Goal: Task Accomplishment & Management: Complete application form

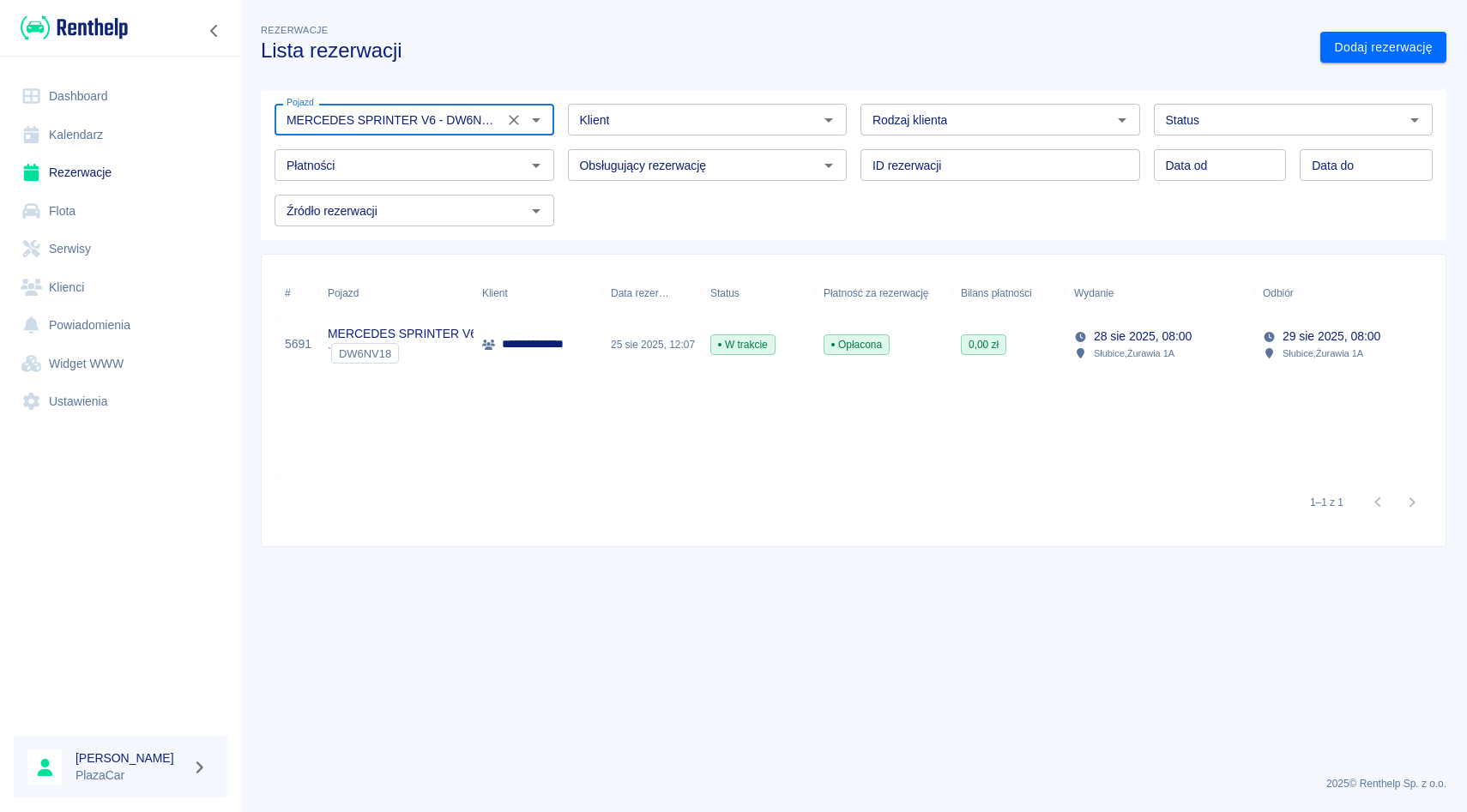
click at [517, 126] on icon "Wyczyść" at bounding box center [513, 120] width 17 height 17
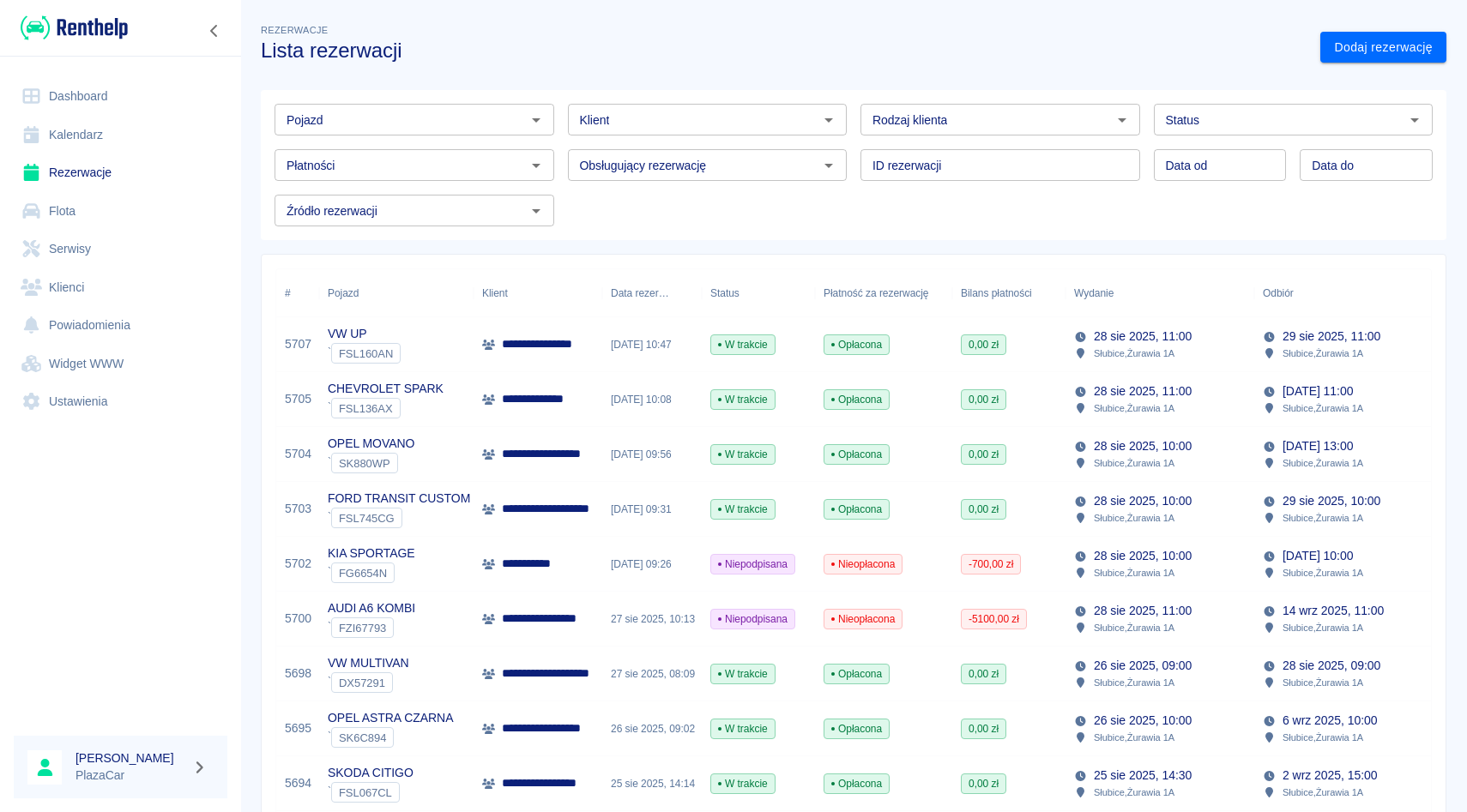
click at [739, 220] on div "Pojazd Pojazd Klient Klient Rodzaj klienta Rodzaj klienta Status Status Płatnoś…" at bounding box center [847, 158] width 1172 height 136
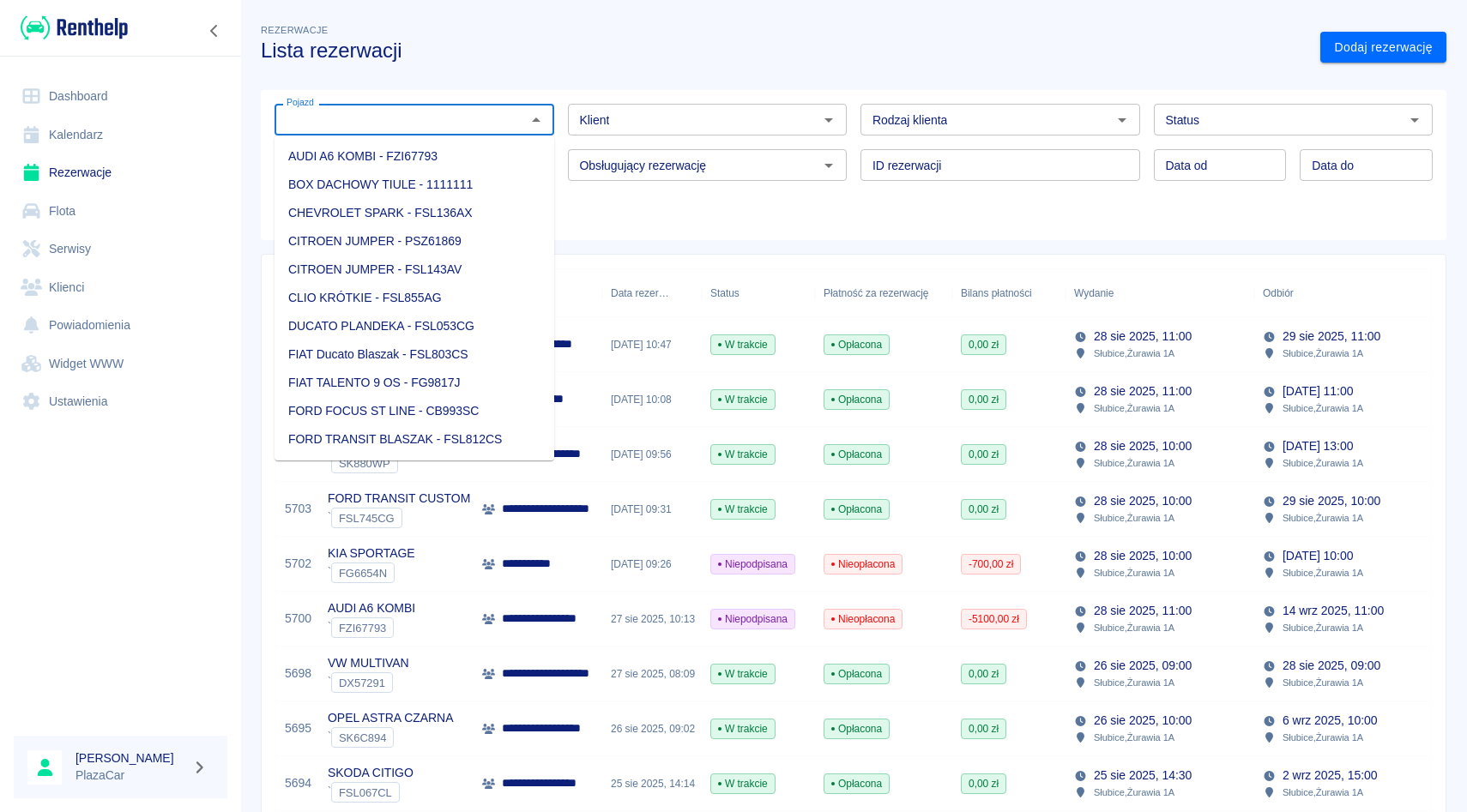
click at [307, 121] on input "Pojazd" at bounding box center [400, 120] width 241 height 21
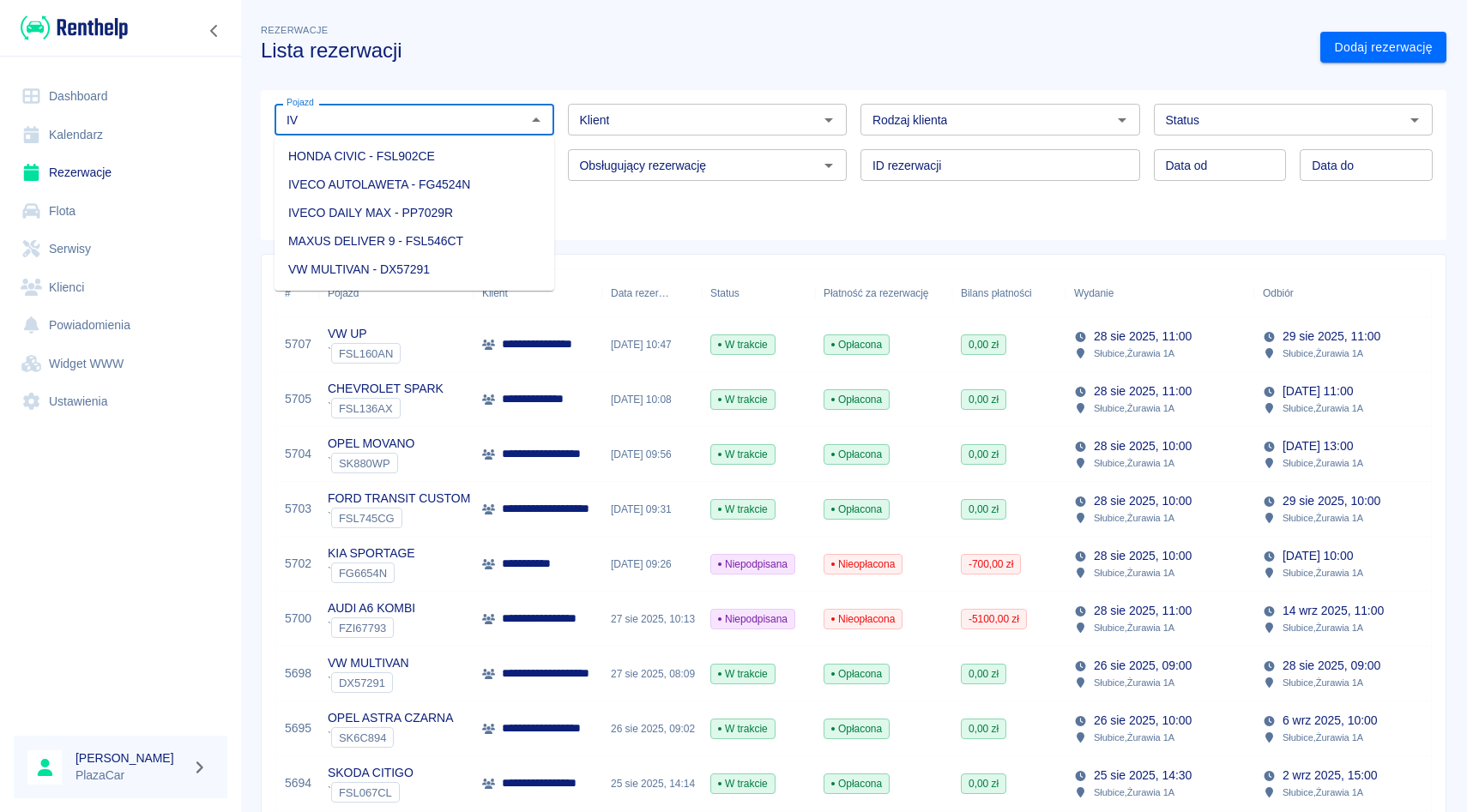
type input "I"
click at [316, 167] on li "IVECO AUTOLAWETA - FG4524N" at bounding box center [414, 156] width 280 height 29
type input "IVECO AUTOLAWETA - FG4524N"
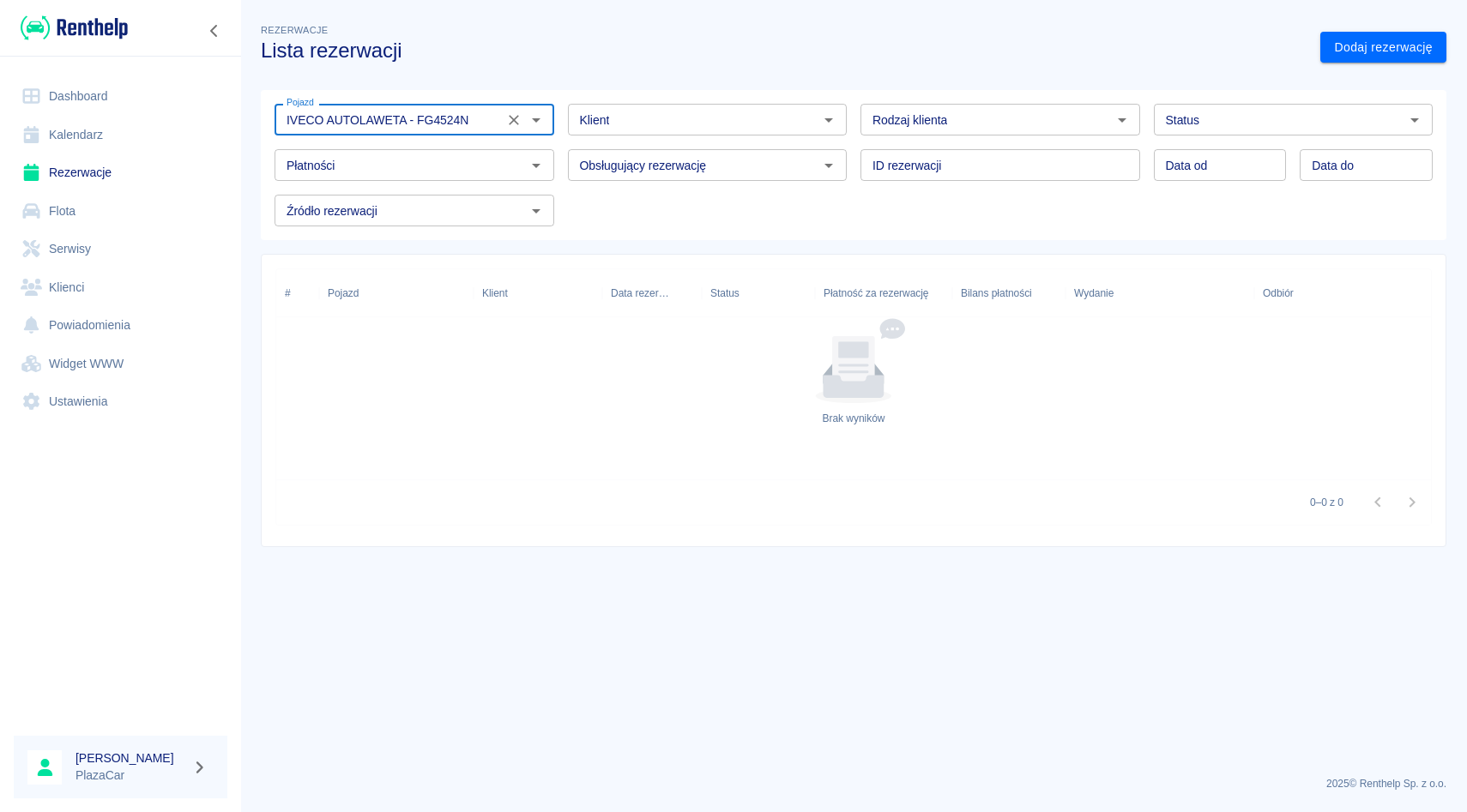
drag, startPoint x: 511, startPoint y: 119, endPoint x: 450, endPoint y: 144, distance: 65.9
click at [511, 119] on icon "Wyczyść" at bounding box center [513, 120] width 17 height 17
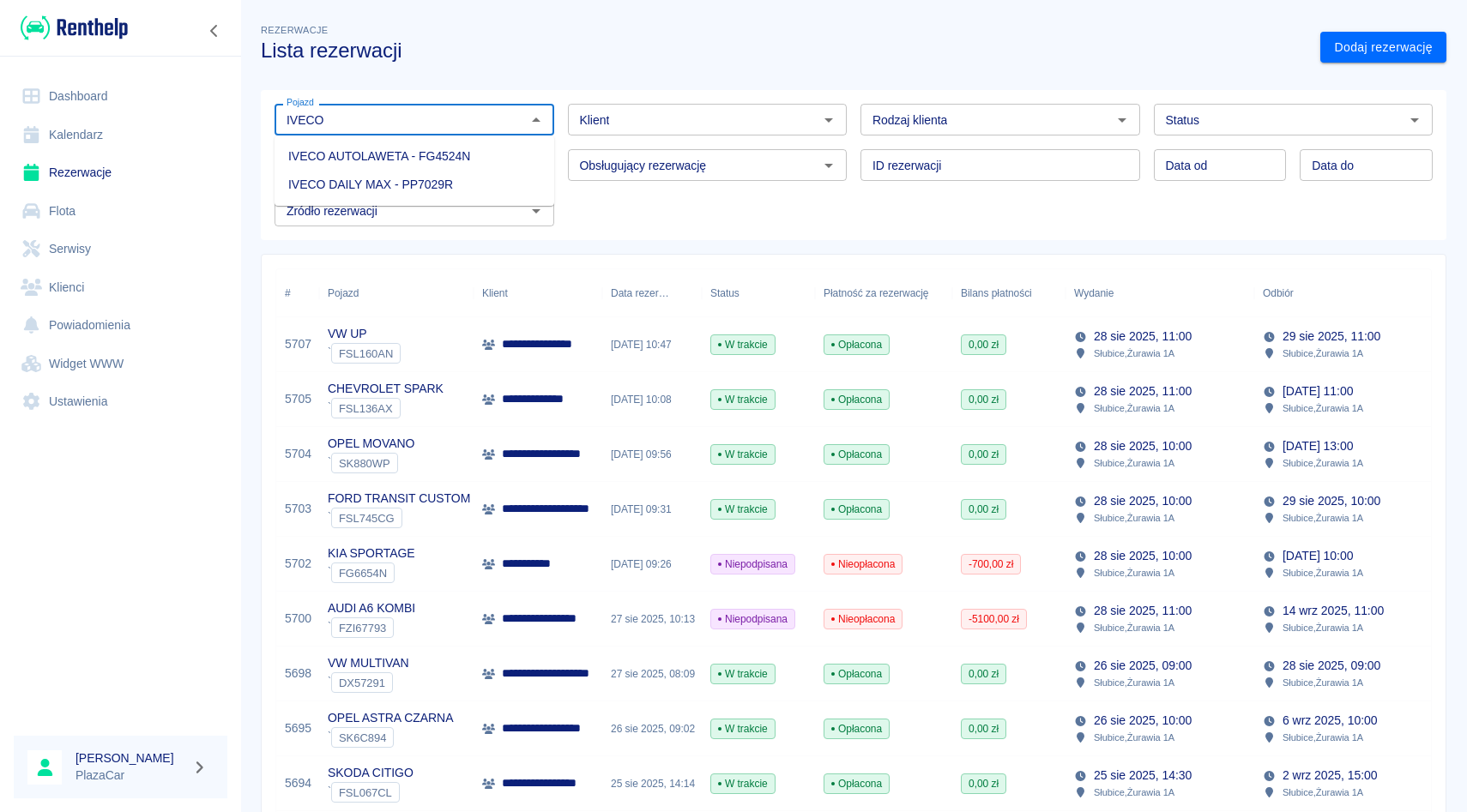
click at [422, 161] on li "IVECO AUTOLAWETA - FG4524N" at bounding box center [414, 156] width 280 height 29
type input "IVECO AUTOLAWETA - FG4524N"
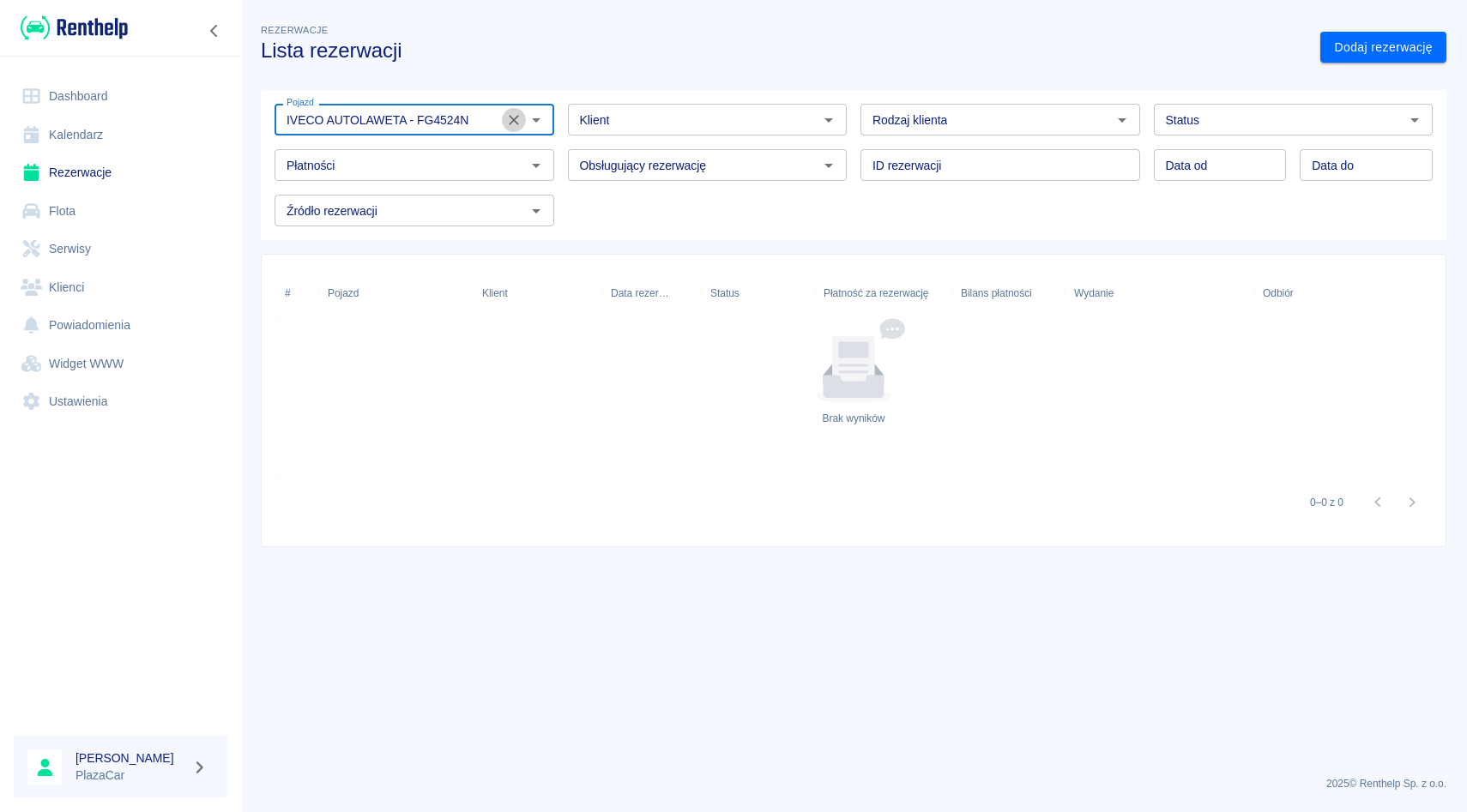
click at [507, 117] on icon "Wyczyść" at bounding box center [513, 120] width 17 height 17
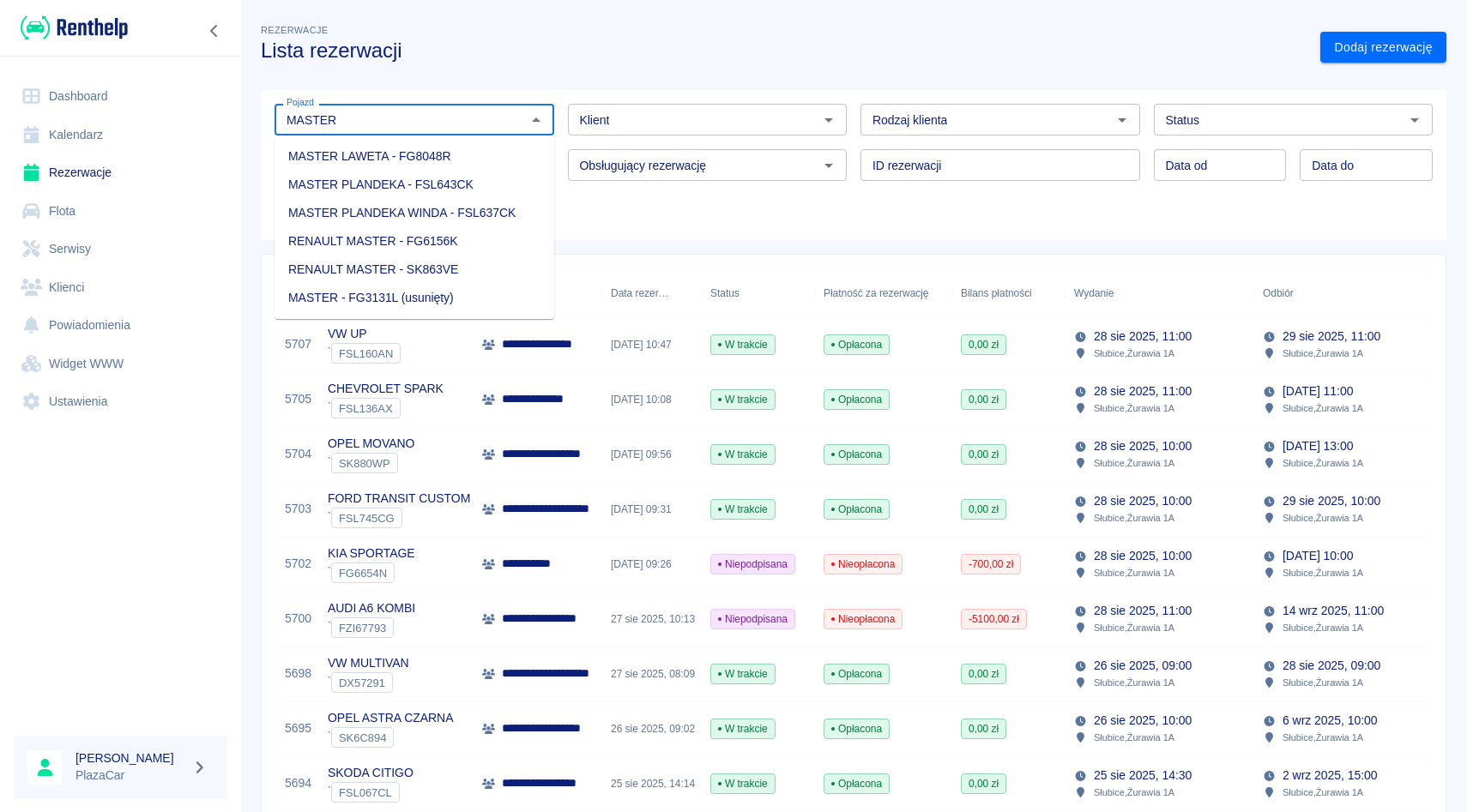
click at [492, 145] on li "MASTER LAWETA - FG8048R" at bounding box center [414, 156] width 280 height 29
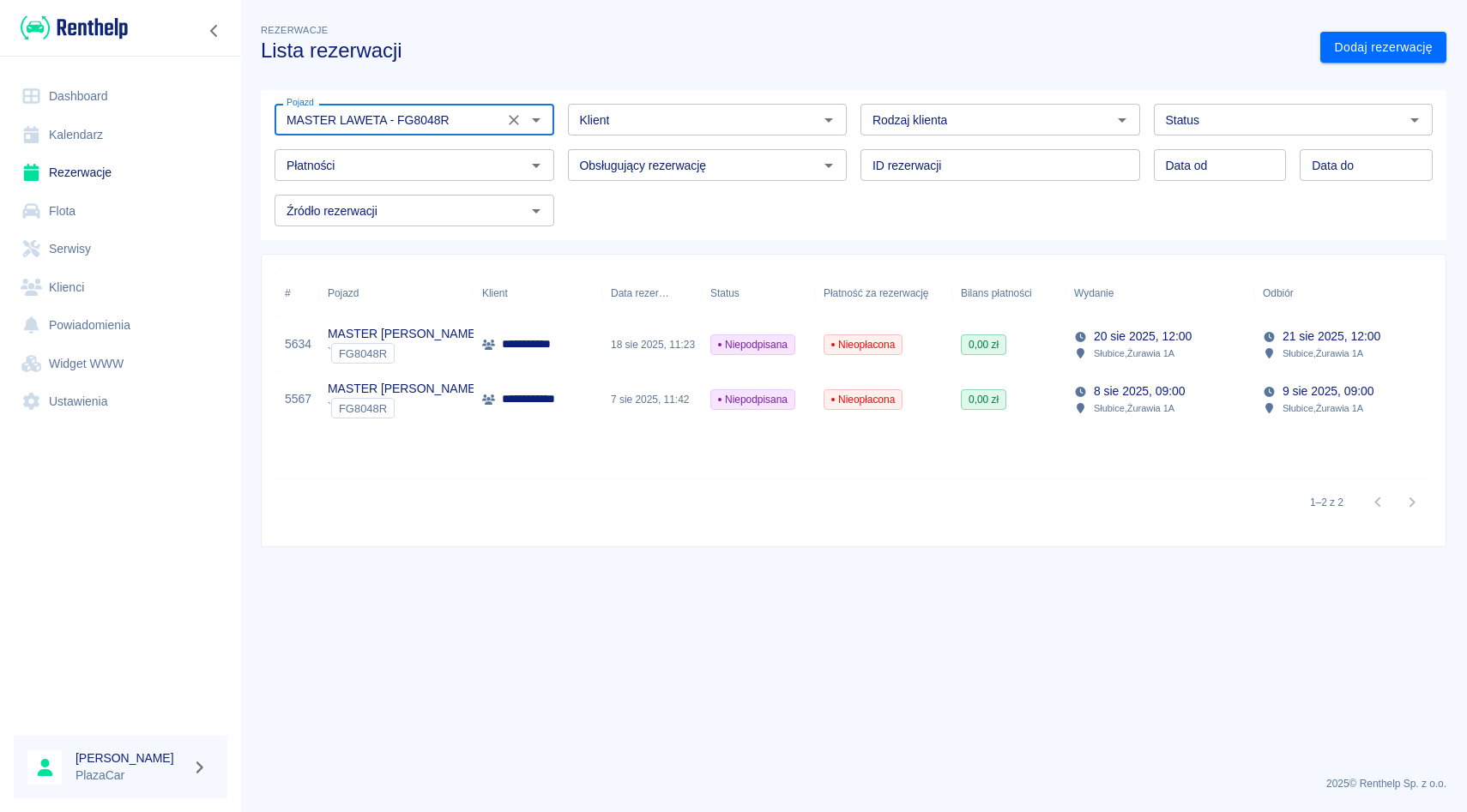
type input "MASTER LAWETA - FG8048R"
click at [859, 136] on div "ID rezerwacji ID rezerwacji" at bounding box center [994, 158] width 293 height 46
click at [519, 120] on icon "Wyczyść" at bounding box center [513, 120] width 17 height 17
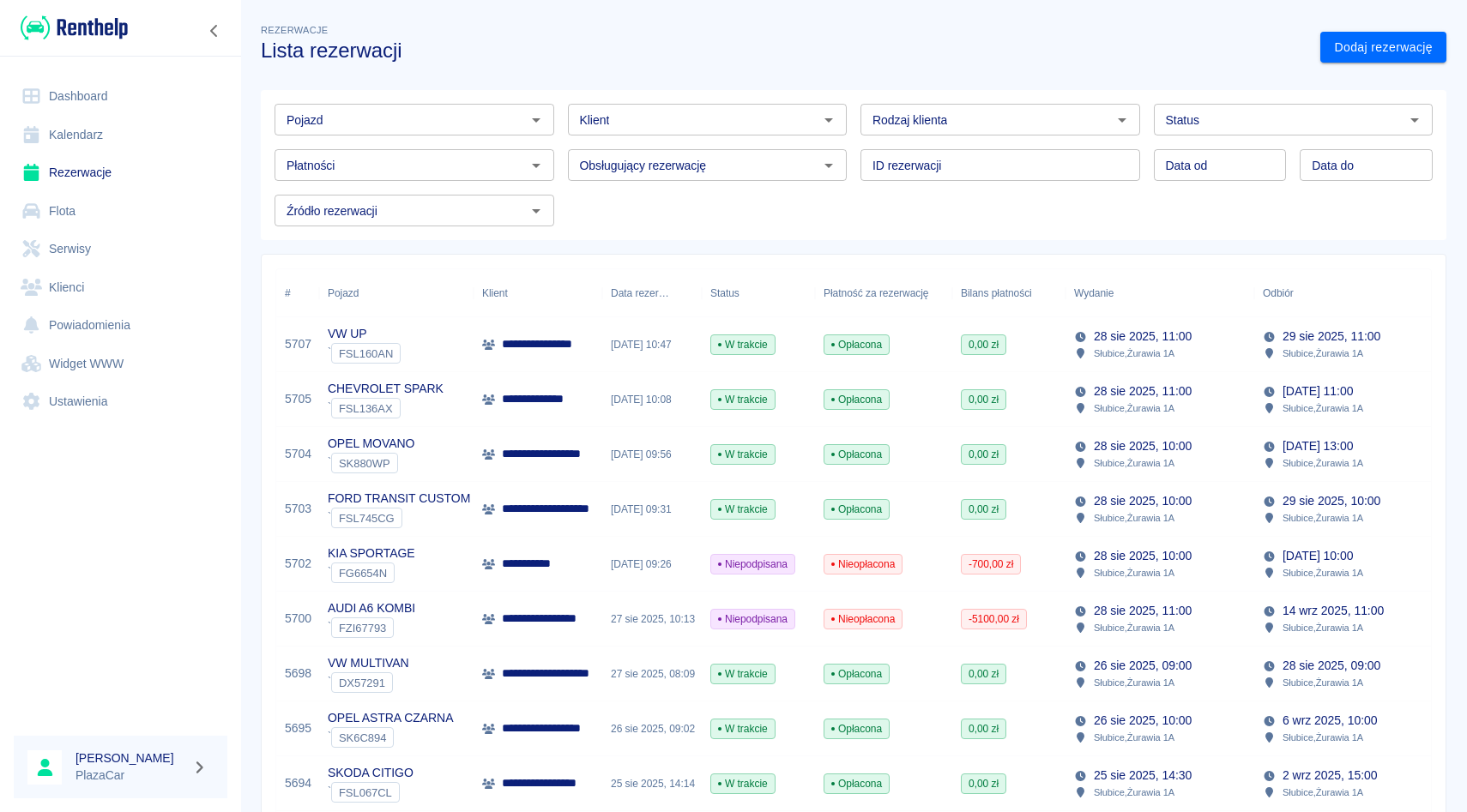
click at [565, 131] on div "Klient Klient" at bounding box center [701, 113] width 293 height 46
click at [562, 151] on div "Obsługujący rezerwację Obsługujący rezerwację" at bounding box center [701, 158] width 293 height 46
click at [555, 161] on div "Obsługujący rezerwację Obsługujący rezerwację" at bounding box center [701, 158] width 293 height 46
click at [559, 112] on div "Klient Klient" at bounding box center [701, 113] width 293 height 46
click at [505, 124] on input "Pojazd" at bounding box center [400, 120] width 241 height 21
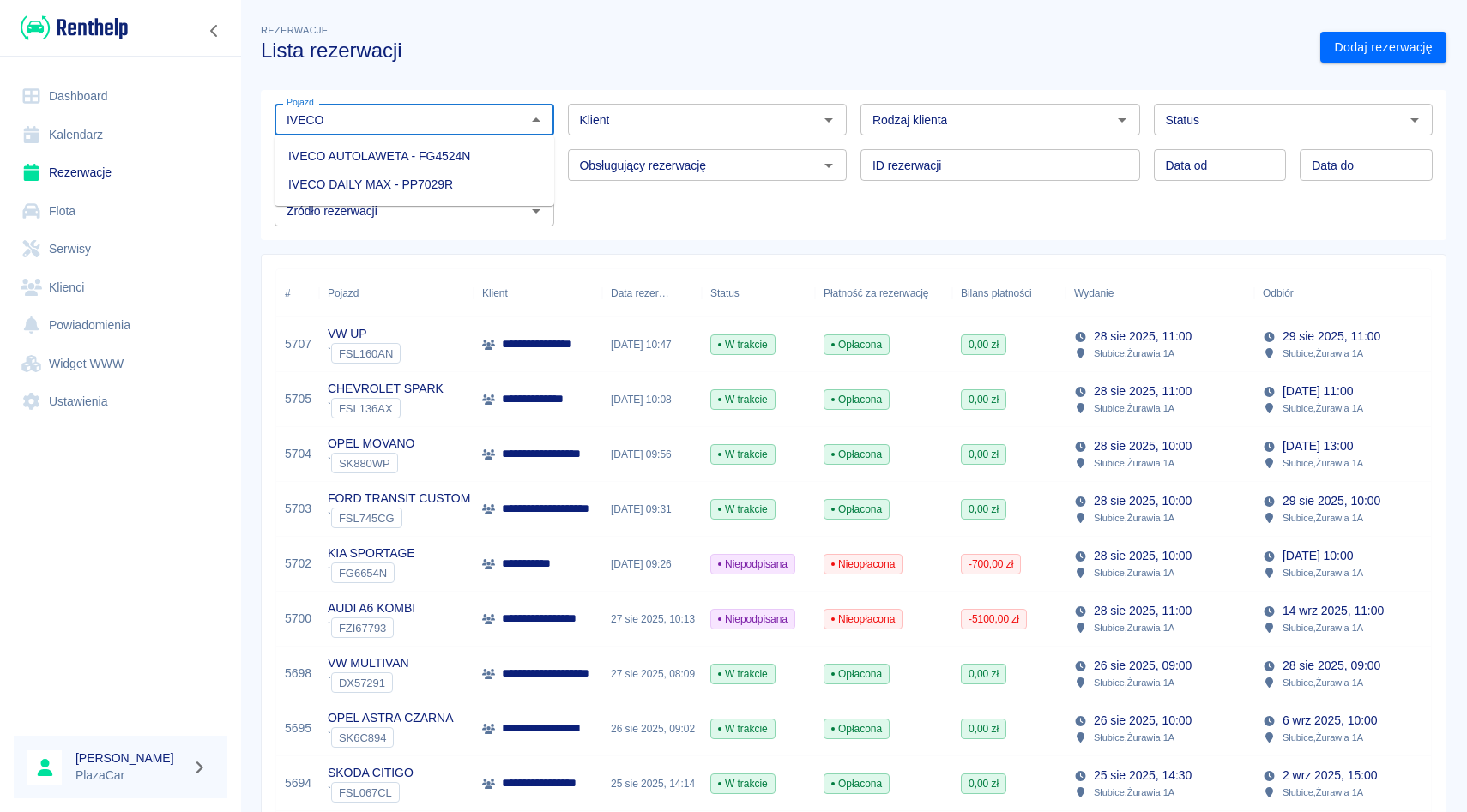
type input "IVECO"
click at [559, 140] on div "Obsługujący rezerwację Obsługujący rezerwację" at bounding box center [701, 158] width 293 height 46
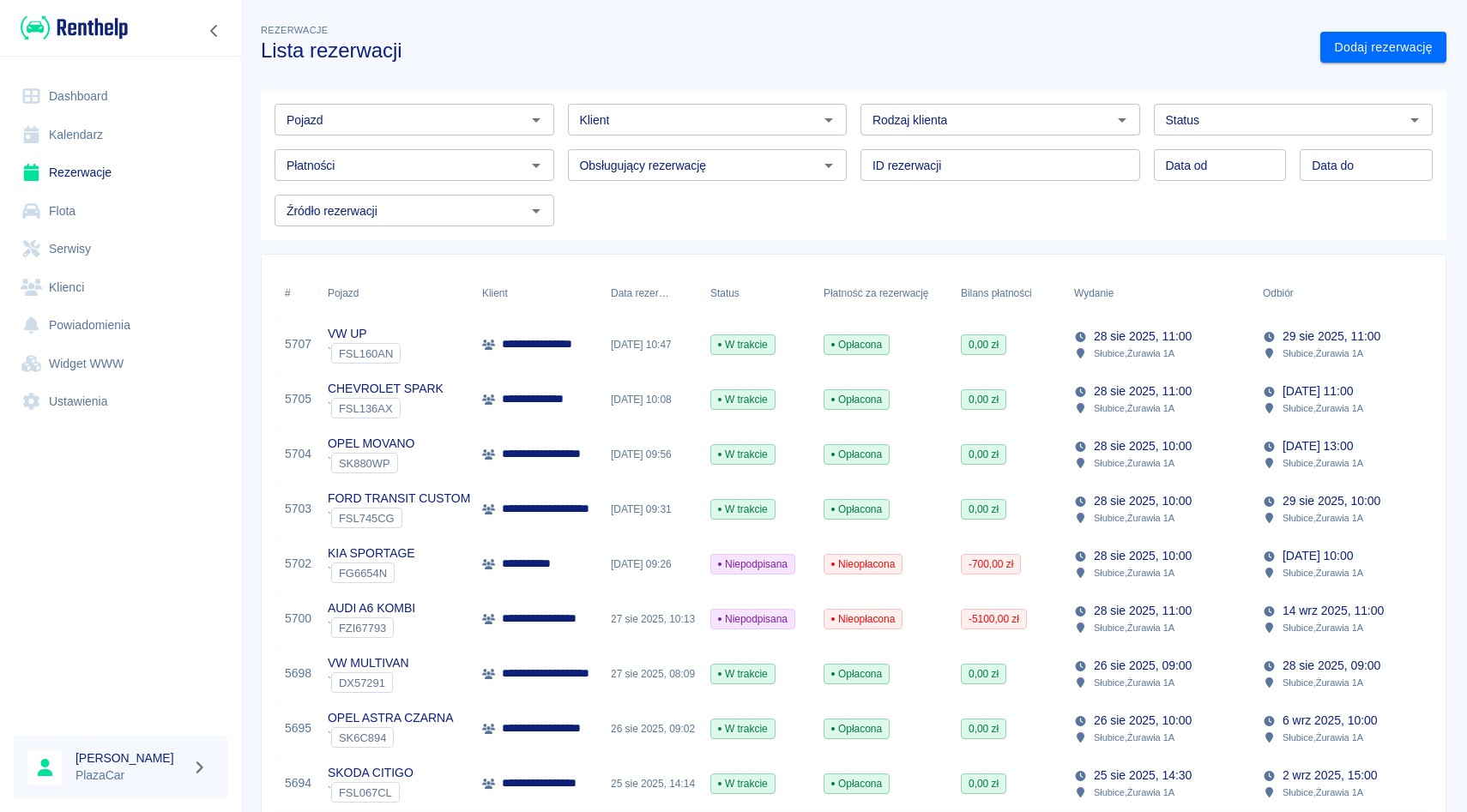
click at [556, 142] on div "Obsługujący rezerwację Obsługujący rezerwację" at bounding box center [701, 158] width 293 height 46
click at [851, 140] on div "ID rezerwacji ID rezerwacji" at bounding box center [994, 158] width 293 height 46
click at [850, 101] on div "Rodzaj klienta Rodzaj klienta" at bounding box center [994, 113] width 293 height 46
click at [562, 90] on div "Klient Klient" at bounding box center [701, 113] width 293 height 46
click at [559, 136] on div "Obsługujący rezerwację Obsługujący rezerwację" at bounding box center [701, 158] width 293 height 46
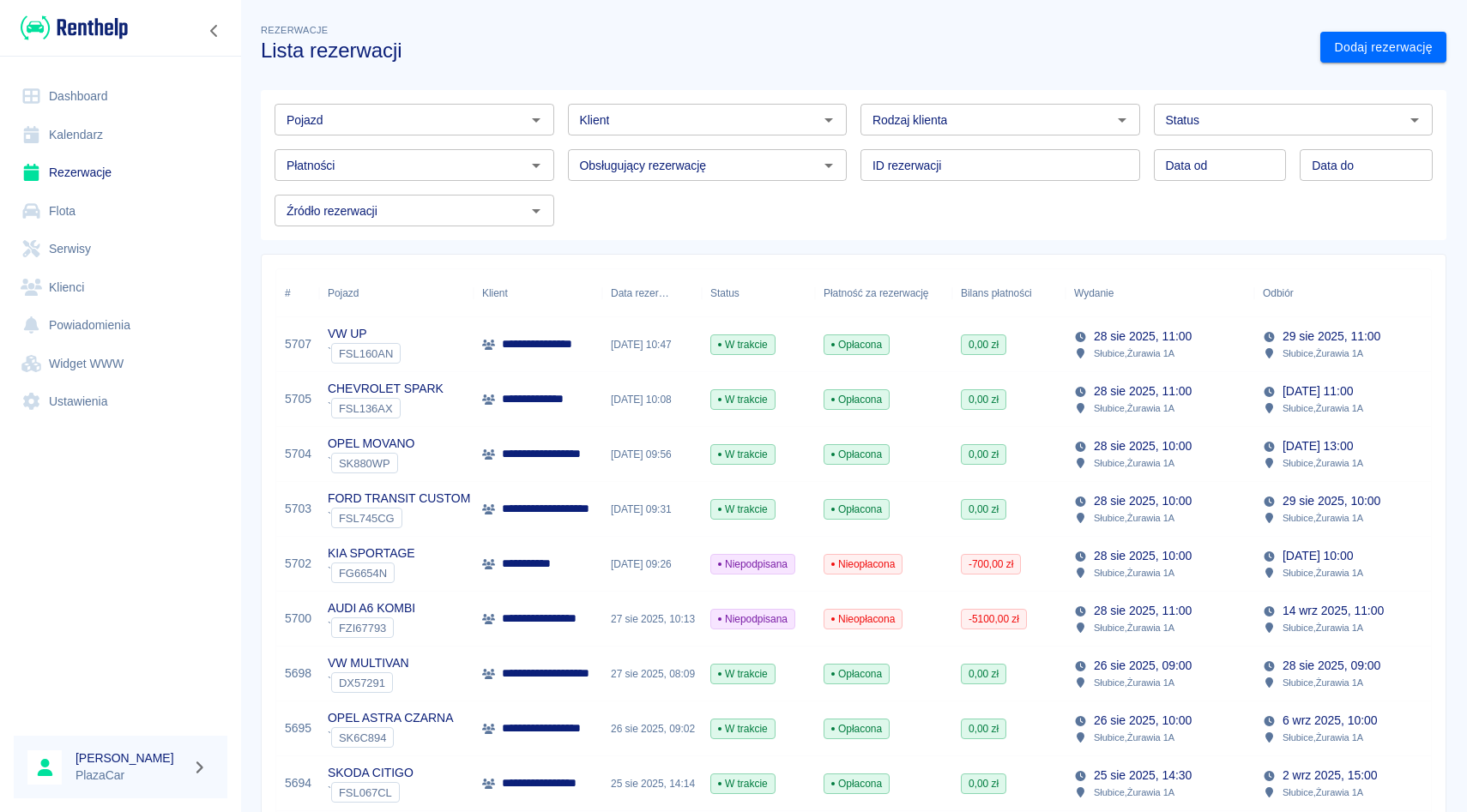
click at [559, 190] on div "Pojazd Pojazd Klient Klient Rodzaj klienta Rodzaj klienta Status Status Płatnoś…" at bounding box center [847, 158] width 1172 height 136
click at [857, 182] on div "Pojazd Pojazd Klient Klient Rodzaj klienta Rodzaj klienta Status Status Płatnoś…" at bounding box center [847, 158] width 1172 height 136
click at [853, 133] on div "Rodzaj klienta Rodzaj klienta" at bounding box center [994, 113] width 293 height 46
click at [853, 89] on div "Pojazd Pojazd Klient Klient Rodzaj klienta Rodzaj klienta Status Status Płatnoś…" at bounding box center [846, 157] width 1200 height 164
click at [852, 141] on div "ID rezerwacji ID rezerwacji" at bounding box center [994, 158] width 293 height 46
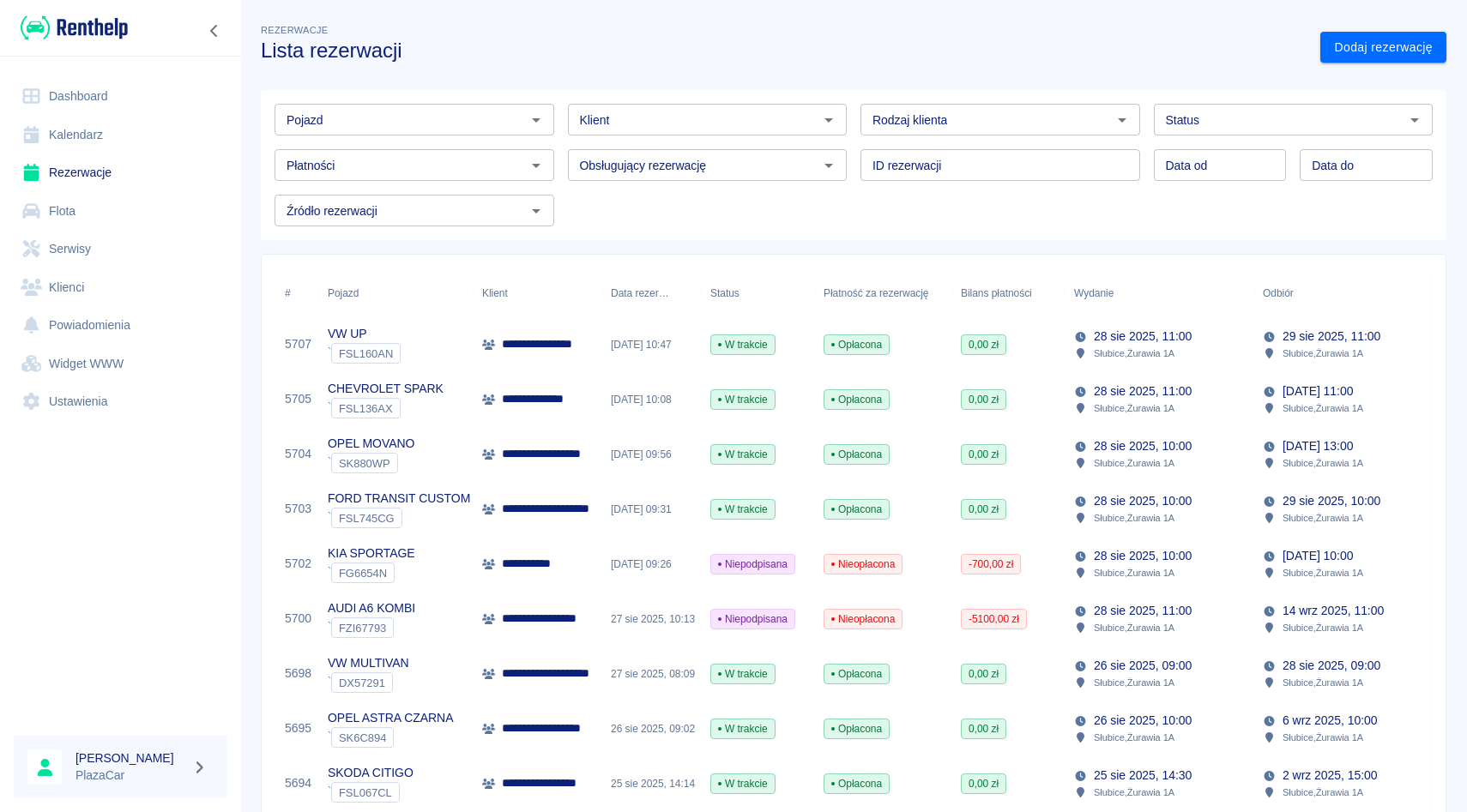
click at [555, 145] on div "Obsługujący rezerwację Obsługujący rezerwację" at bounding box center [701, 158] width 293 height 46
drag, startPoint x: 558, startPoint y: 198, endPoint x: 558, endPoint y: 145, distance: 53.0
click at [558, 199] on div "Pojazd Pojazd Klient Klient Rodzaj klienta Rodzaj klienta Status Status Płatnoś…" at bounding box center [847, 158] width 1172 height 136
click at [558, 135] on div "Klient Klient" at bounding box center [701, 113] width 293 height 46
click at [558, 108] on div "Klient Klient" at bounding box center [701, 113] width 293 height 46
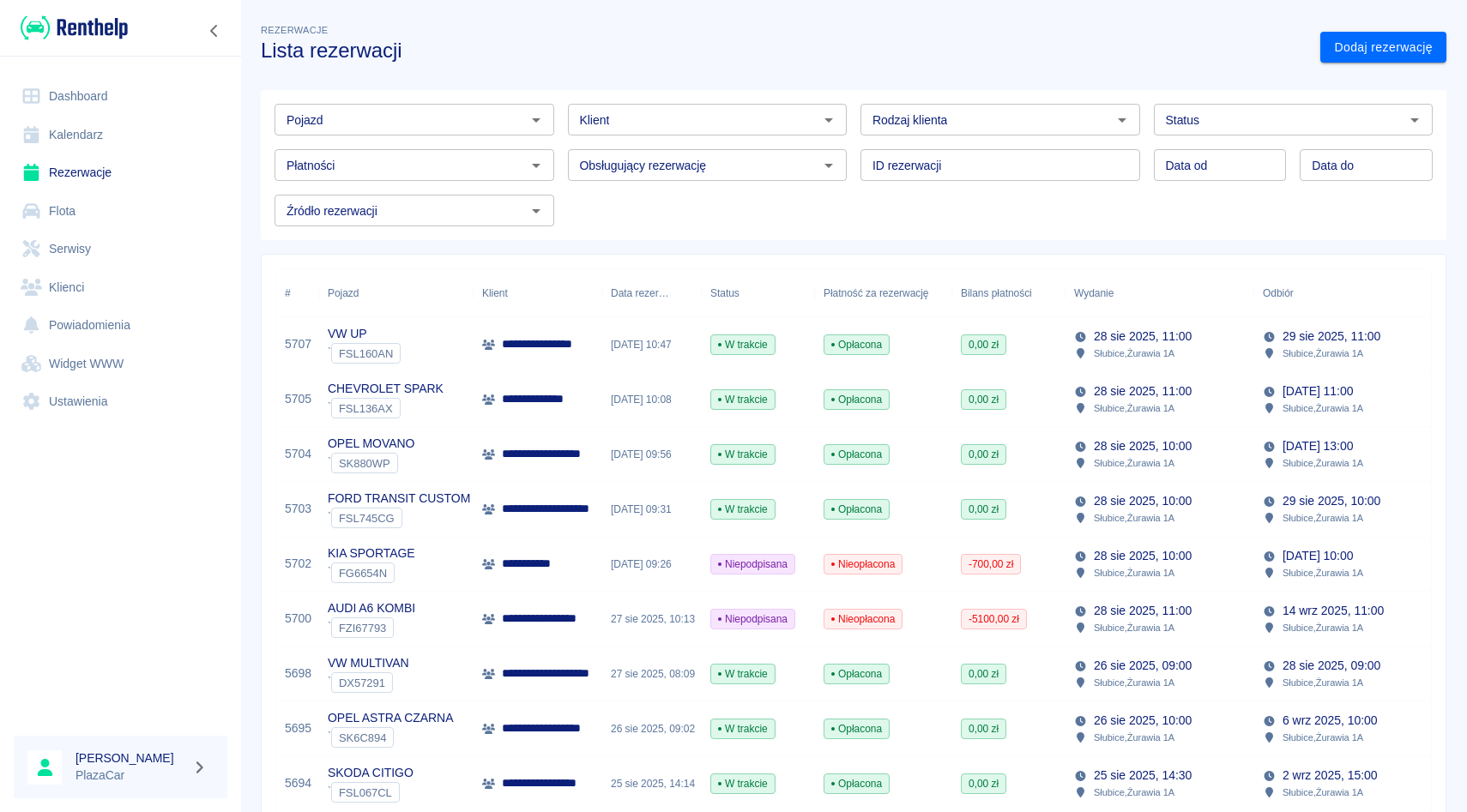
click at [847, 94] on div "Rodzaj klienta Rodzaj klienta" at bounding box center [994, 113] width 293 height 46
click at [847, 141] on div "ID rezerwacji ID rezerwacji" at bounding box center [994, 158] width 293 height 46
click at [557, 141] on div "Obsługujący rezerwację Obsługujący rezerwację" at bounding box center [701, 158] width 293 height 46
click at [557, 192] on div "Pojazd Pojazd Klient Klient Rodzaj klienta Rodzaj klienta Status Status Płatnoś…" at bounding box center [847, 158] width 1172 height 136
click at [846, 188] on div "Pojazd Pojazd Klient Klient Rodzaj klienta Rodzaj klienta Status Status Płatnoś…" at bounding box center [847, 158] width 1172 height 136
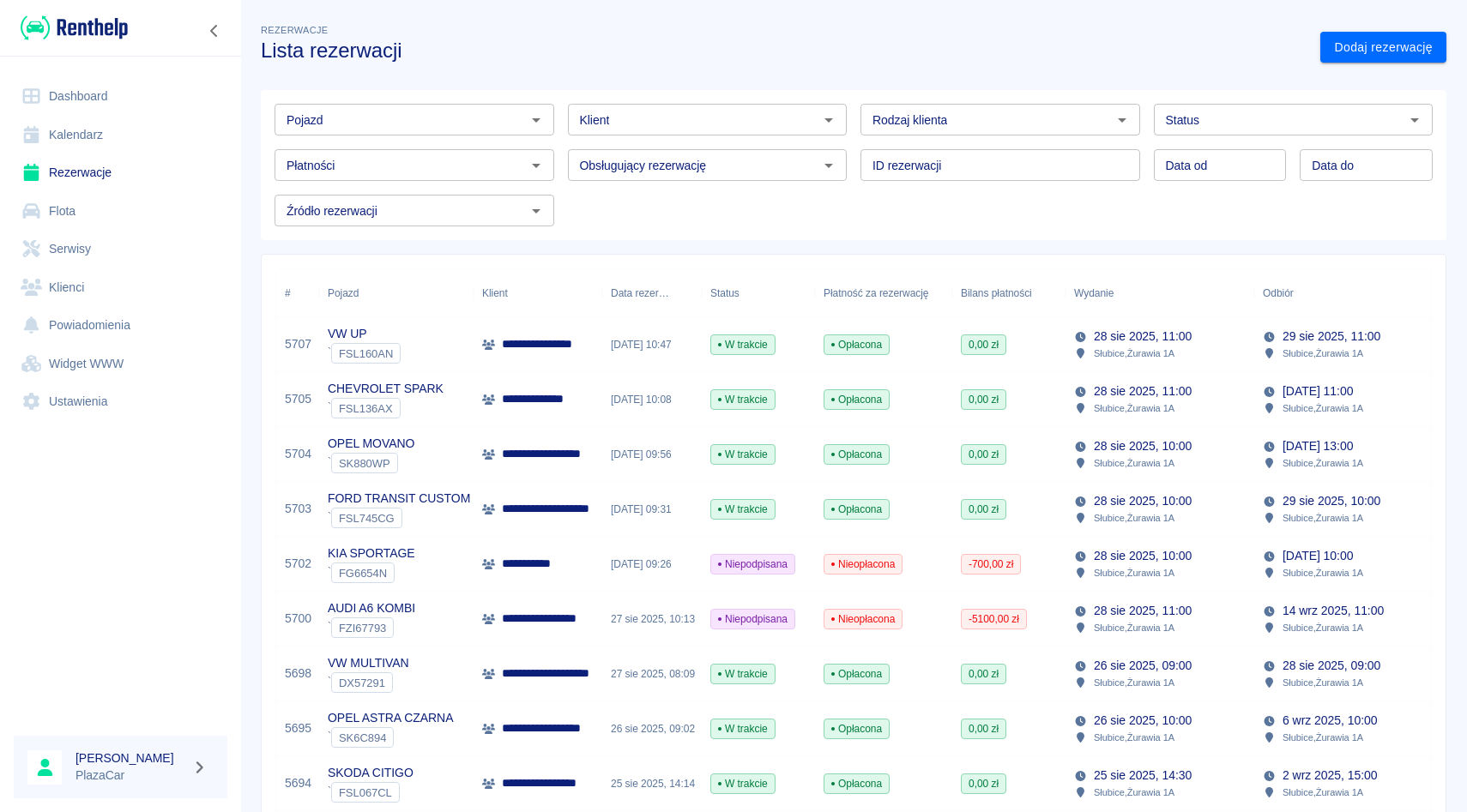
click at [848, 140] on div "ID rezerwacji ID rezerwacji" at bounding box center [994, 158] width 293 height 46
click at [578, 147] on div "Obsługujący rezerwację Obsługujący rezerwację" at bounding box center [701, 158] width 293 height 46
click at [563, 180] on div "Obsługujący rezerwację Obsługujący rezerwację" at bounding box center [701, 158] width 293 height 46
click at [856, 192] on div "Pojazd Pojazd Klient Klient Rodzaj klienta Rodzaj klienta Status Status Płatnoś…" at bounding box center [847, 158] width 1172 height 136
click at [856, 140] on div "ID rezerwacji ID rezerwacji" at bounding box center [994, 158] width 293 height 46
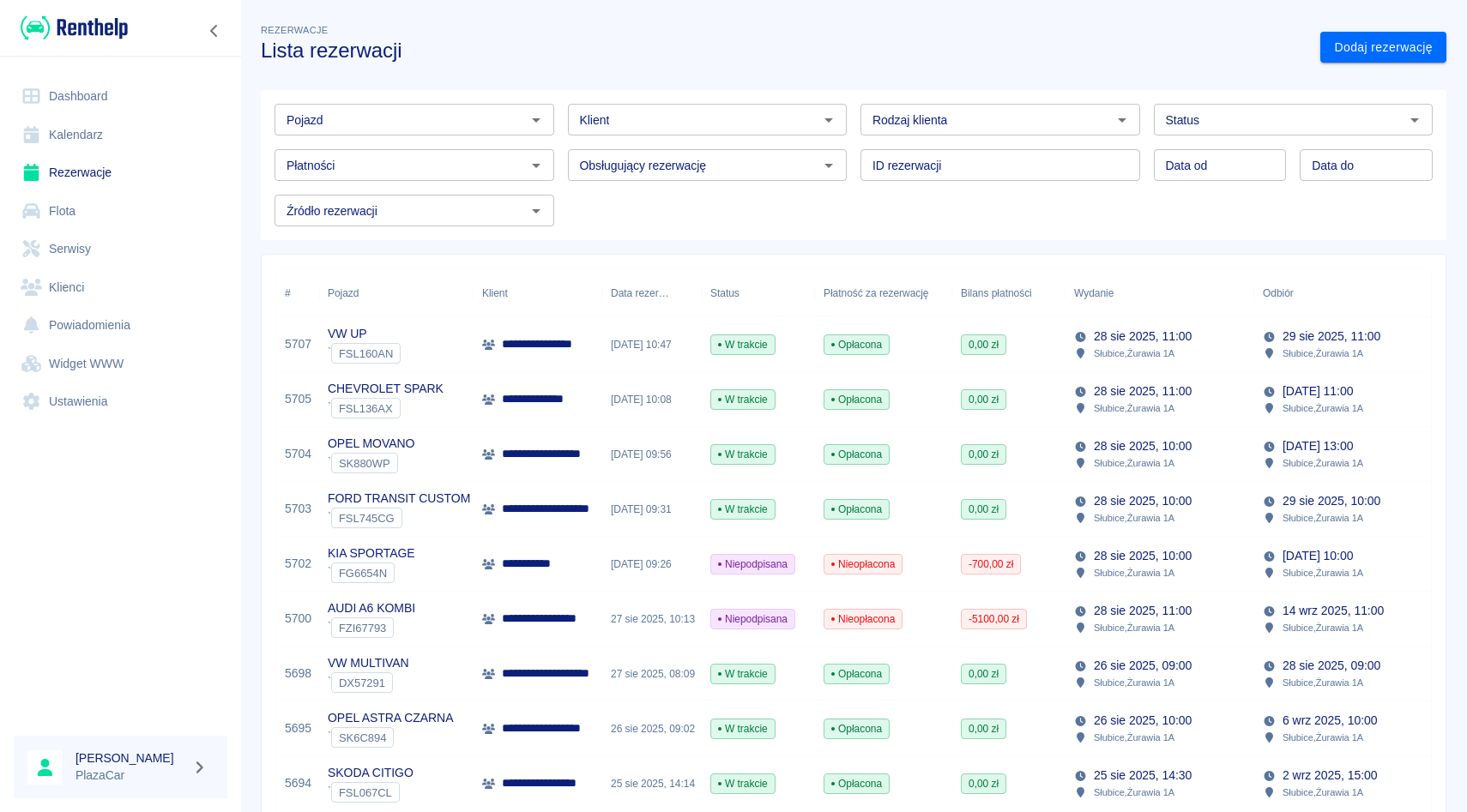
click at [547, 140] on div "Płatności Płatności" at bounding box center [408, 158] width 293 height 46
click at [562, 178] on div "Obsługujący rezerwację Obsługujący rezerwację" at bounding box center [701, 158] width 293 height 46
click at [853, 192] on div "Pojazd Pojazd Klient Klient Rodzaj klienta Rodzaj klienta Status Status Płatnoś…" at bounding box center [847, 158] width 1172 height 136
click at [847, 137] on div "ID rezerwacji ID rezerwacji" at bounding box center [994, 158] width 293 height 46
click at [850, 89] on div "Pojazd Pojazd Klient Klient Rodzaj klienta Rodzaj klienta Status Status Płatnoś…" at bounding box center [846, 157] width 1200 height 164
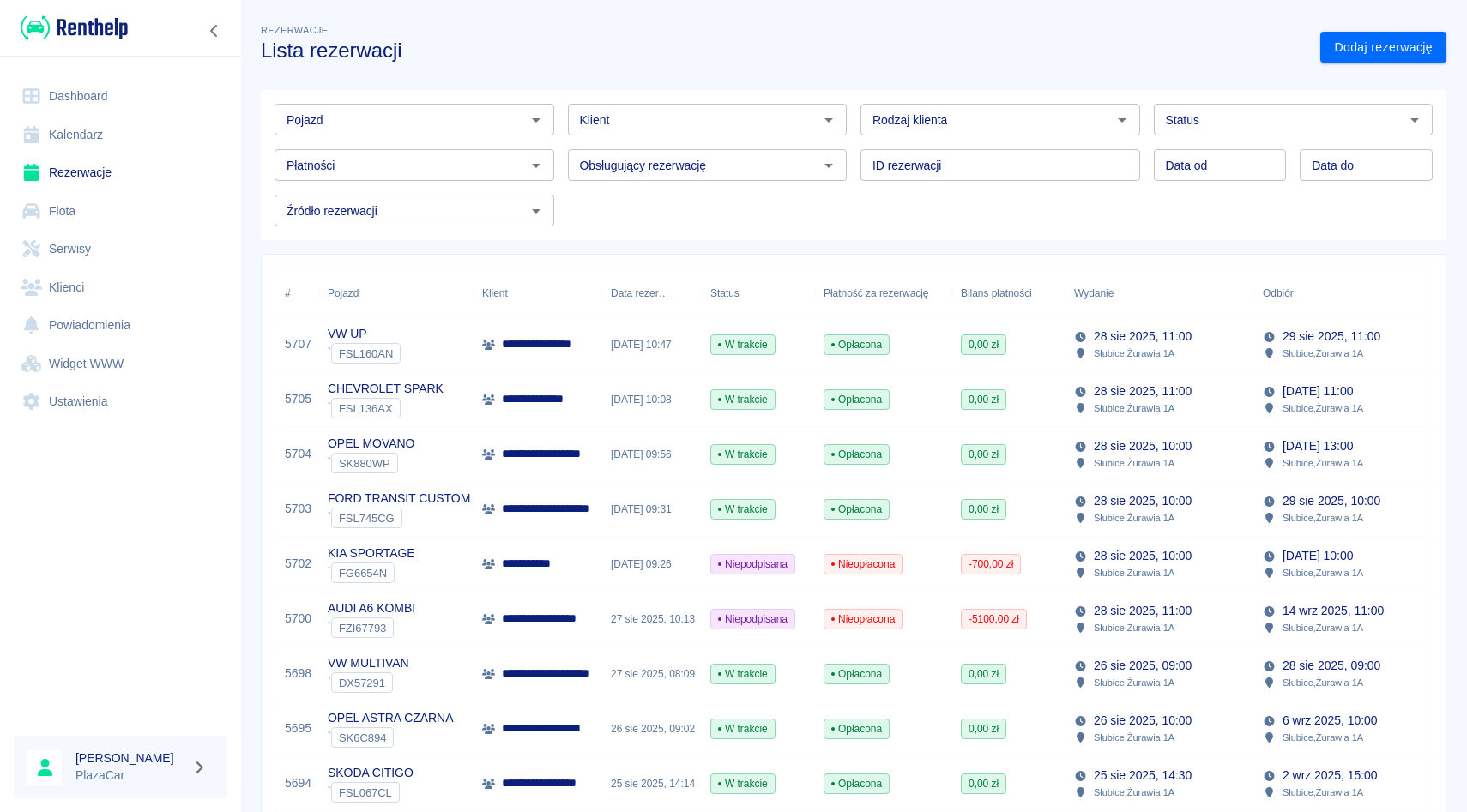
click at [855, 142] on div "ID rezerwacji ID rezerwacji" at bounding box center [994, 158] width 293 height 46
click at [858, 187] on div "Pojazd Pojazd Klient Klient Rodzaj klienta Rodzaj klienta Status Status Płatnoś…" at bounding box center [847, 158] width 1172 height 136
click at [850, 146] on div "ID rezerwacji ID rezerwacji" at bounding box center [994, 158] width 293 height 46
click at [849, 100] on div "Rodzaj klienta Rodzaj klienta" at bounding box center [994, 113] width 293 height 46
click at [140, 107] on link "Dashboard" at bounding box center [120, 96] width 214 height 38
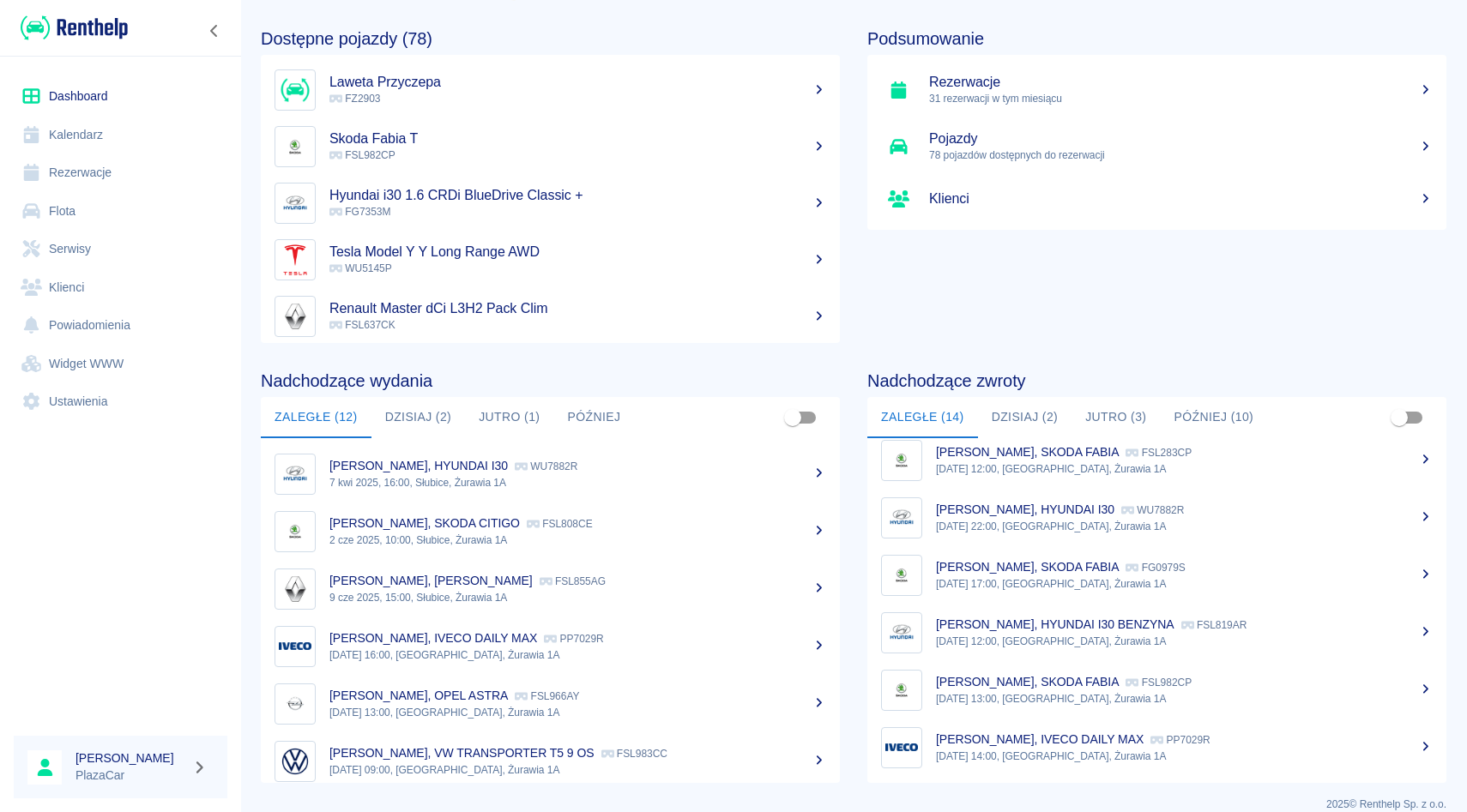
scroll to position [82, 0]
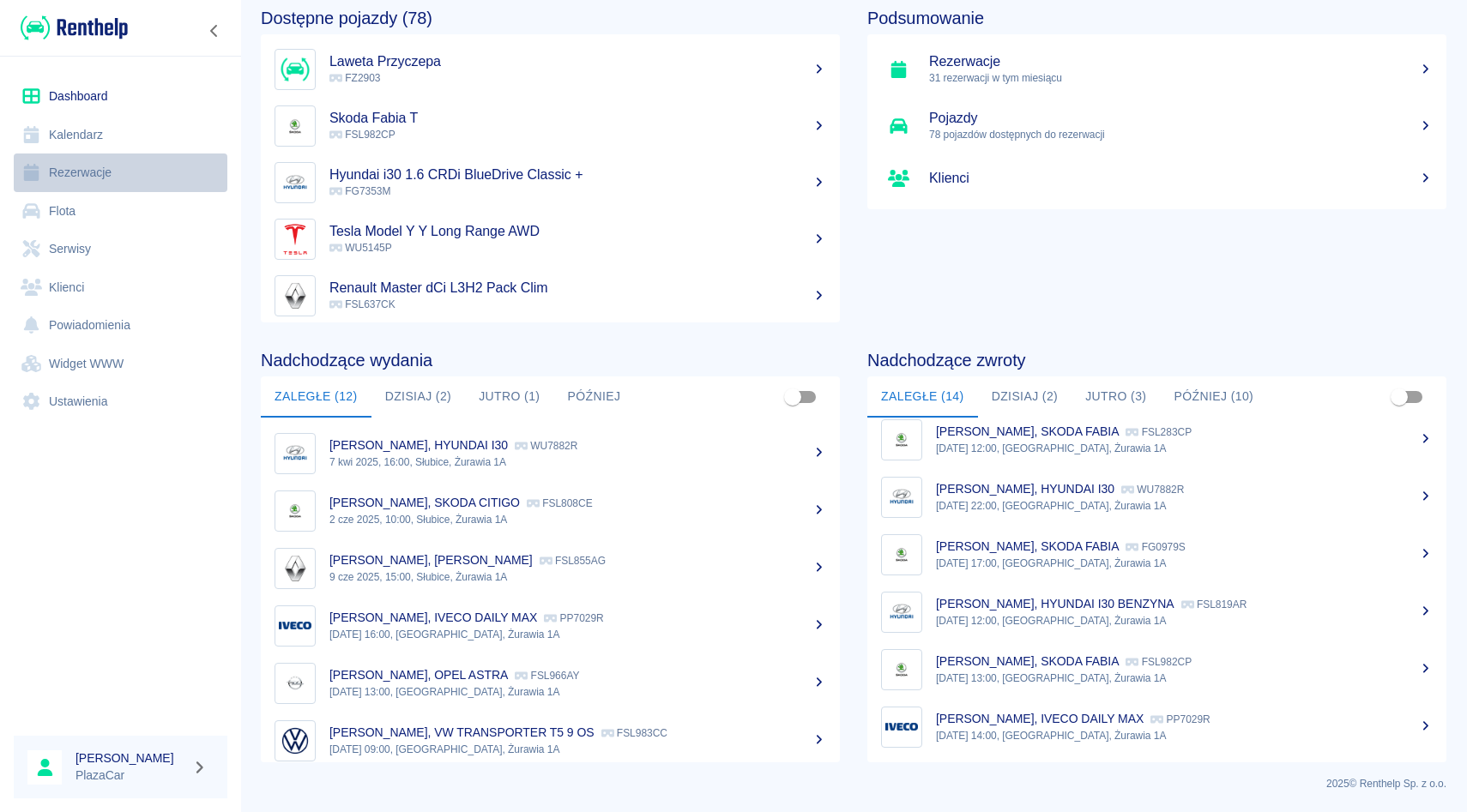
click at [128, 165] on link "Rezerwacje" at bounding box center [120, 173] width 214 height 38
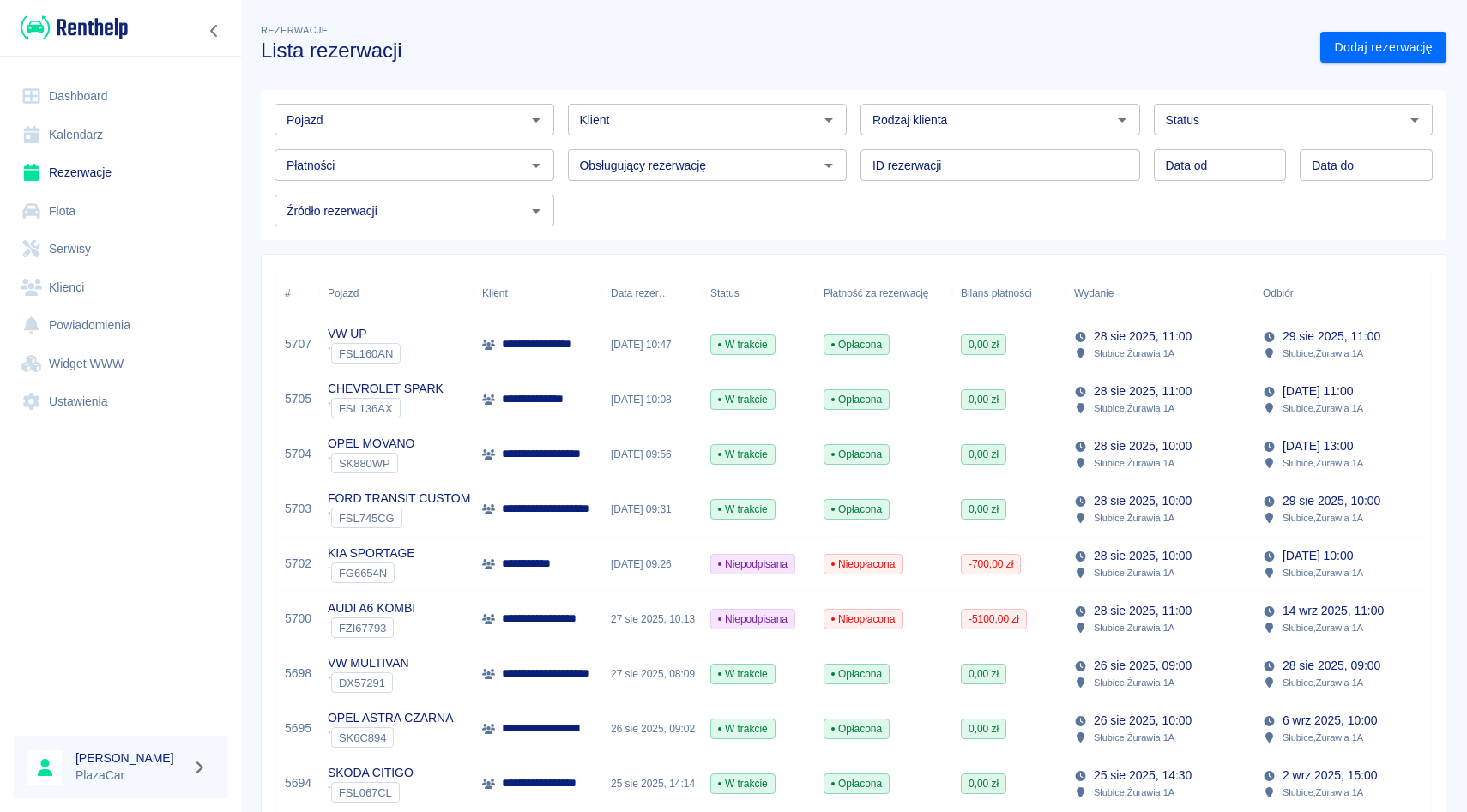
click at [564, 148] on div "Obsługujący rezerwację Obsługujący rezerwację" at bounding box center [701, 158] width 293 height 46
click at [560, 90] on div "Klient Klient" at bounding box center [701, 113] width 293 height 46
click at [560, 138] on div "Obsługujący rezerwację Obsługujący rezerwację" at bounding box center [701, 158] width 293 height 46
click at [564, 78] on div "Pojazd Pojazd Klient Klient Rodzaj klienta Rodzaj klienta Status Status Płatnoś…" at bounding box center [846, 157] width 1200 height 164
click at [559, 131] on div "Klient Klient" at bounding box center [701, 113] width 293 height 46
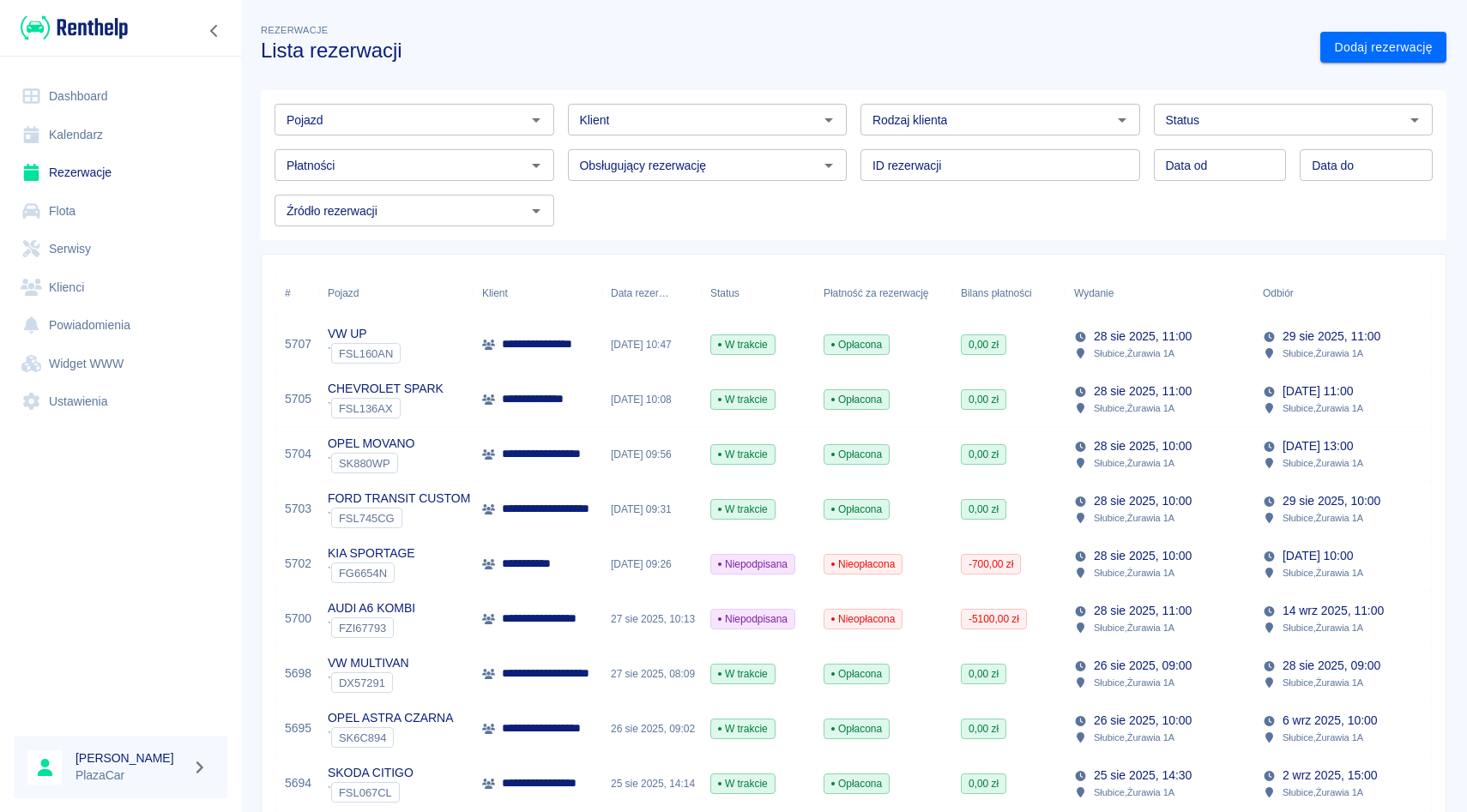
click at [560, 148] on div "Obsługujący rezerwację Obsługujący rezerwację" at bounding box center [701, 158] width 293 height 46
click at [847, 145] on div "ID rezerwacji ID rezerwacji" at bounding box center [994, 158] width 293 height 46
click at [559, 135] on div "Klient Klient" at bounding box center [701, 113] width 293 height 46
click at [556, 98] on div "Klient Klient" at bounding box center [701, 113] width 293 height 46
click at [565, 148] on div "Obsługujący rezerwację Obsługujący rezerwację" at bounding box center [701, 158] width 293 height 46
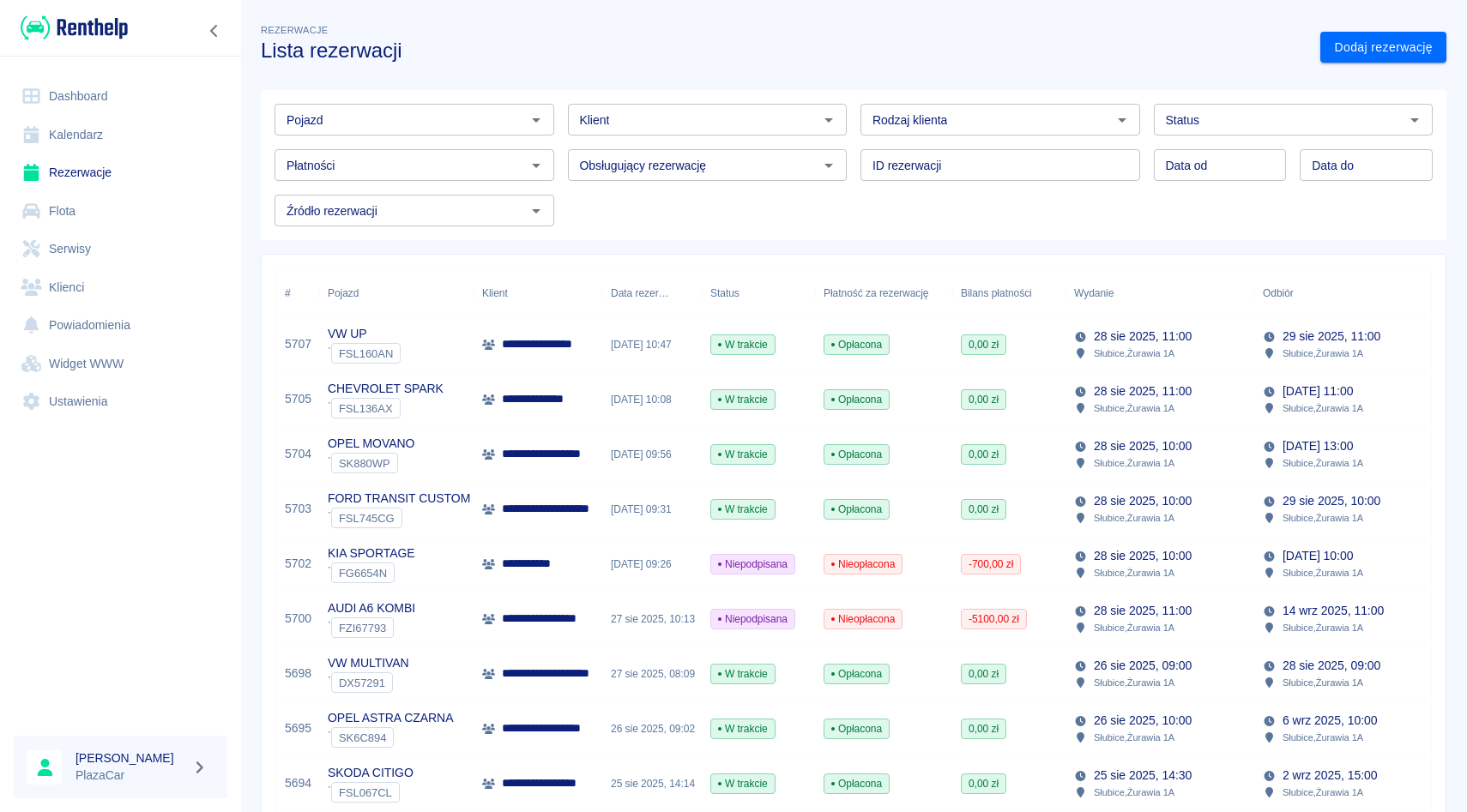
click at [561, 189] on div "Pojazd Pojazd Klient Klient Rodzaj klienta Rodzaj klienta Status Status Płatnoś…" at bounding box center [847, 158] width 1172 height 136
click at [556, 166] on div "Obsługujący rezerwację Obsługujący rezerwację" at bounding box center [701, 158] width 293 height 46
click at [562, 118] on div "Klient Klient" at bounding box center [701, 113] width 293 height 46
click at [562, 161] on div "Obsługujący rezerwację Obsługujący rezerwację" at bounding box center [701, 158] width 293 height 46
click at [856, 113] on div "Rodzaj klienta Rodzaj klienta" at bounding box center [994, 113] width 293 height 46
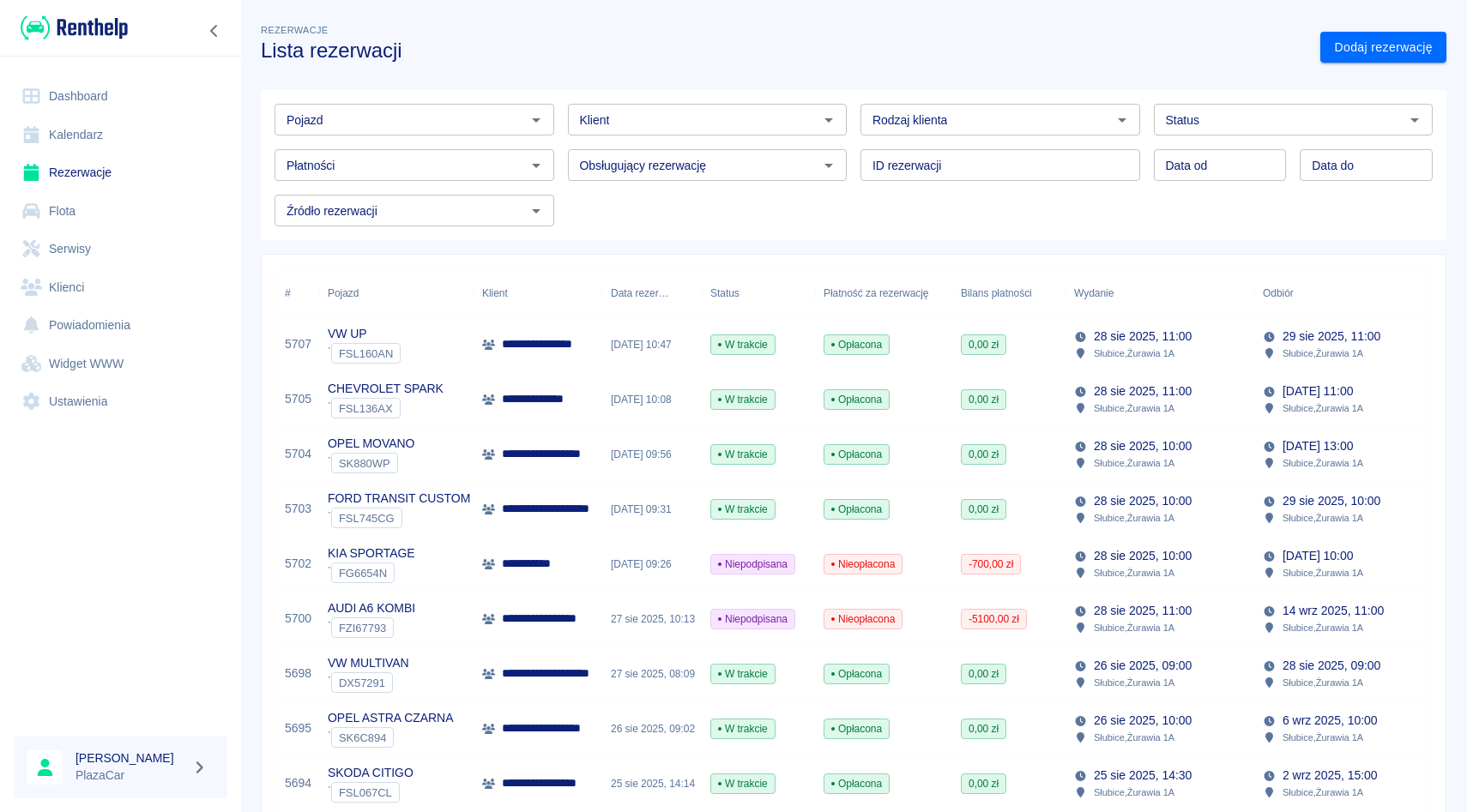
click at [854, 166] on div "ID rezerwacji ID rezerwacji" at bounding box center [994, 158] width 293 height 46
click at [854, 113] on div "Rodzaj klienta Rodzaj klienta" at bounding box center [994, 113] width 293 height 46
click at [560, 111] on div "Klient Klient" at bounding box center [701, 113] width 293 height 46
click at [561, 164] on div "Obsługujący rezerwację Obsługujący rezerwację" at bounding box center [701, 158] width 293 height 46
click at [561, 201] on div "Pojazd Pojazd Klient Klient Rodzaj klienta Rodzaj klienta Status Status Płatnoś…" at bounding box center [847, 158] width 1172 height 136
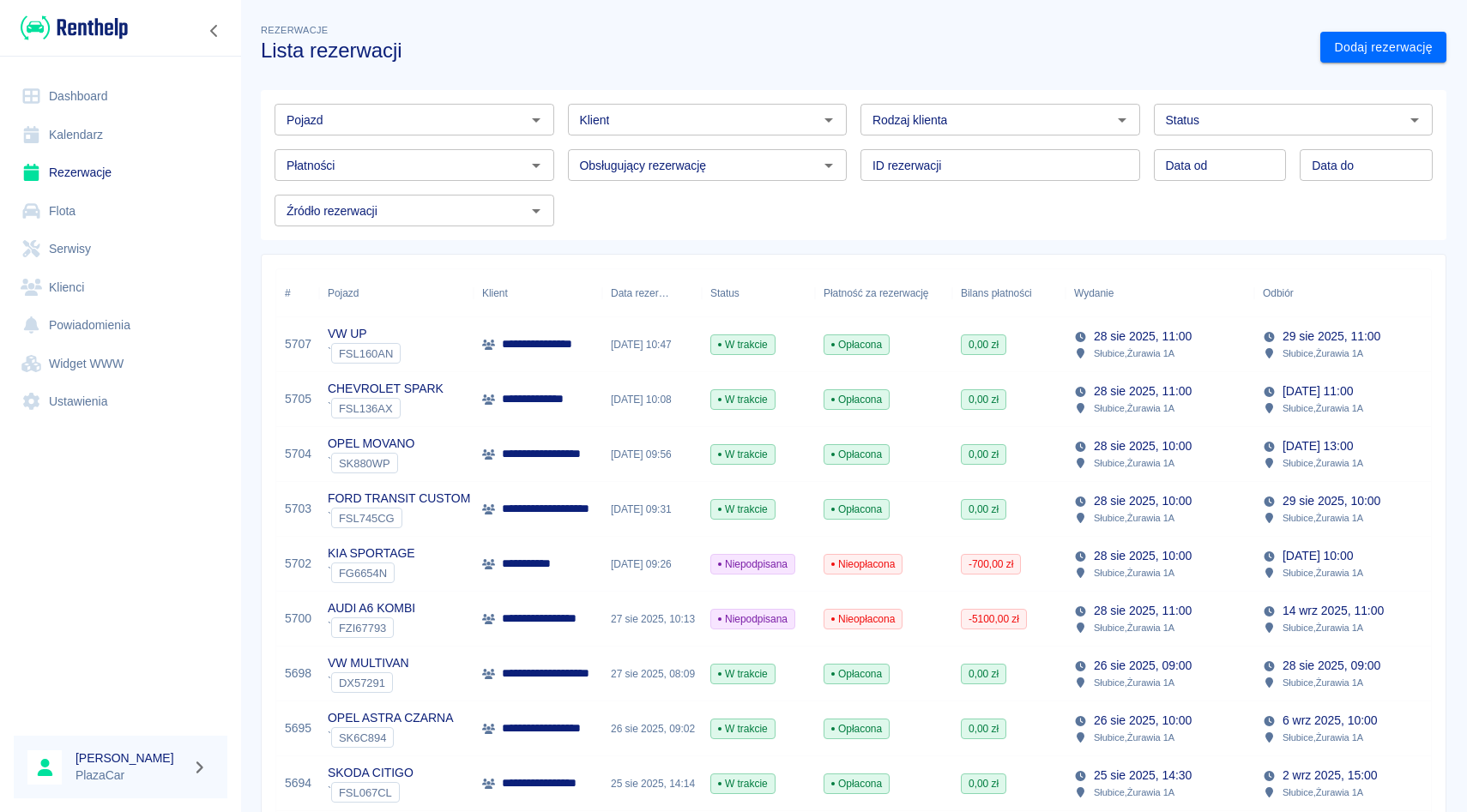
click at [850, 159] on div "ID rezerwacji ID rezerwacji" at bounding box center [994, 158] width 293 height 46
click at [848, 116] on div "Rodzaj klienta Rodzaj klienta" at bounding box center [994, 113] width 293 height 46
click at [563, 117] on div "Klient Klient" at bounding box center [701, 113] width 293 height 46
click at [560, 161] on div "Obsługujący rezerwację Obsługujący rezerwację" at bounding box center [701, 158] width 293 height 46
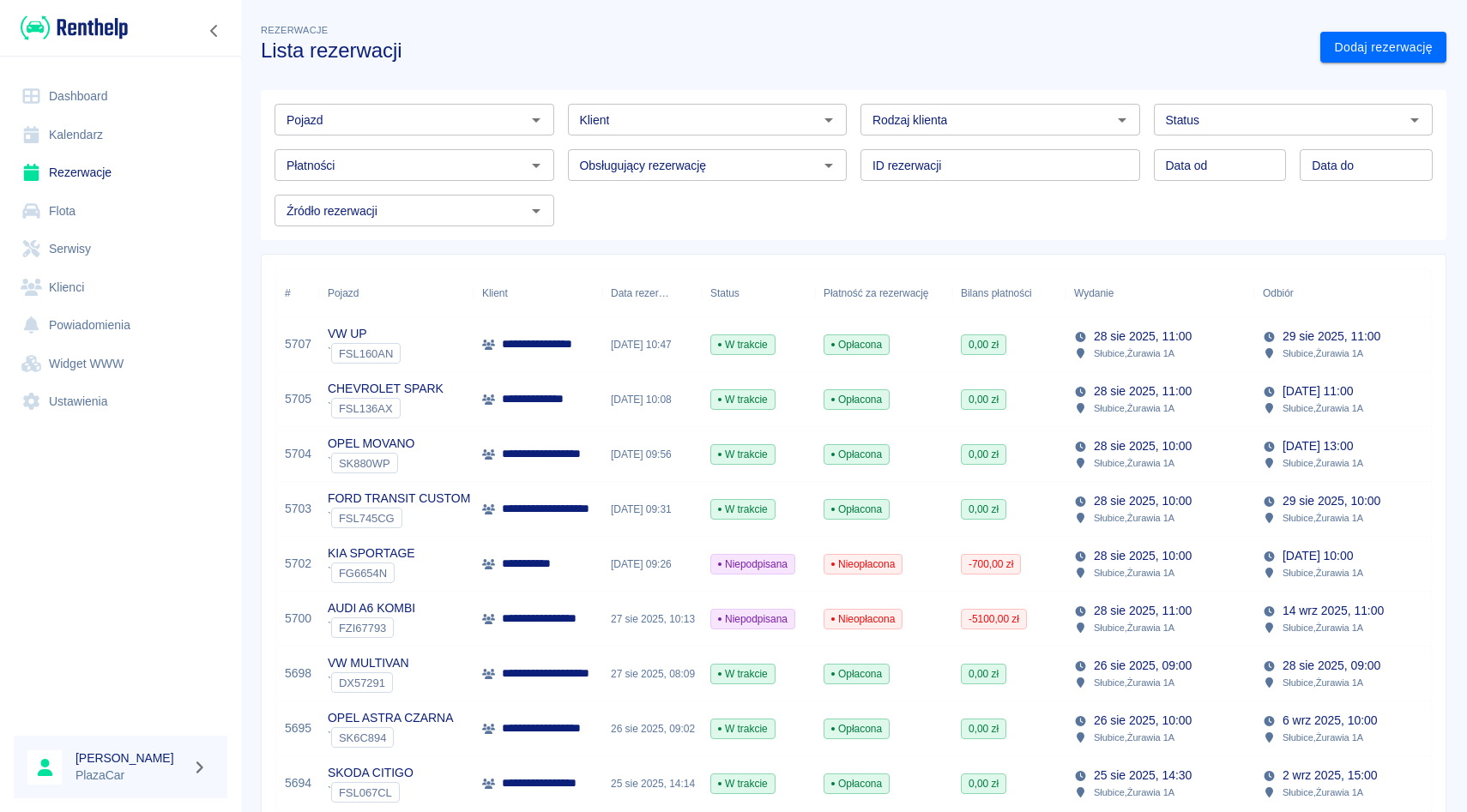
click at [848, 160] on div "ID rezerwacji ID rezerwacji" at bounding box center [994, 158] width 293 height 46
click at [703, 19] on div "Rezerwacje Lista rezerwacji" at bounding box center [776, 35] width 1059 height 55
click at [559, 164] on div "Obsługujący rezerwację Obsługujący rezerwację" at bounding box center [701, 158] width 293 height 46
click at [849, 167] on div "ID rezerwacji ID rezerwacji" at bounding box center [994, 158] width 293 height 46
click at [708, 22] on div "Rezerwacje Lista rezerwacji" at bounding box center [776, 35] width 1059 height 55
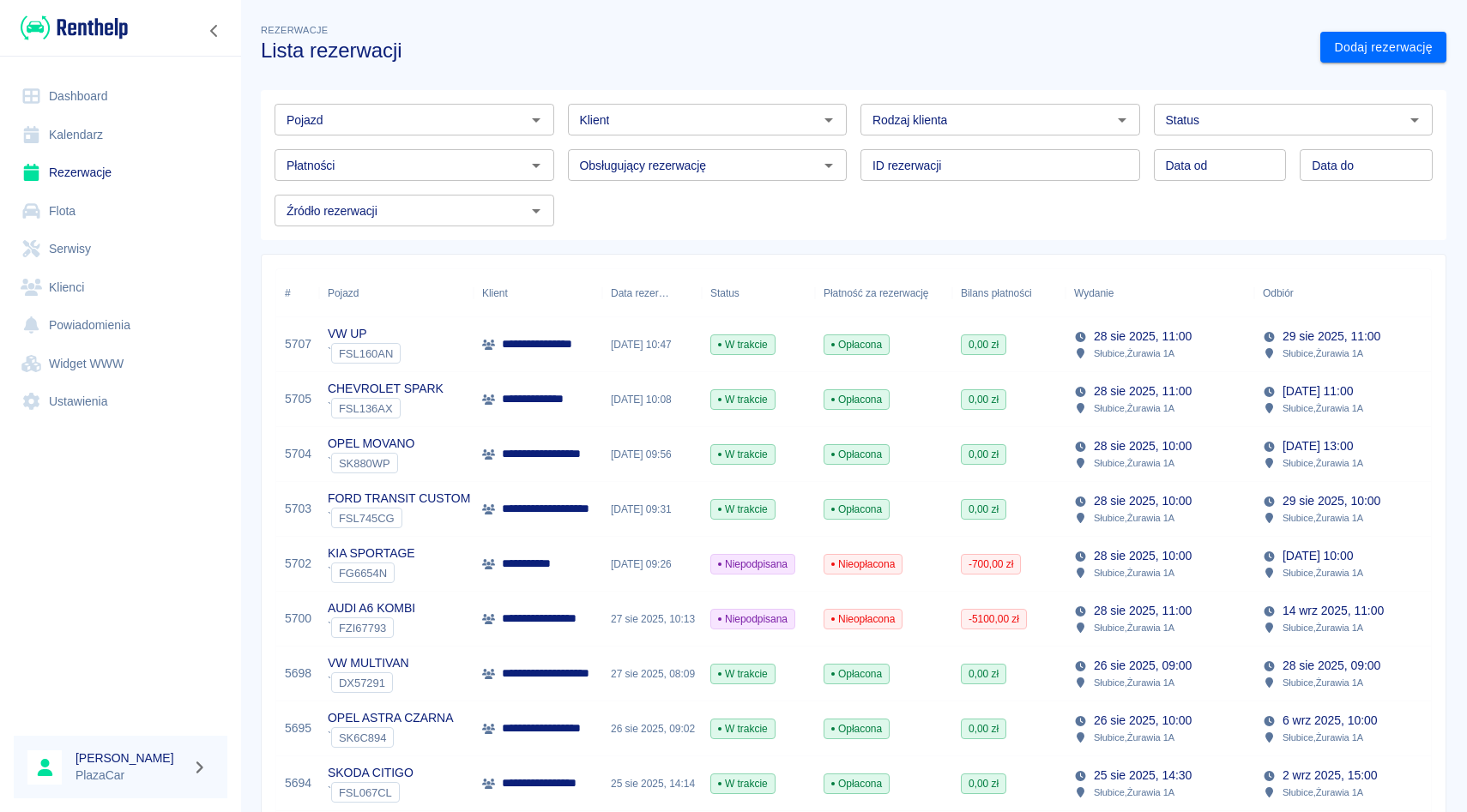
click at [553, 163] on div "Płatności" at bounding box center [414, 165] width 280 height 31
click at [711, 281] on div "Data rezerwacji" at bounding box center [701, 293] width 21 height 48
click at [858, 158] on div "ID rezerwacji ID rezerwacji" at bounding box center [994, 158] width 293 height 46
click at [369, 114] on input "Pojazd" at bounding box center [400, 120] width 241 height 21
type input "multivan"
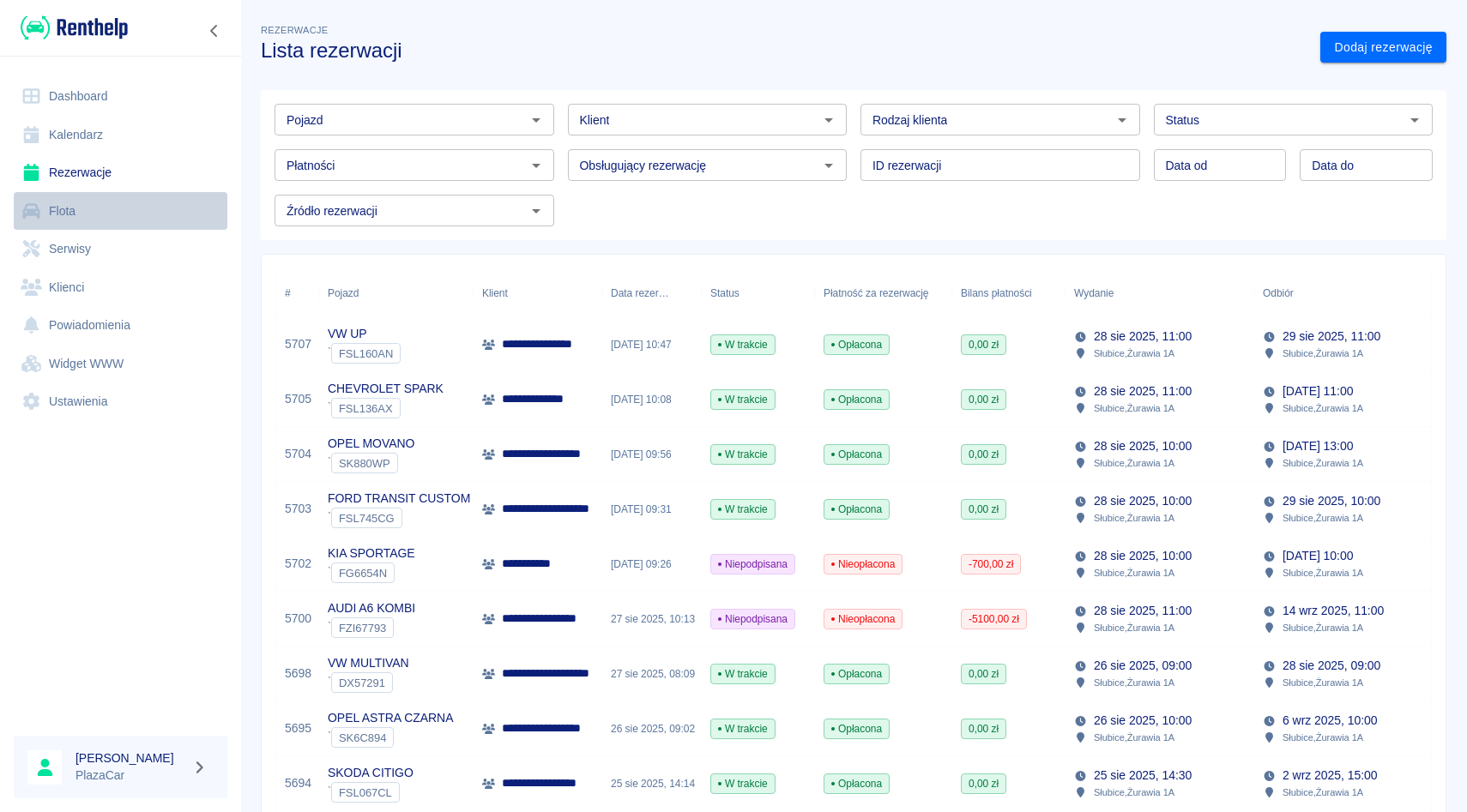
click at [43, 217] on link "Flota" at bounding box center [120, 211] width 214 height 38
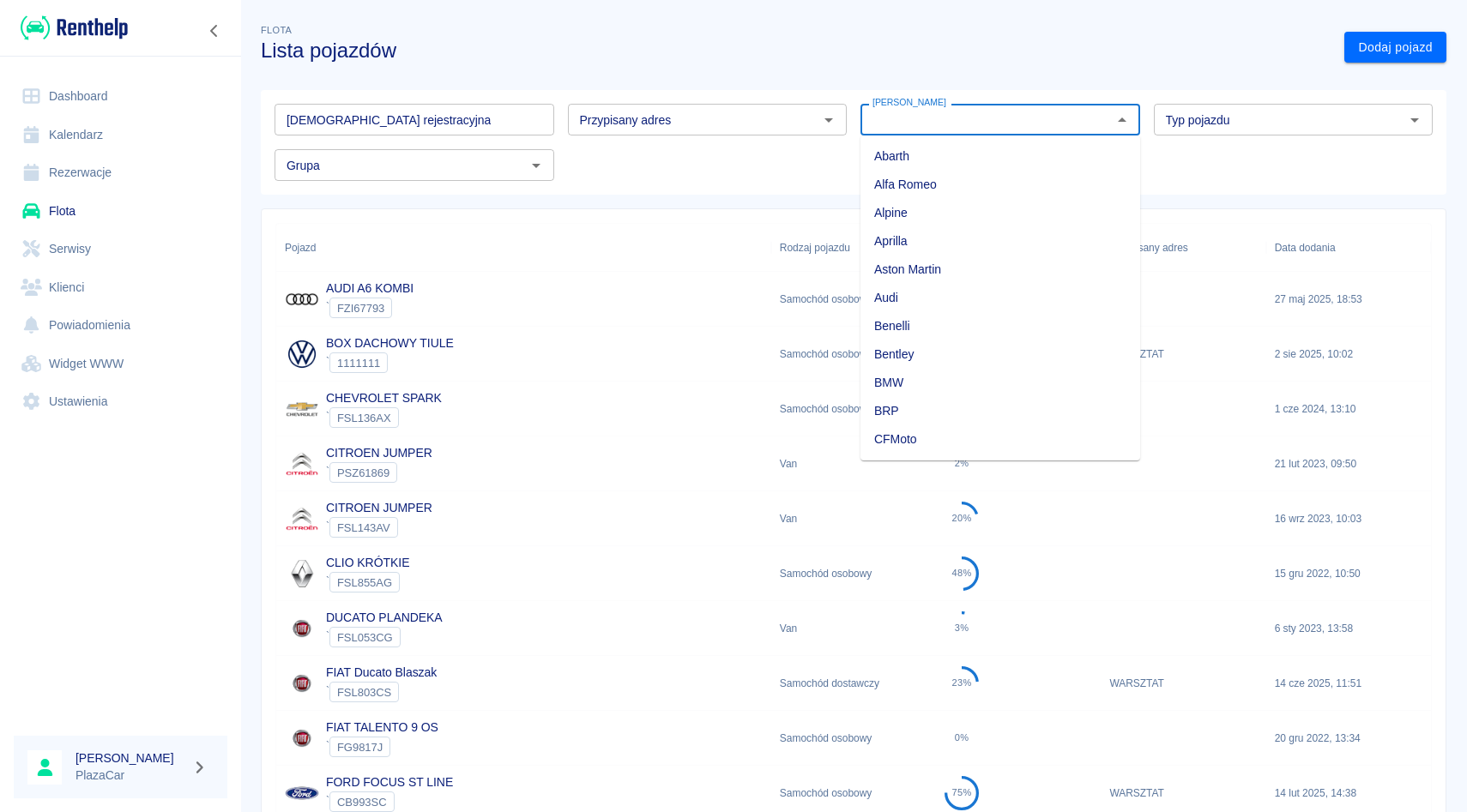
click at [966, 110] on input "[PERSON_NAME]" at bounding box center [986, 120] width 241 height 21
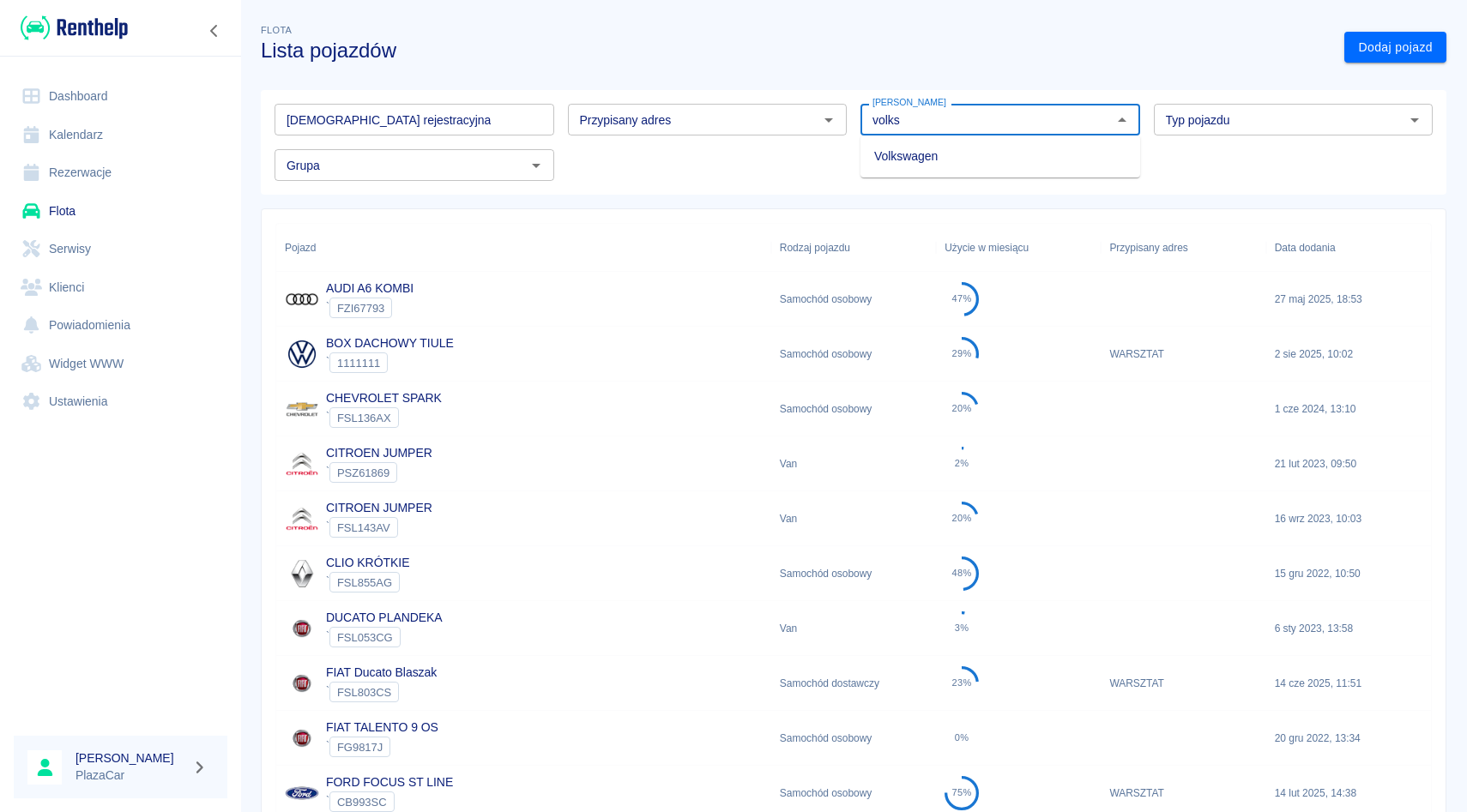
click at [953, 144] on li "Volkswagen" at bounding box center [1000, 156] width 280 height 29
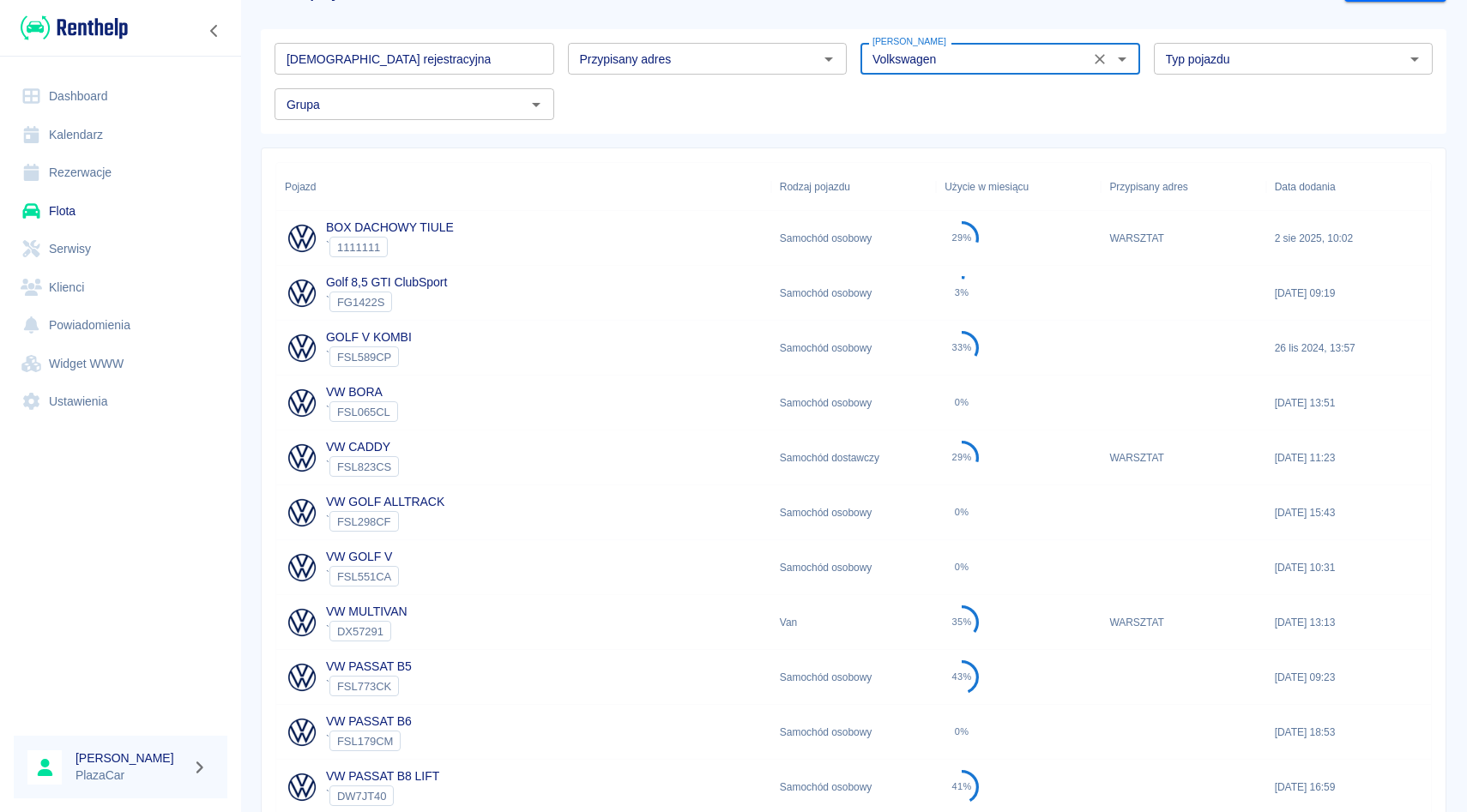
scroll to position [62, 0]
type input "Volkswagen"
click at [104, 182] on link "Rezerwacje" at bounding box center [120, 173] width 214 height 38
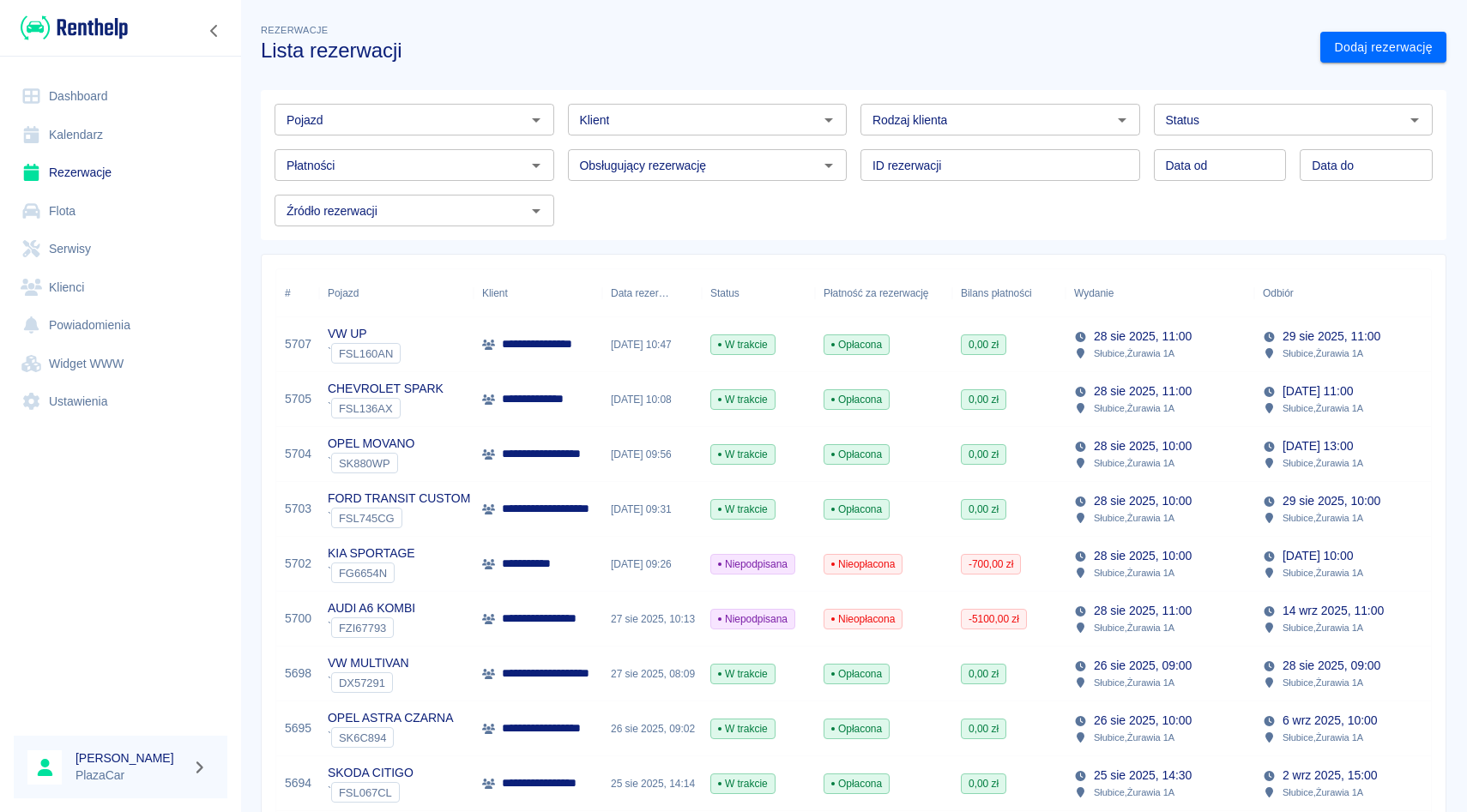
click at [431, 114] on input "Pojazd" at bounding box center [400, 120] width 241 height 21
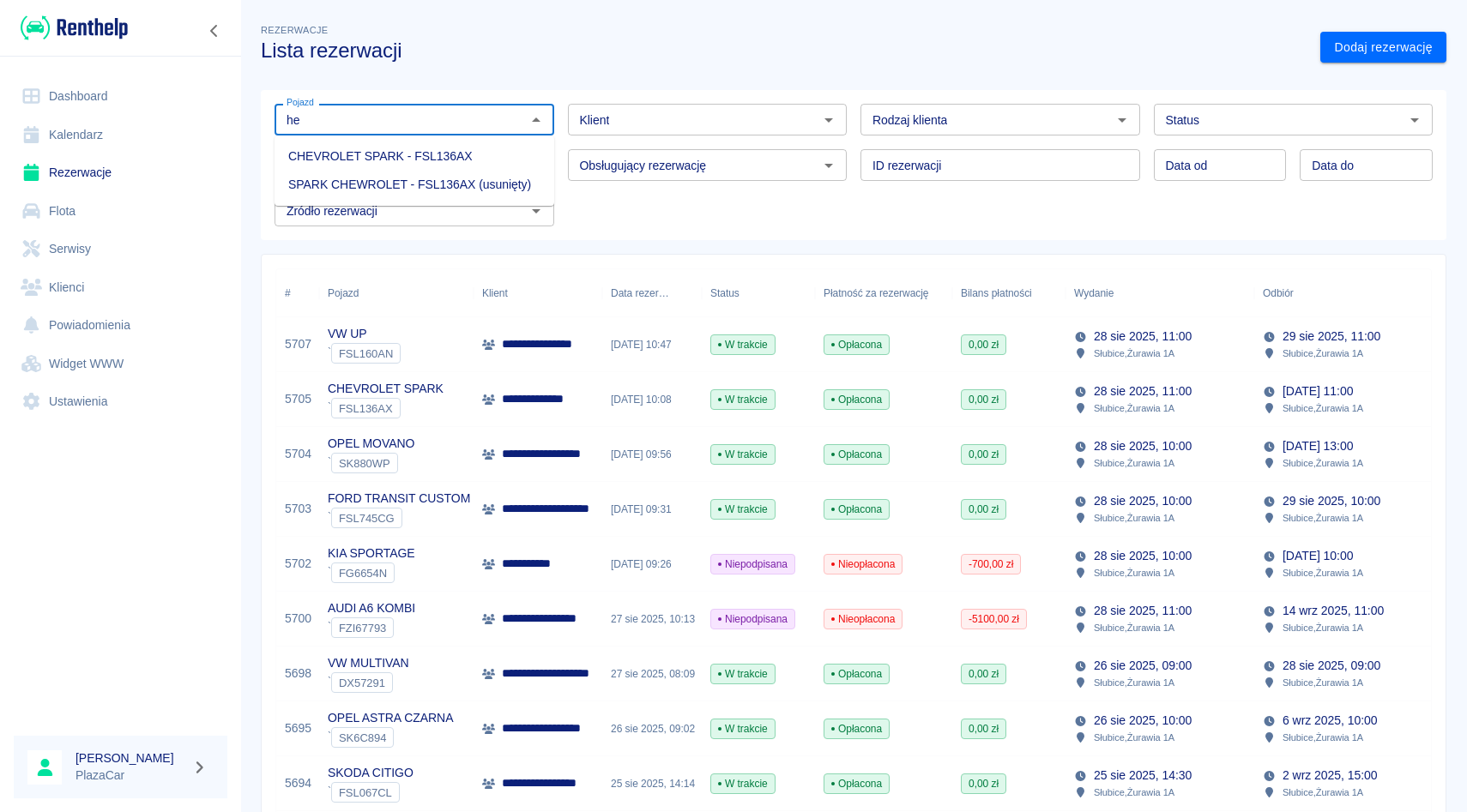
type input "h"
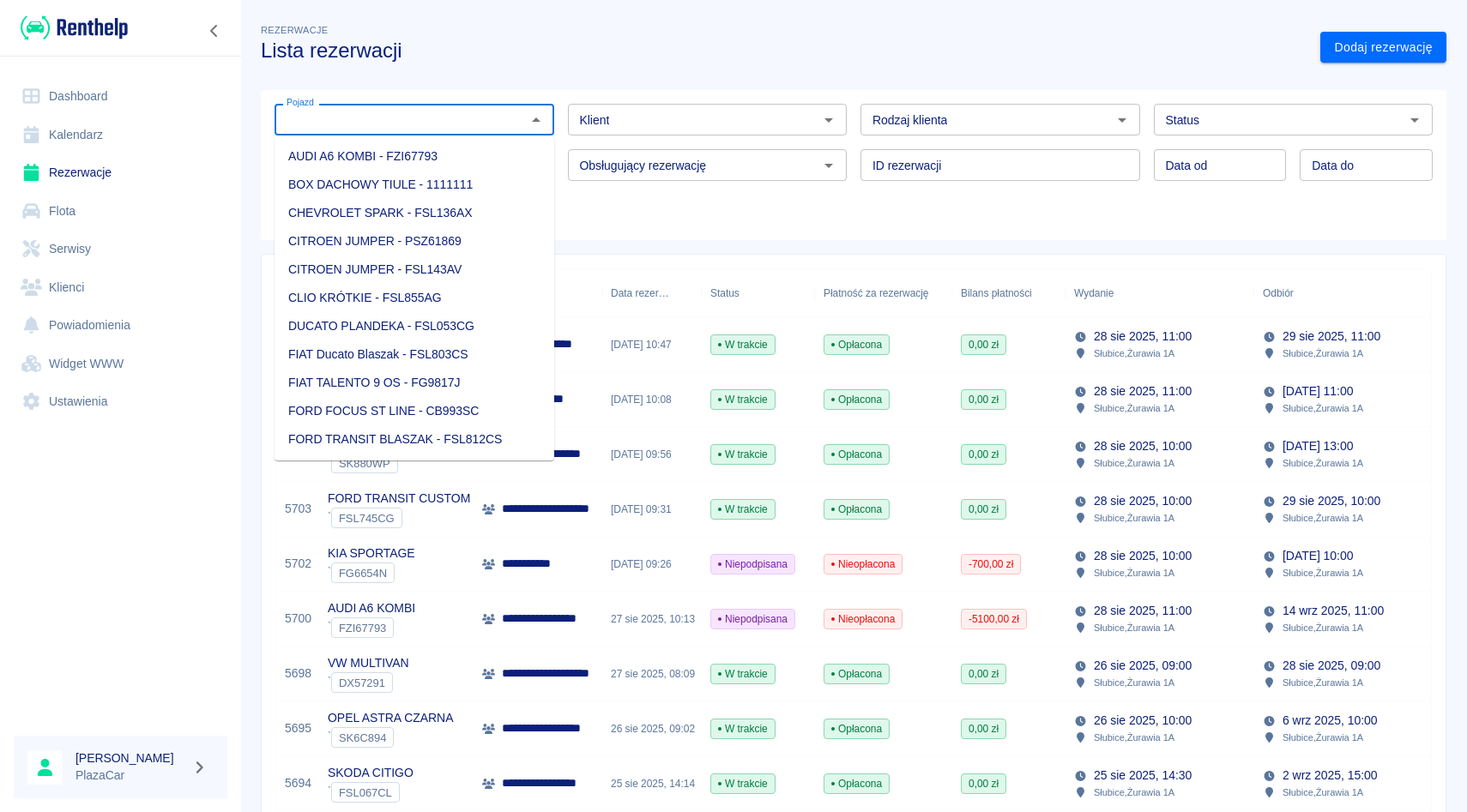
click at [632, 118] on input "Klient" at bounding box center [693, 120] width 241 height 21
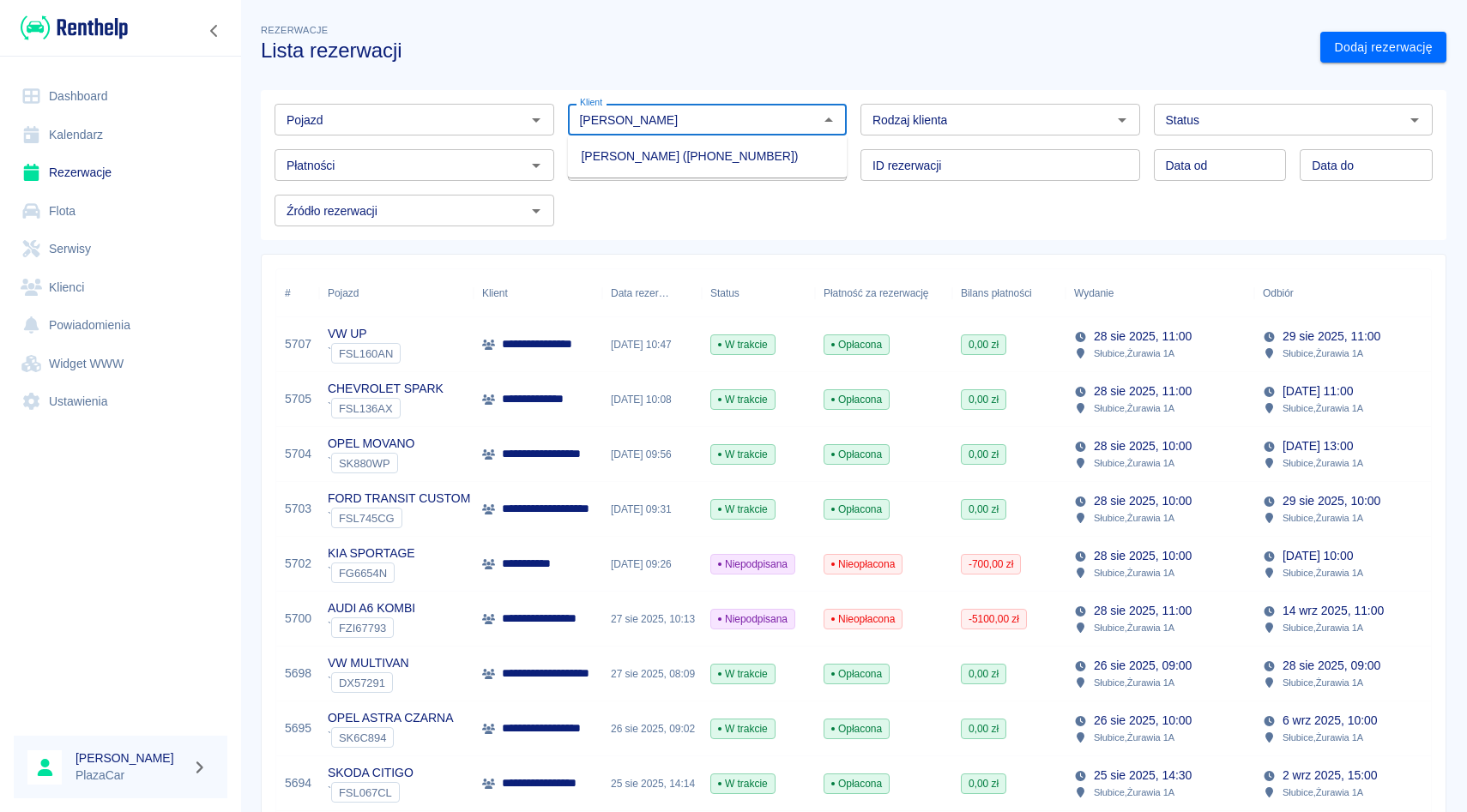
click at [637, 141] on ul "[PERSON_NAME] ([PHONE_NUMBER])" at bounding box center [708, 156] width 280 height 42
click at [637, 148] on li "[PERSON_NAME] ([PHONE_NUMBER])" at bounding box center [708, 156] width 280 height 29
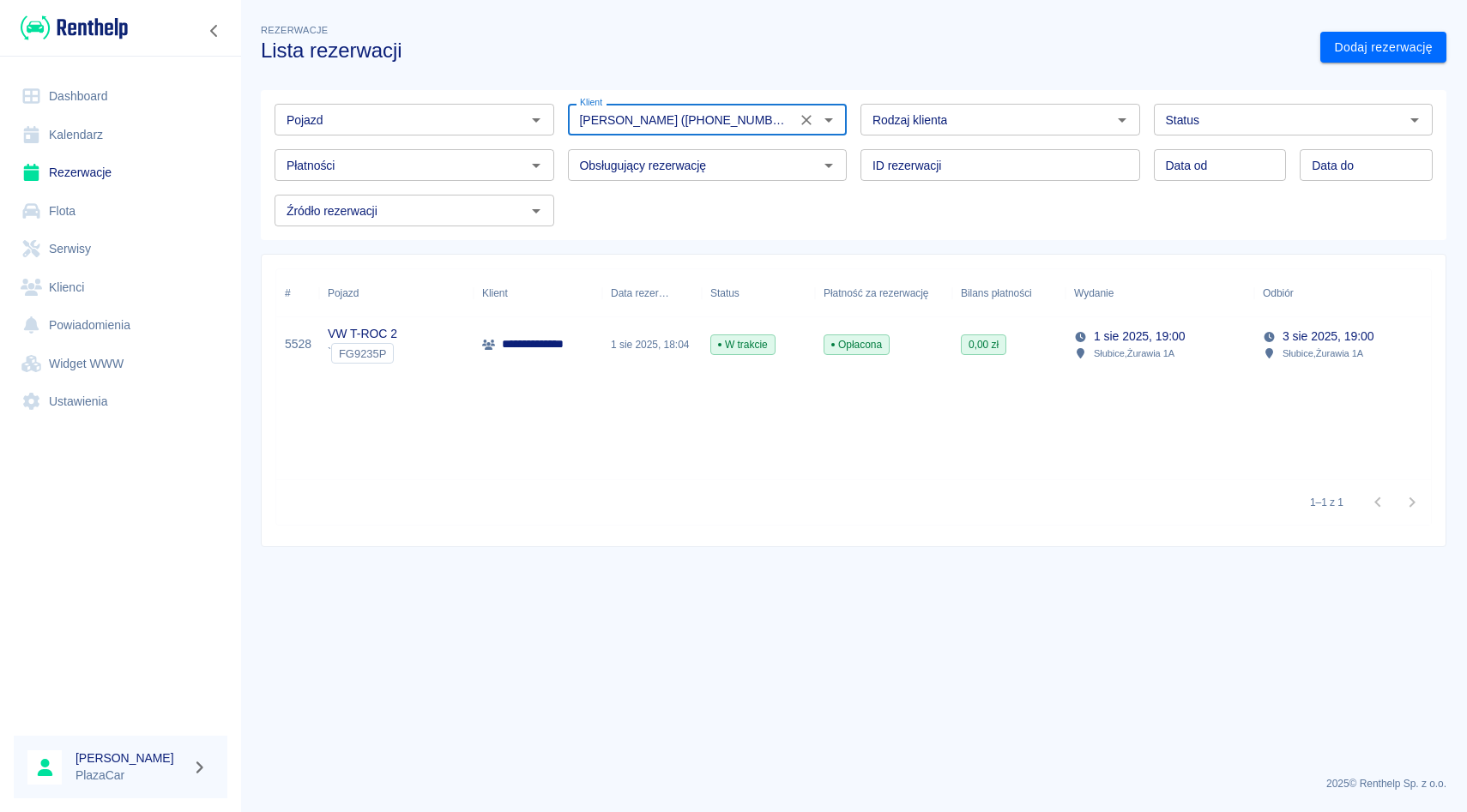
type input "[PERSON_NAME] ([PHONE_NUMBER])"
click at [623, 371] on div "1 sie 2025, 18:04" at bounding box center [651, 344] width 99 height 55
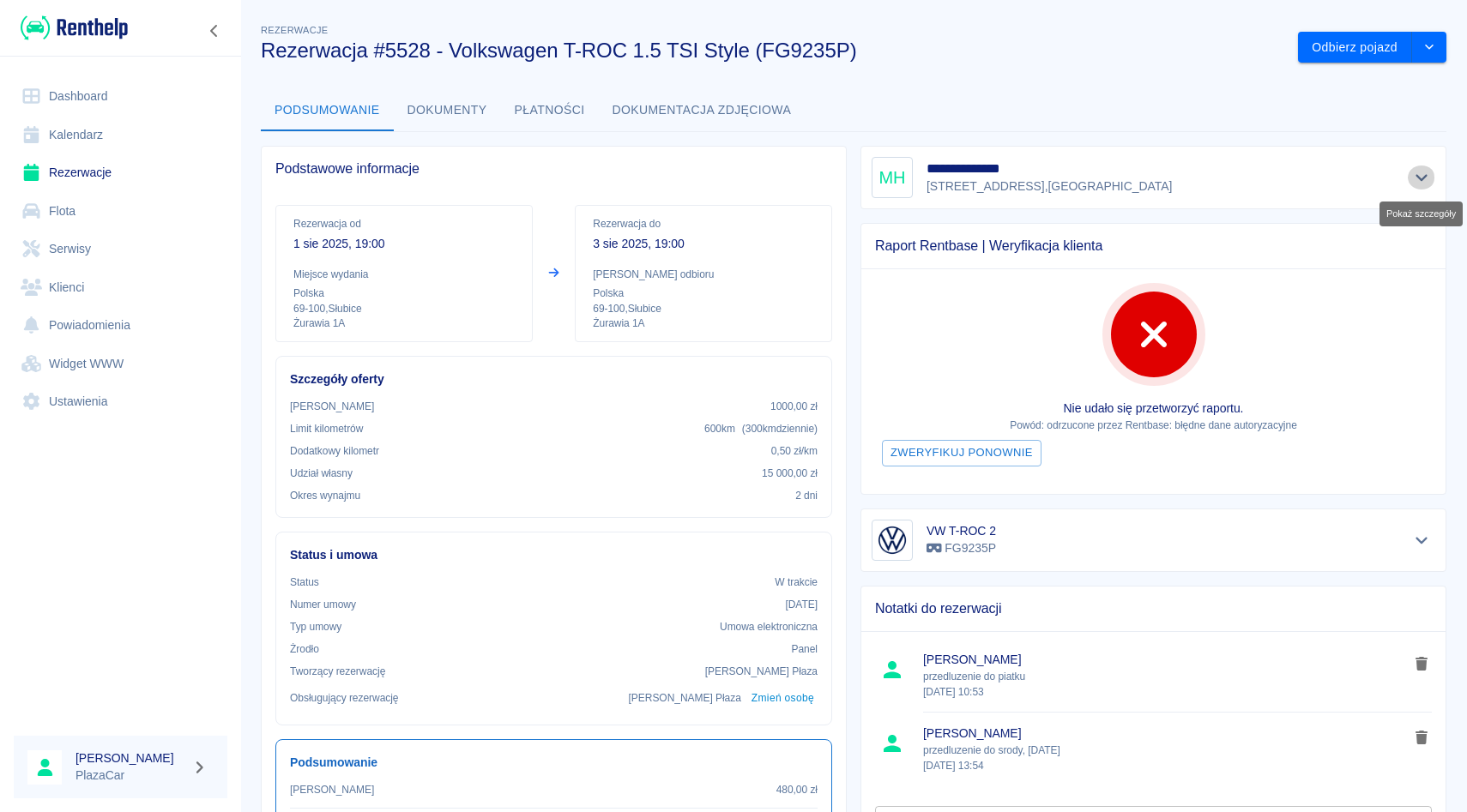
click at [1421, 173] on icon "Pokaż szczegóły" at bounding box center [1422, 177] width 20 height 15
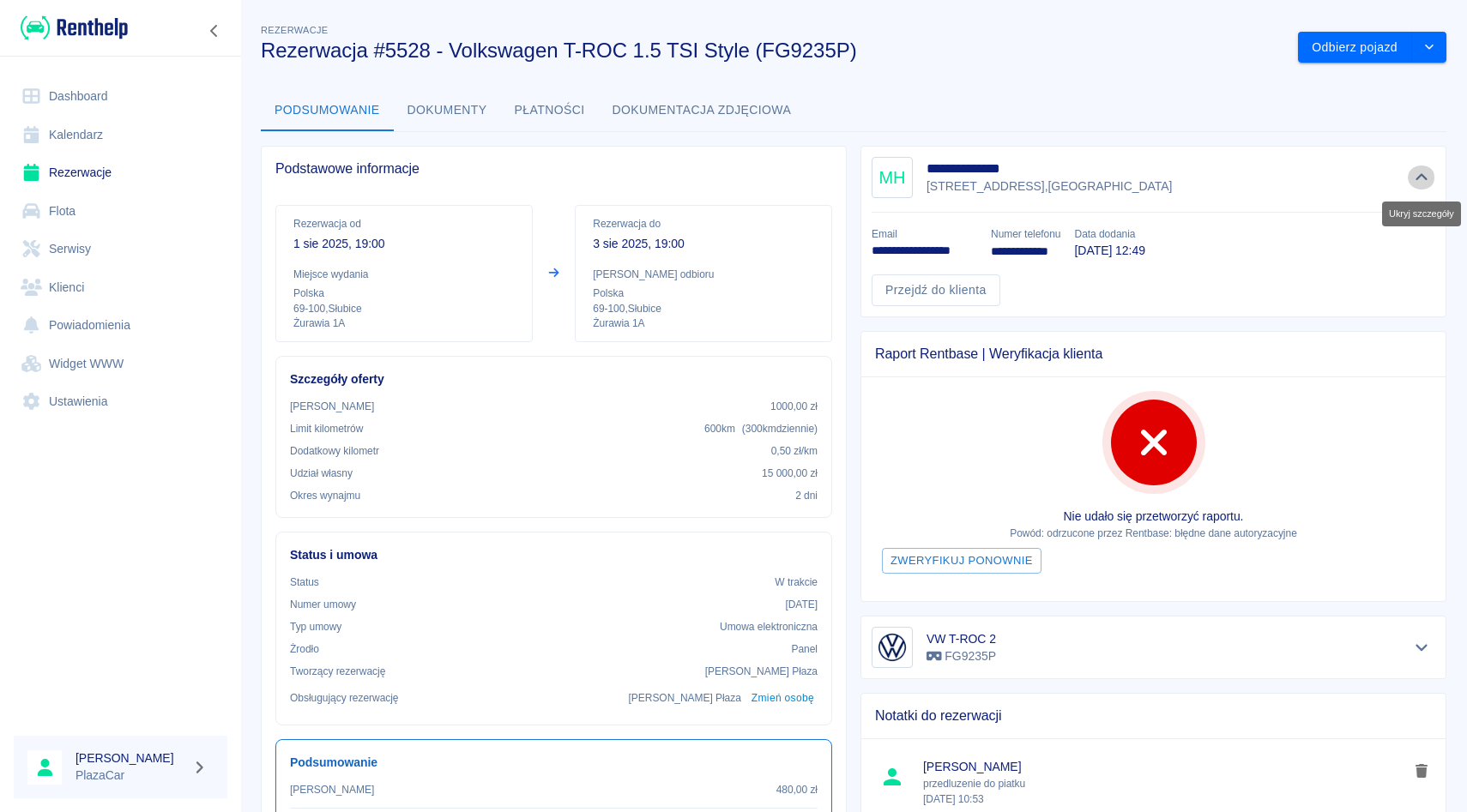
click at [1412, 172] on icon "Ukryj szczegóły" at bounding box center [1422, 177] width 20 height 15
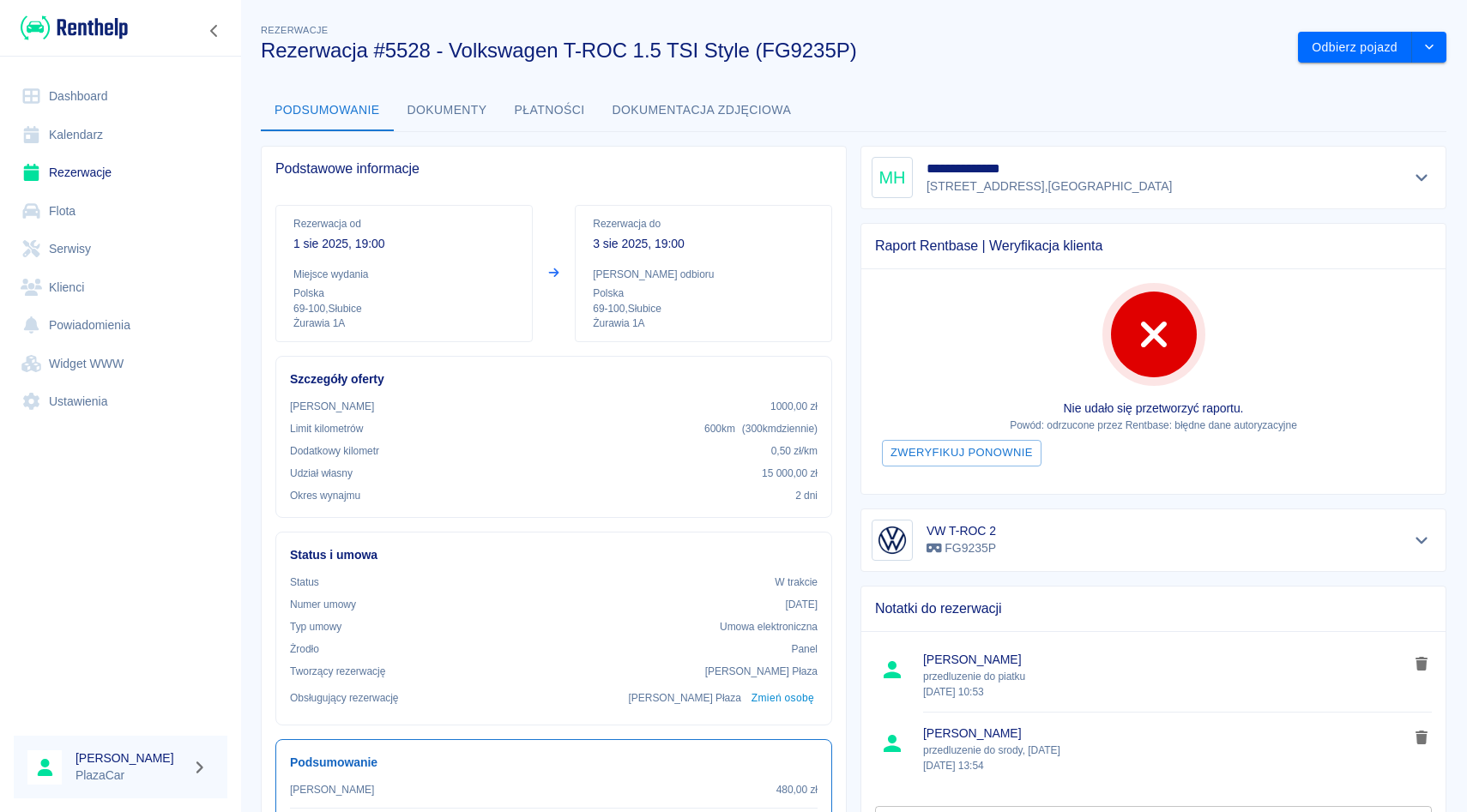
click at [859, 217] on div "Raport Rentbase | Weryfikacja klienta Nie udało się przetworzyć raportu. Powód:…" at bounding box center [1147, 351] width 599 height 285
click at [855, 179] on div "**********" at bounding box center [1147, 171] width 599 height 77
click at [72, 178] on link "Rezerwacje" at bounding box center [120, 173] width 214 height 38
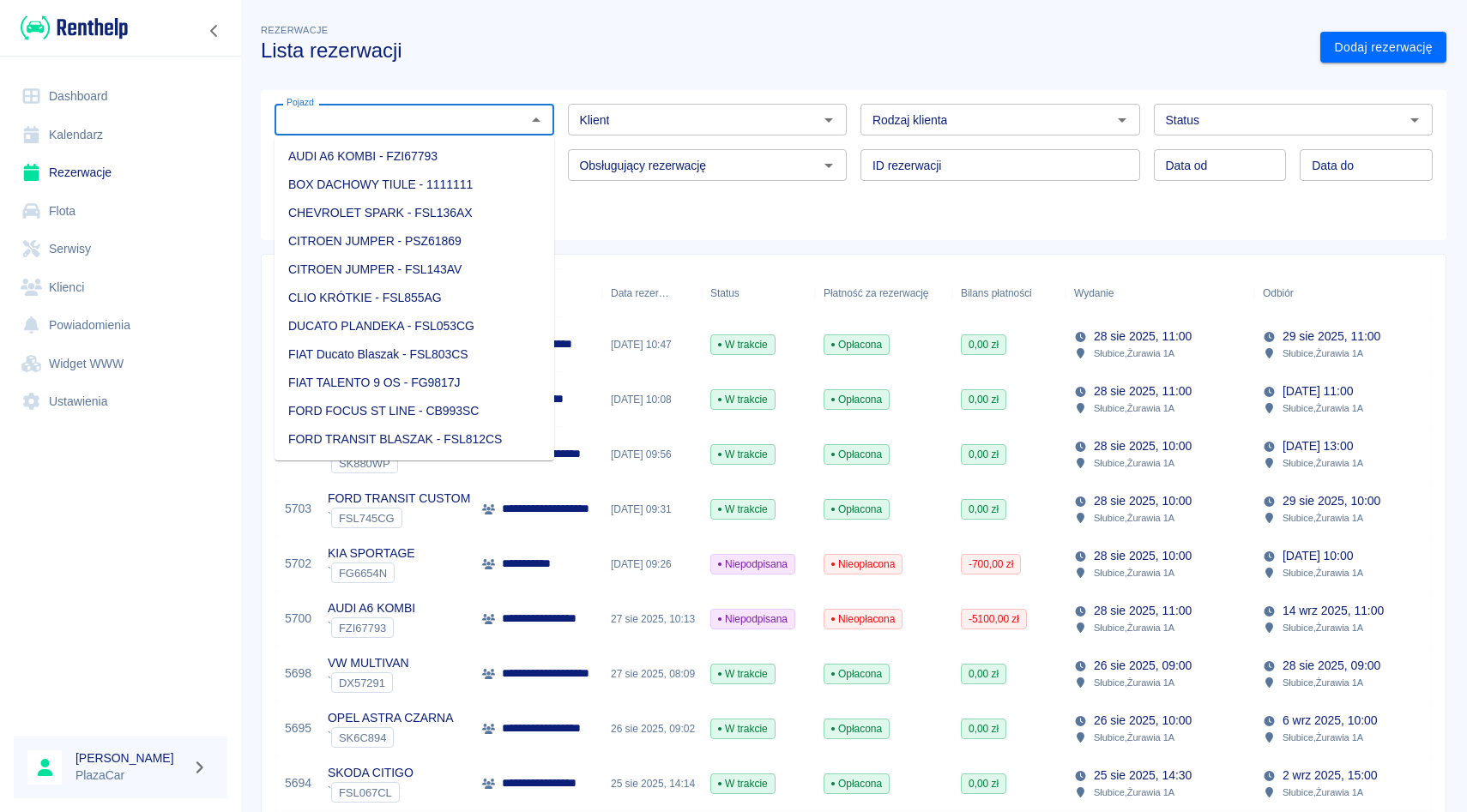
click at [432, 121] on input "Pojazd" at bounding box center [400, 120] width 241 height 21
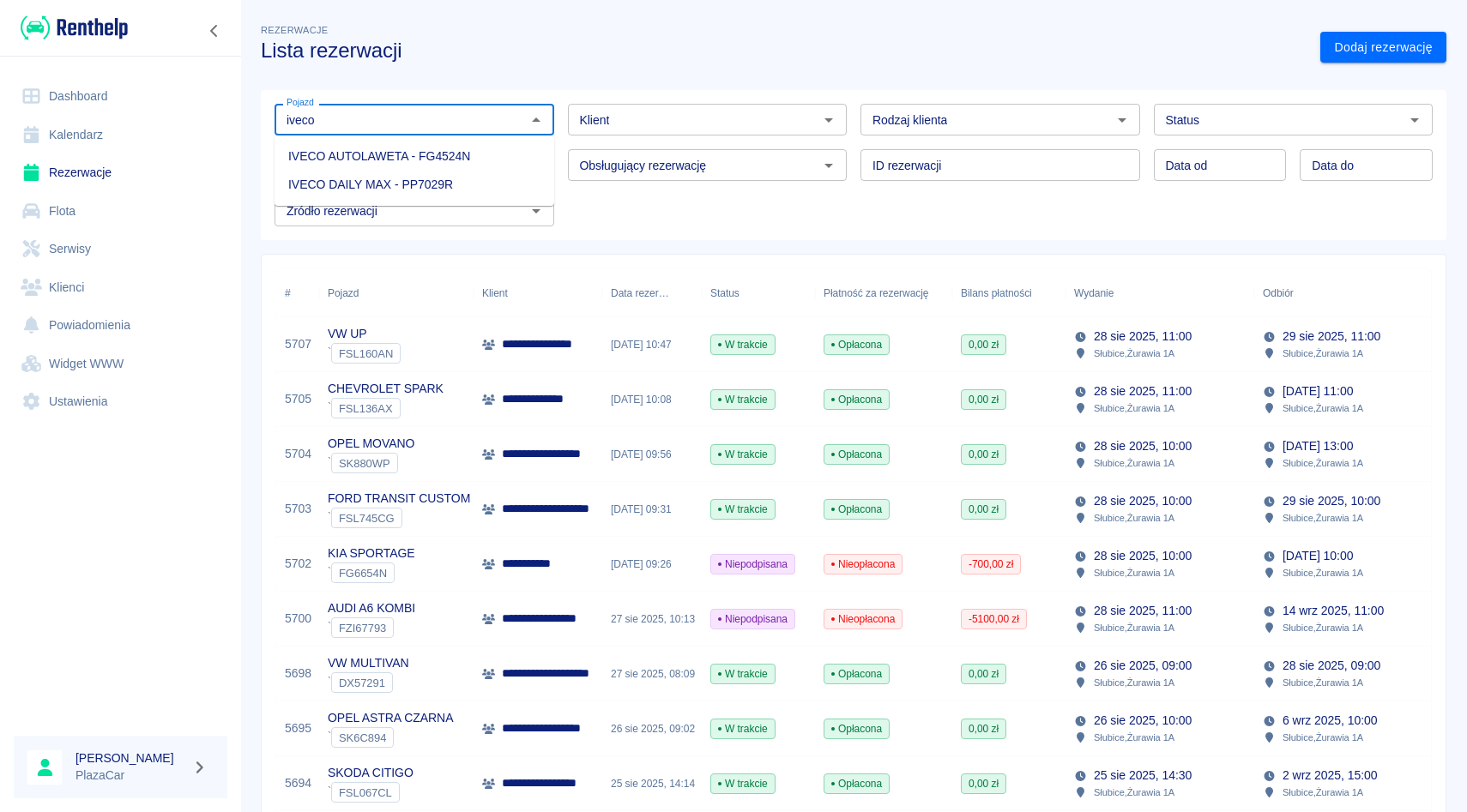
click at [410, 182] on li "IVECO DAILY MAX - PP7029R" at bounding box center [414, 185] width 280 height 29
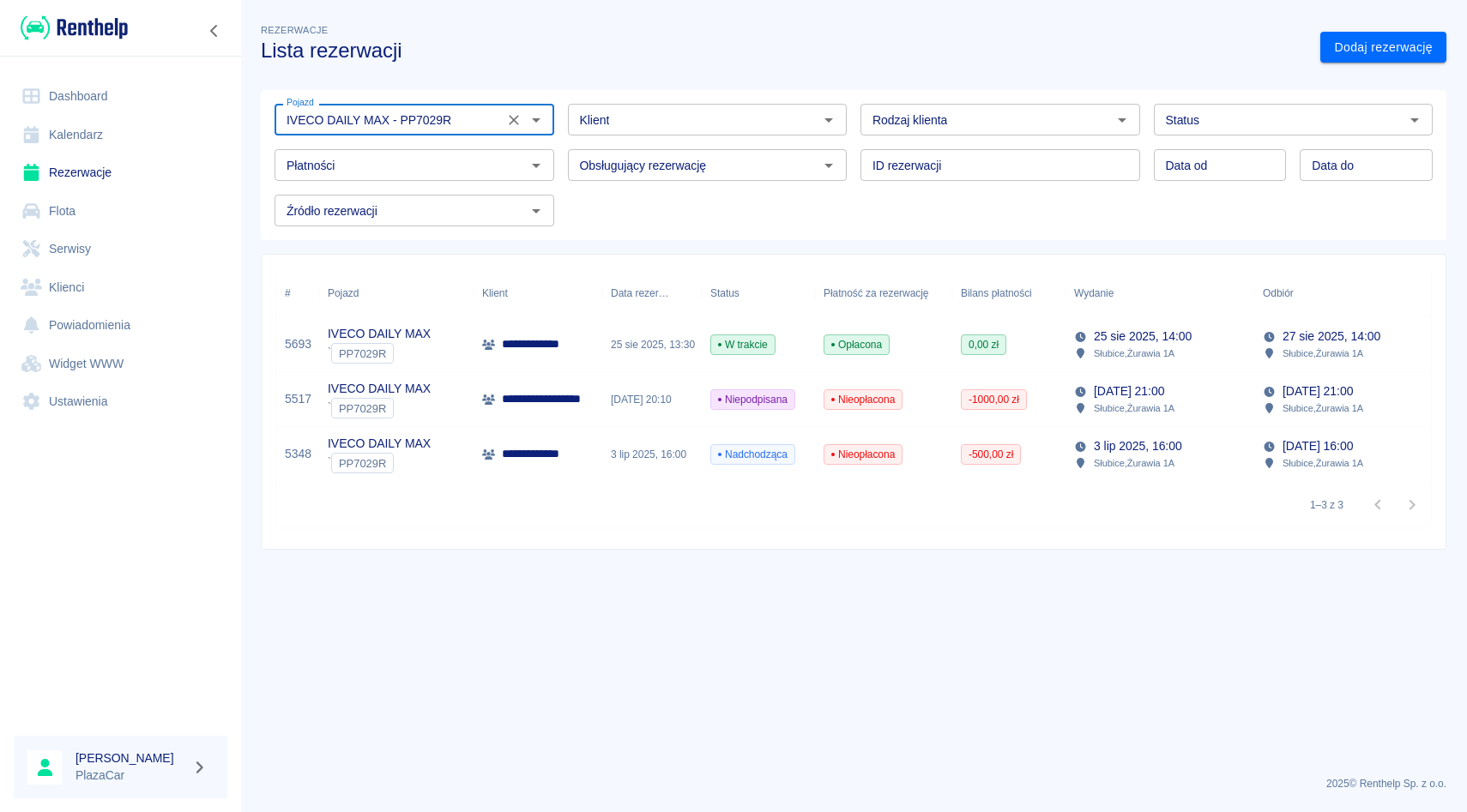
type input "IVECO DAILY MAX - PP7029R"
click at [1036, 353] on div "0,00 zł" at bounding box center [1008, 344] width 114 height 55
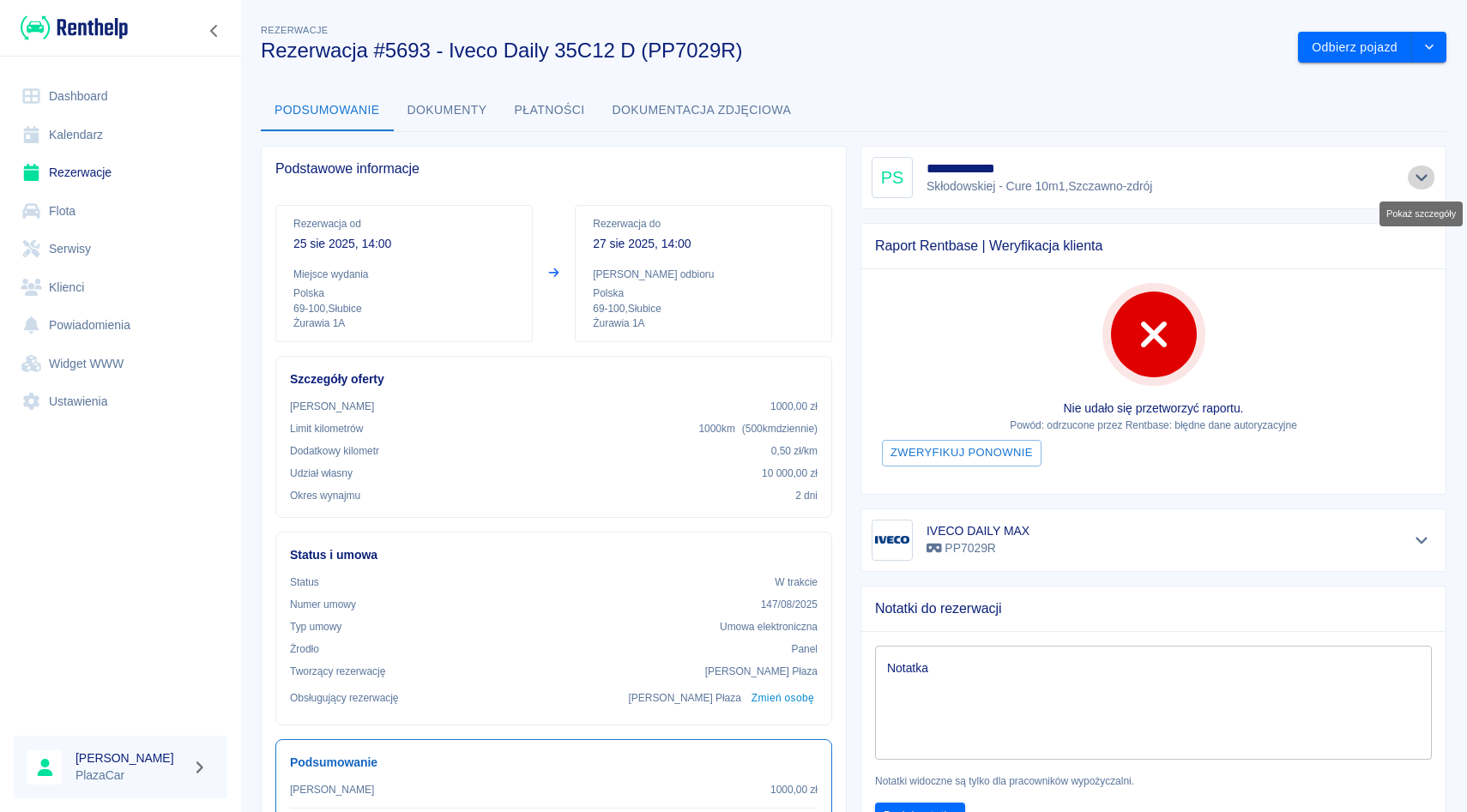
click at [1427, 187] on button "Pokaż szczegóły" at bounding box center [1422, 177] width 29 height 24
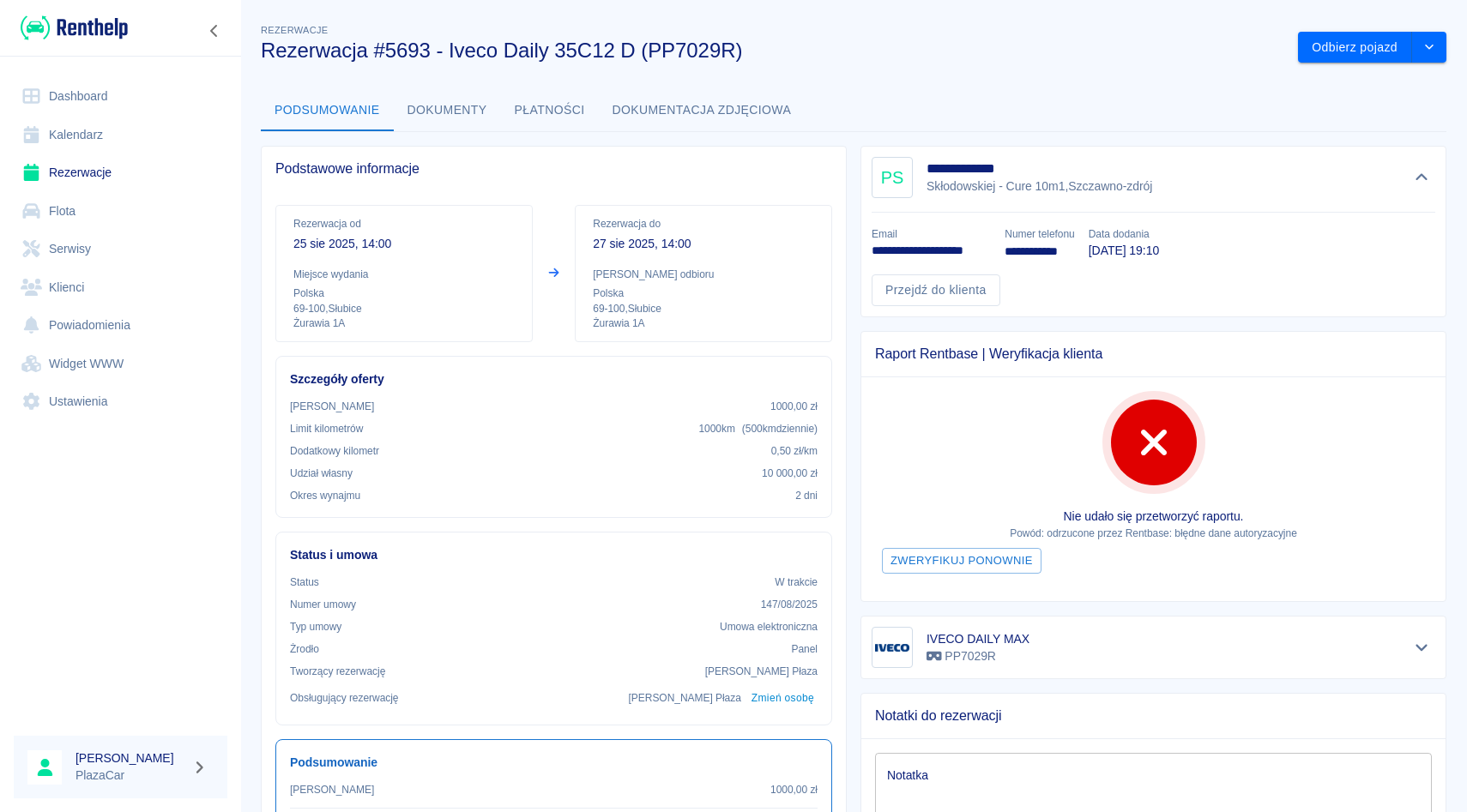
scroll to position [148, 0]
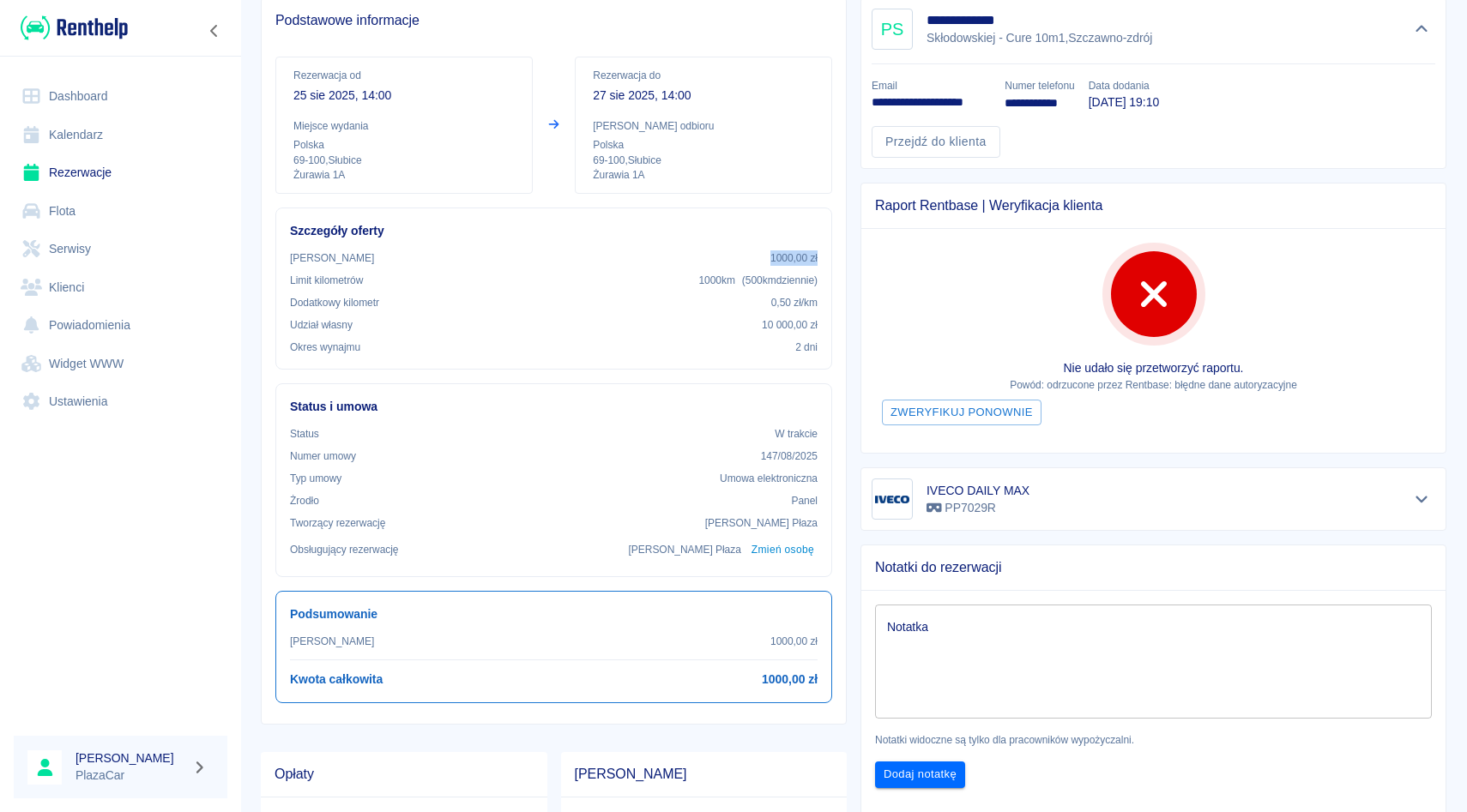
drag, startPoint x: 772, startPoint y: 257, endPoint x: 821, endPoint y: 267, distance: 50.0
click at [821, 267] on div "Szczegóły oferty Kaucja 1000,00 zł Limit kilometrów 1000 km ( 500 km dziennie )…" at bounding box center [554, 288] width 556 height 162
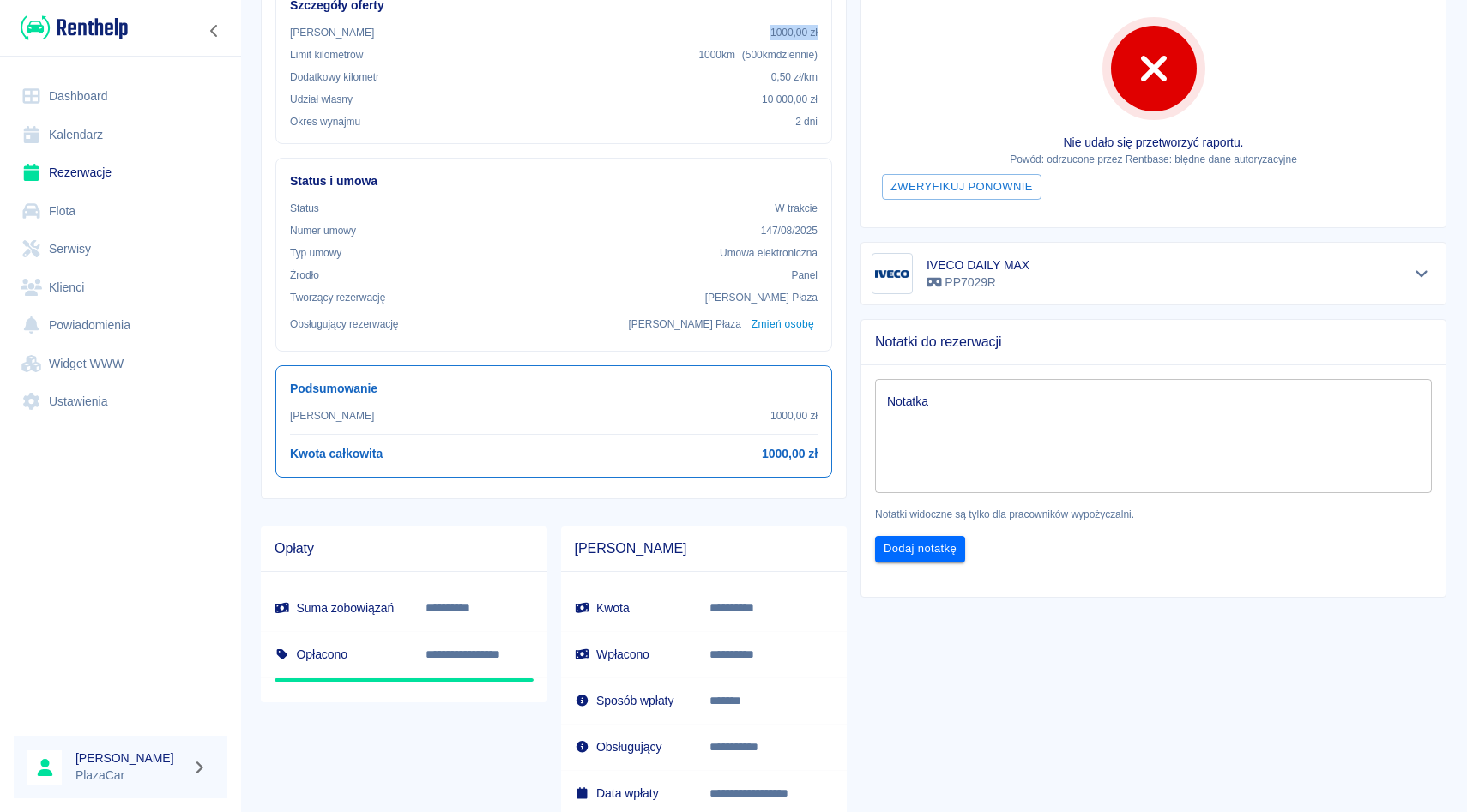
scroll to position [0, 0]
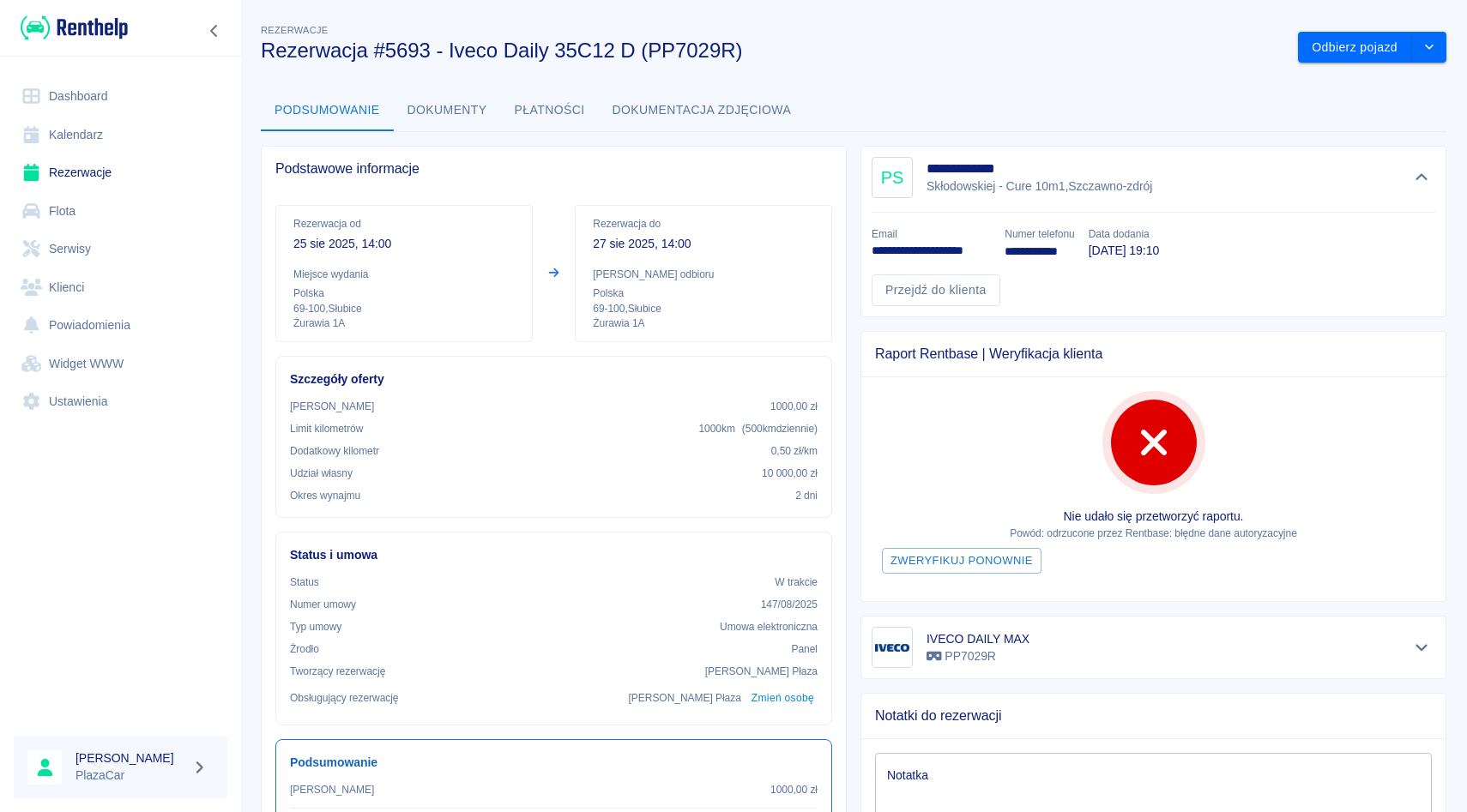
click at [1428, 150] on div "**********" at bounding box center [1153, 232] width 586 height 172
click at [1424, 176] on icon "Ukryj szczegóły" at bounding box center [1422, 177] width 20 height 15
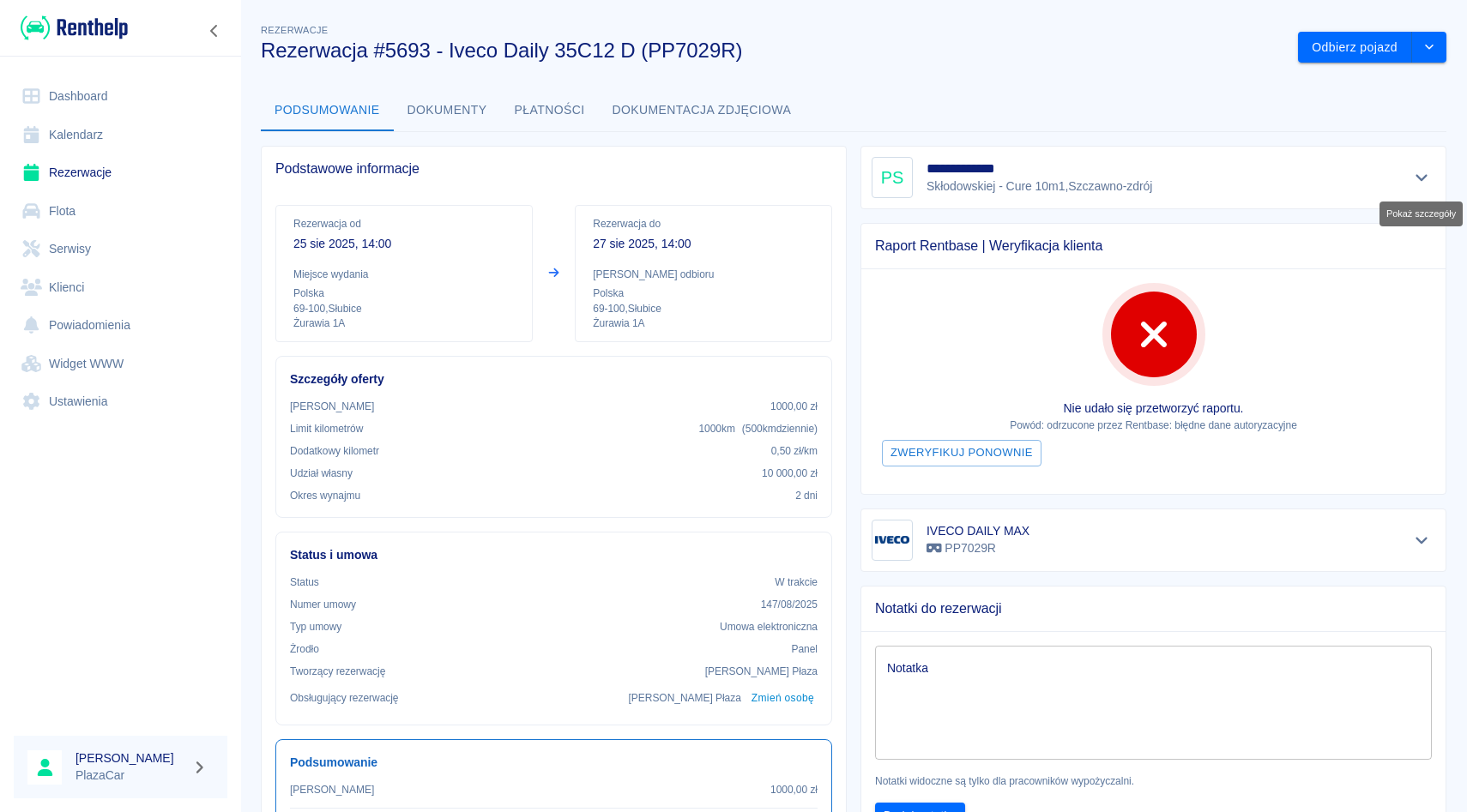
click at [1424, 176] on icon "Pokaż szczegóły" at bounding box center [1420, 179] width 12 height 7
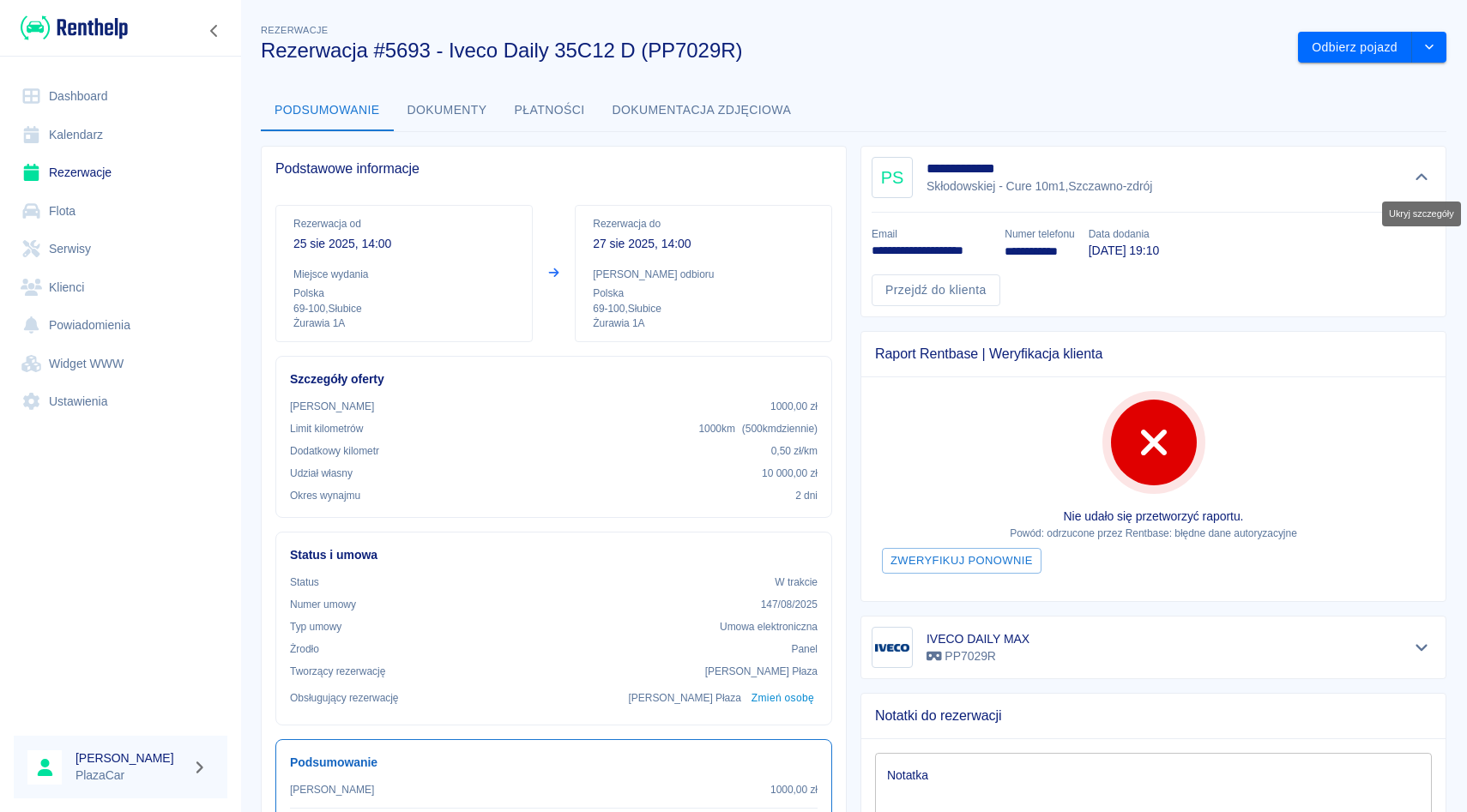
click at [1424, 176] on icon "Ukryj szczegóły" at bounding box center [1422, 177] width 20 height 15
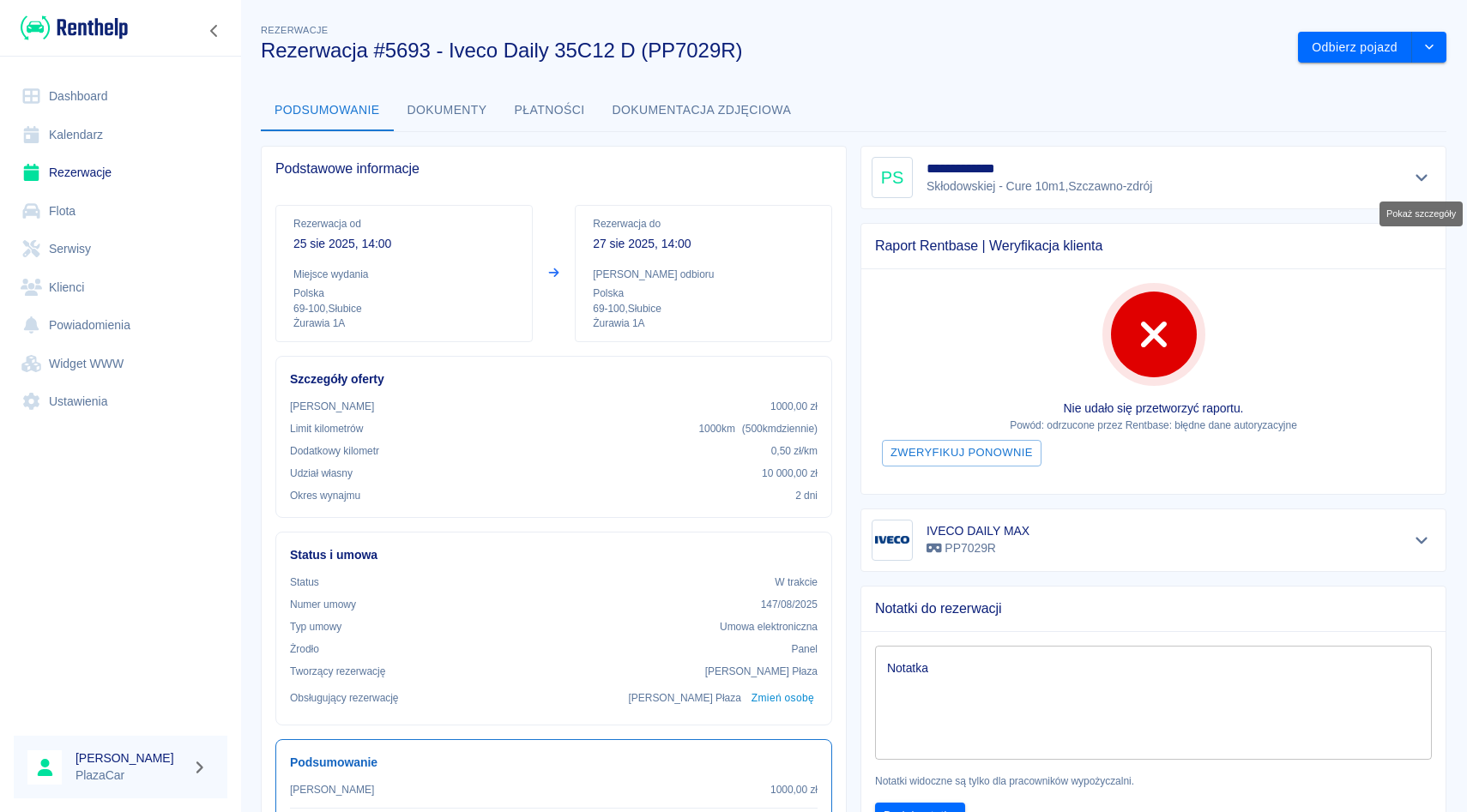
click at [1424, 176] on icon "Pokaż szczegóły" at bounding box center [1420, 179] width 12 height 7
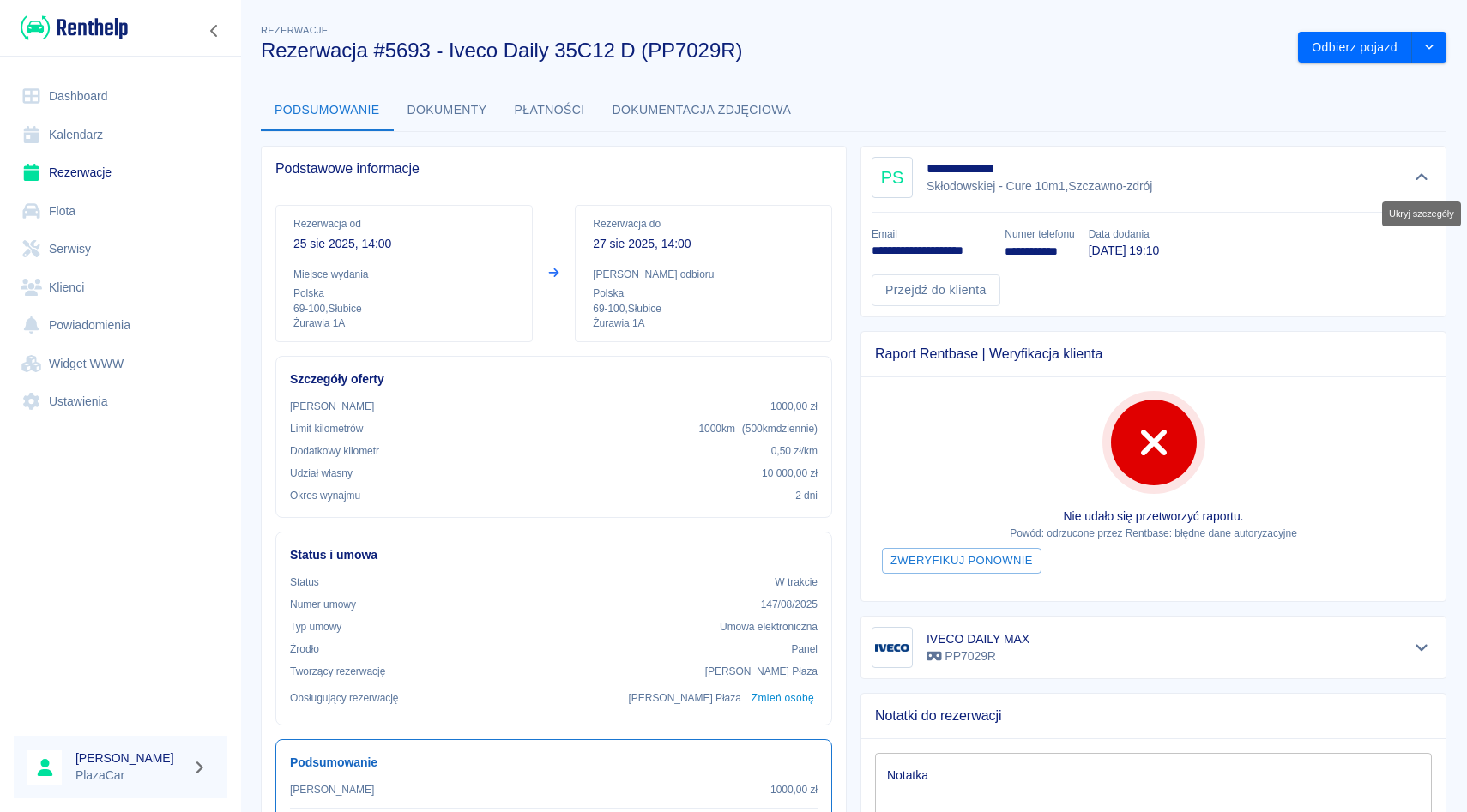
click at [1424, 176] on icon "Ukryj szczegóły" at bounding box center [1422, 177] width 20 height 15
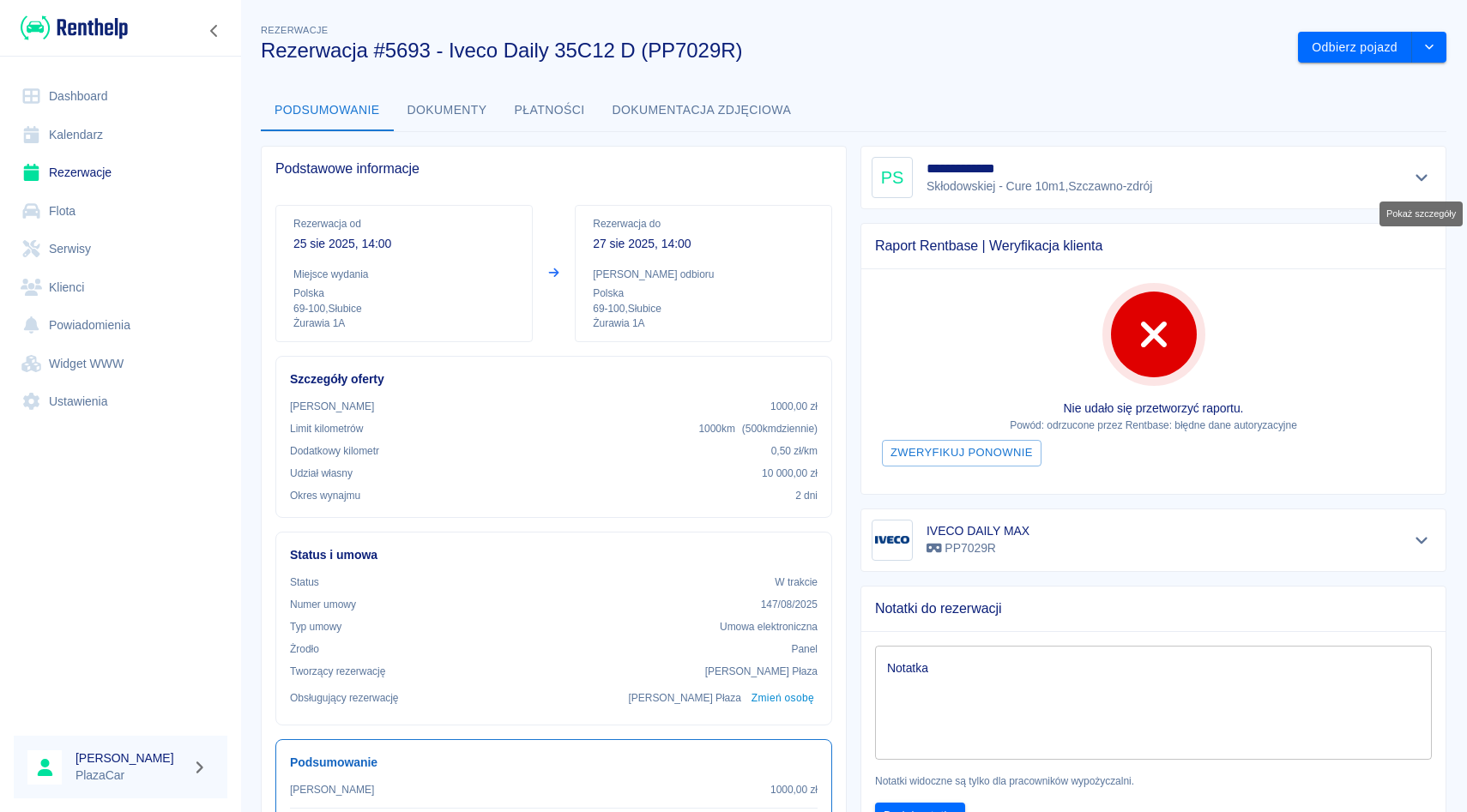
click at [1424, 176] on icon "Pokaż szczegóły" at bounding box center [1420, 179] width 12 height 7
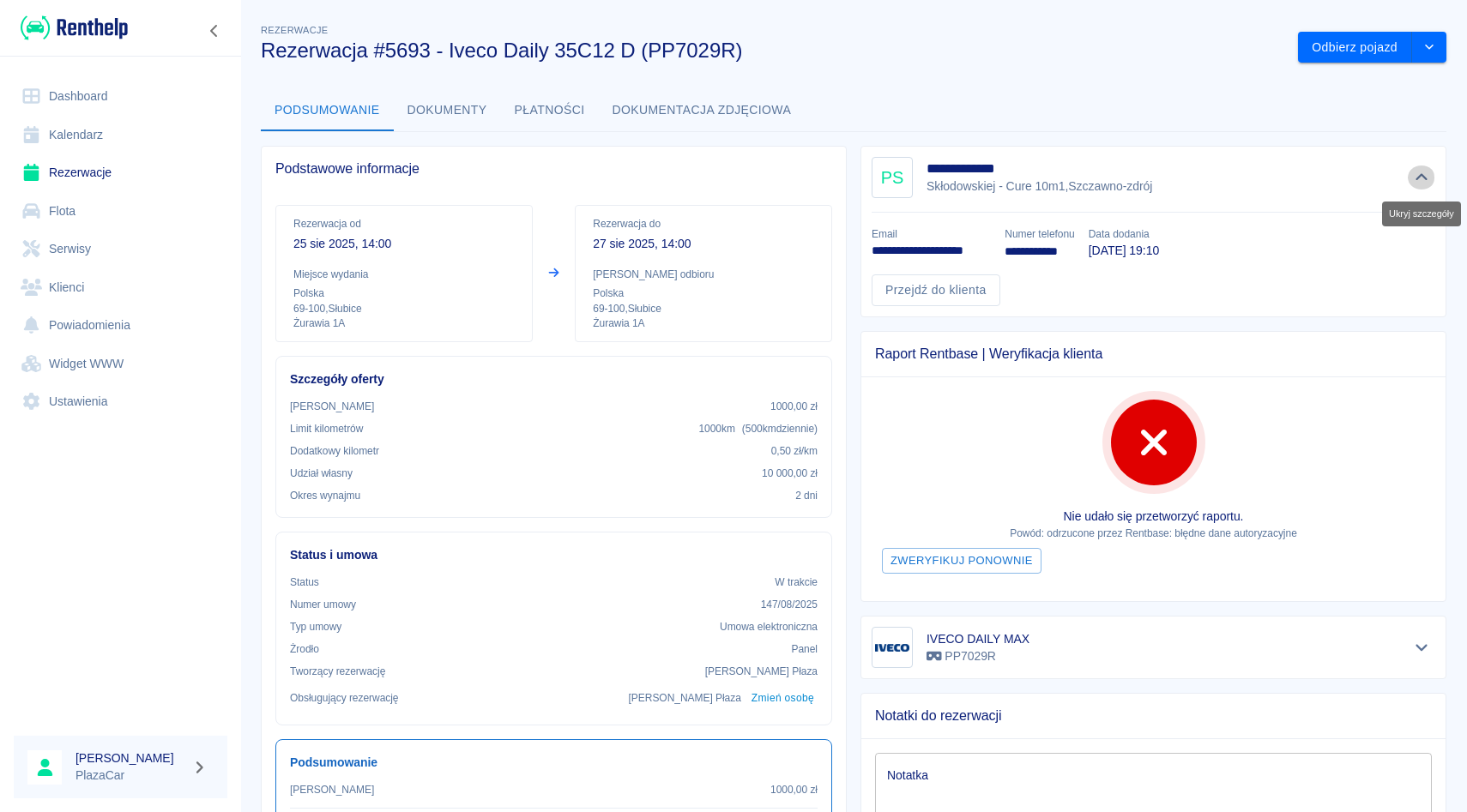
click at [1424, 176] on icon "Ukryj szczegóły" at bounding box center [1422, 177] width 20 height 15
click at [1424, 176] on icon "Ukryj szczegóły" at bounding box center [1420, 178] width 12 height 7
click at [1424, 176] on icon "Ukryj szczegóły" at bounding box center [1422, 177] width 20 height 15
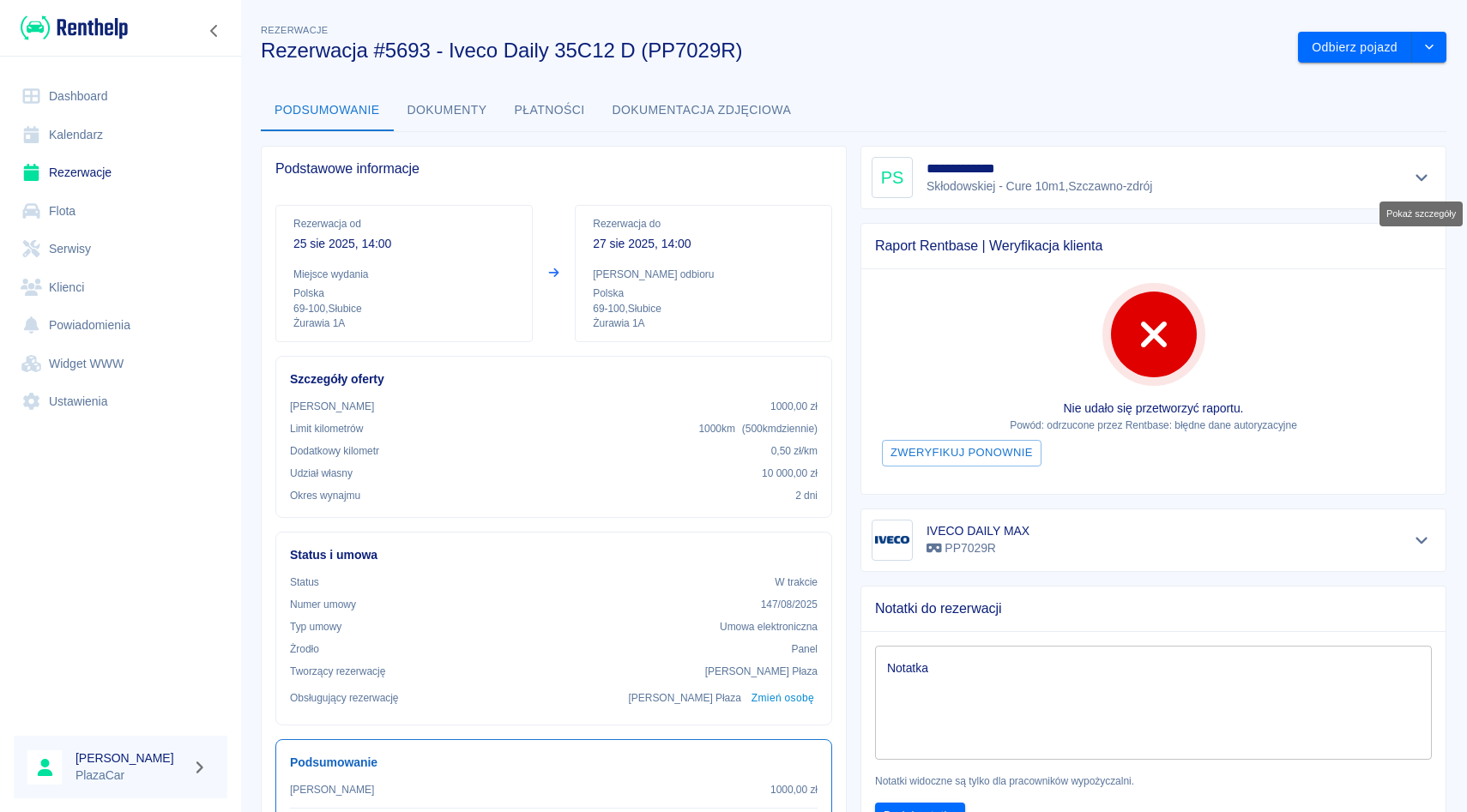
click at [1424, 176] on icon "Pokaż szczegóły" at bounding box center [1420, 179] width 12 height 7
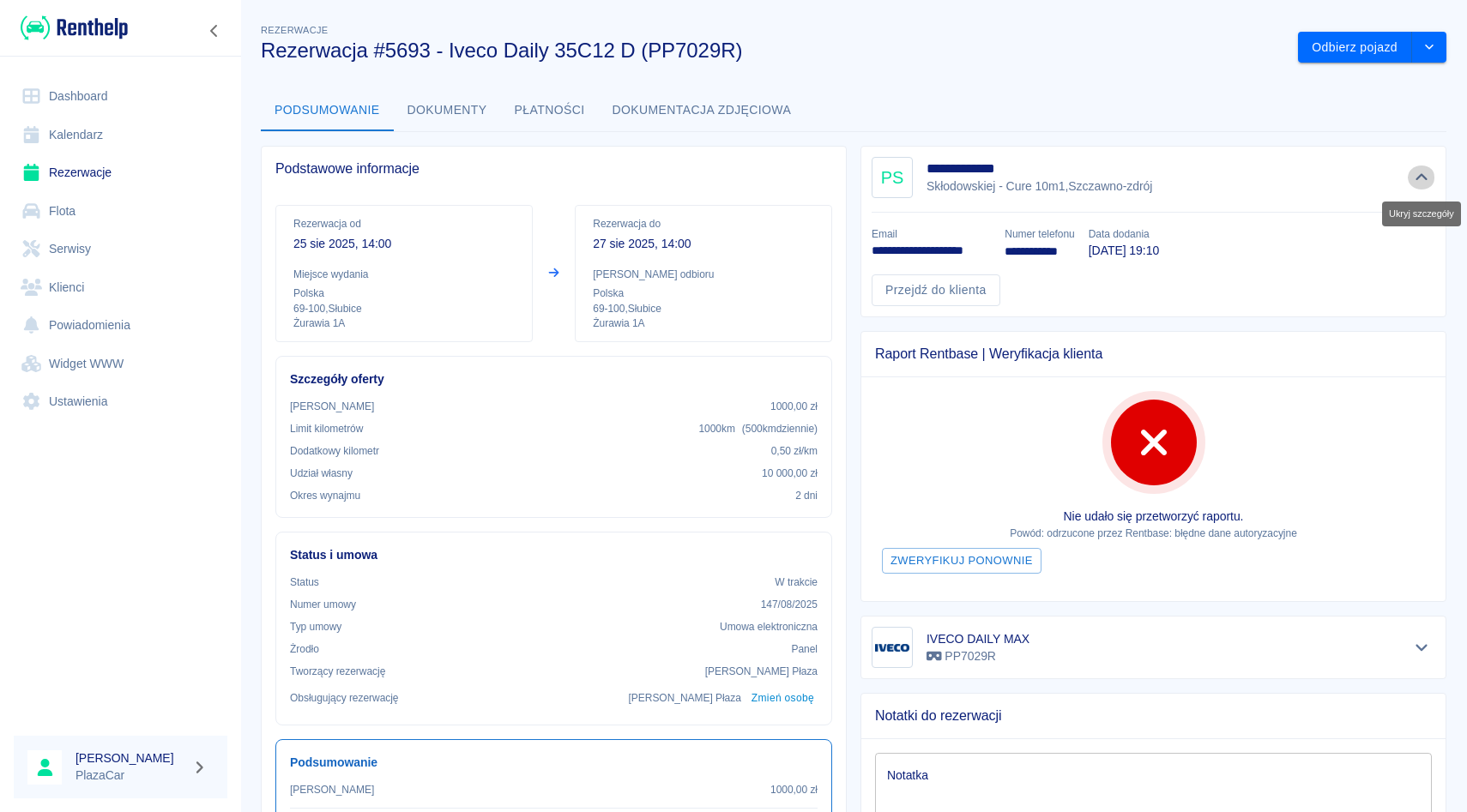
click at [1424, 176] on icon "Ukryj szczegóły" at bounding box center [1422, 177] width 20 height 15
click at [1424, 176] on icon "Ukryj szczegóły" at bounding box center [1420, 178] width 12 height 7
click at [1424, 176] on icon "Ukryj szczegóły" at bounding box center [1422, 177] width 20 height 15
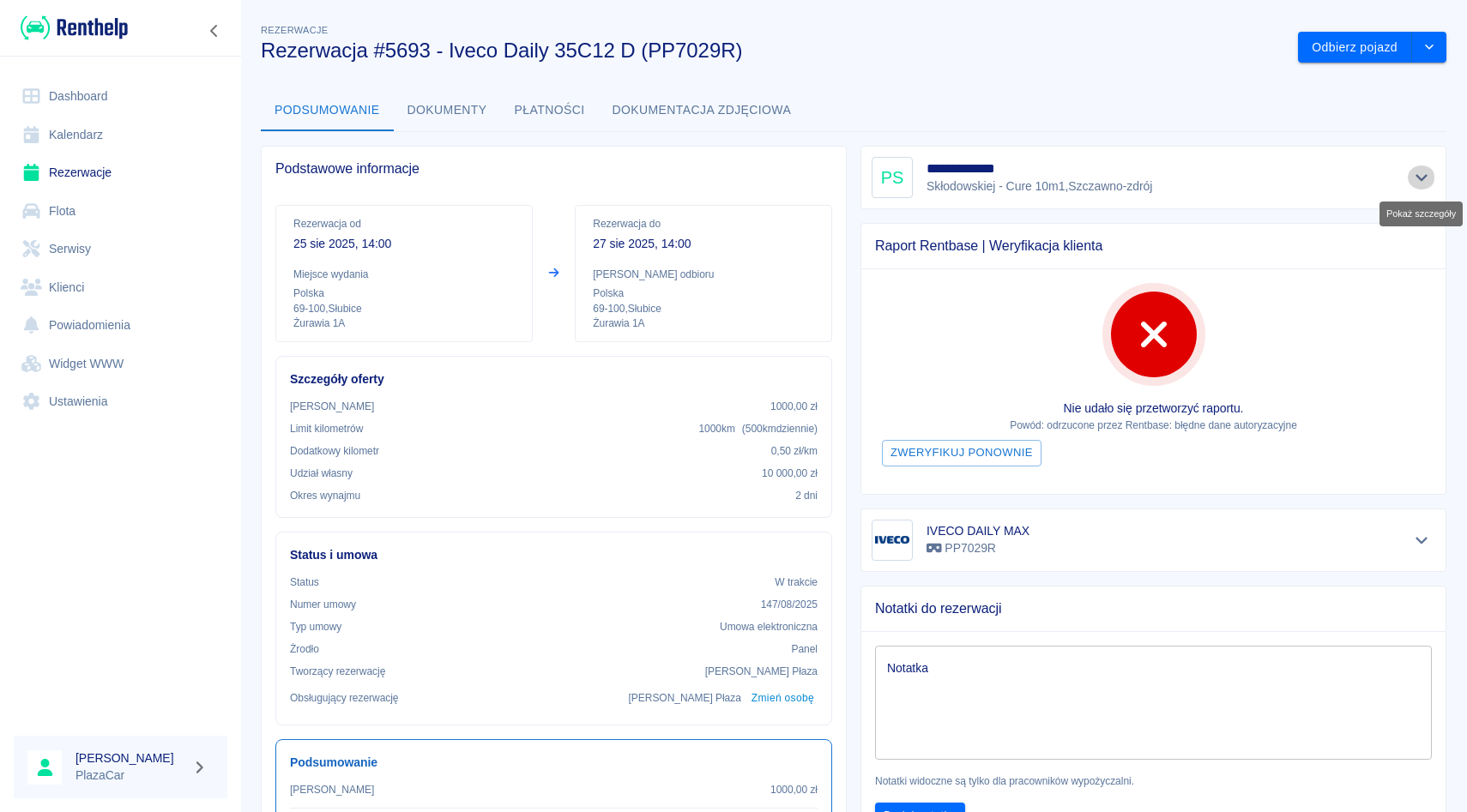
click at [1424, 176] on icon "Pokaż szczegóły" at bounding box center [1420, 179] width 12 height 7
click at [1424, 176] on icon "Pokaż szczegóły" at bounding box center [1422, 177] width 20 height 15
click at [1424, 176] on icon "Pokaż szczegóły" at bounding box center [1420, 179] width 12 height 7
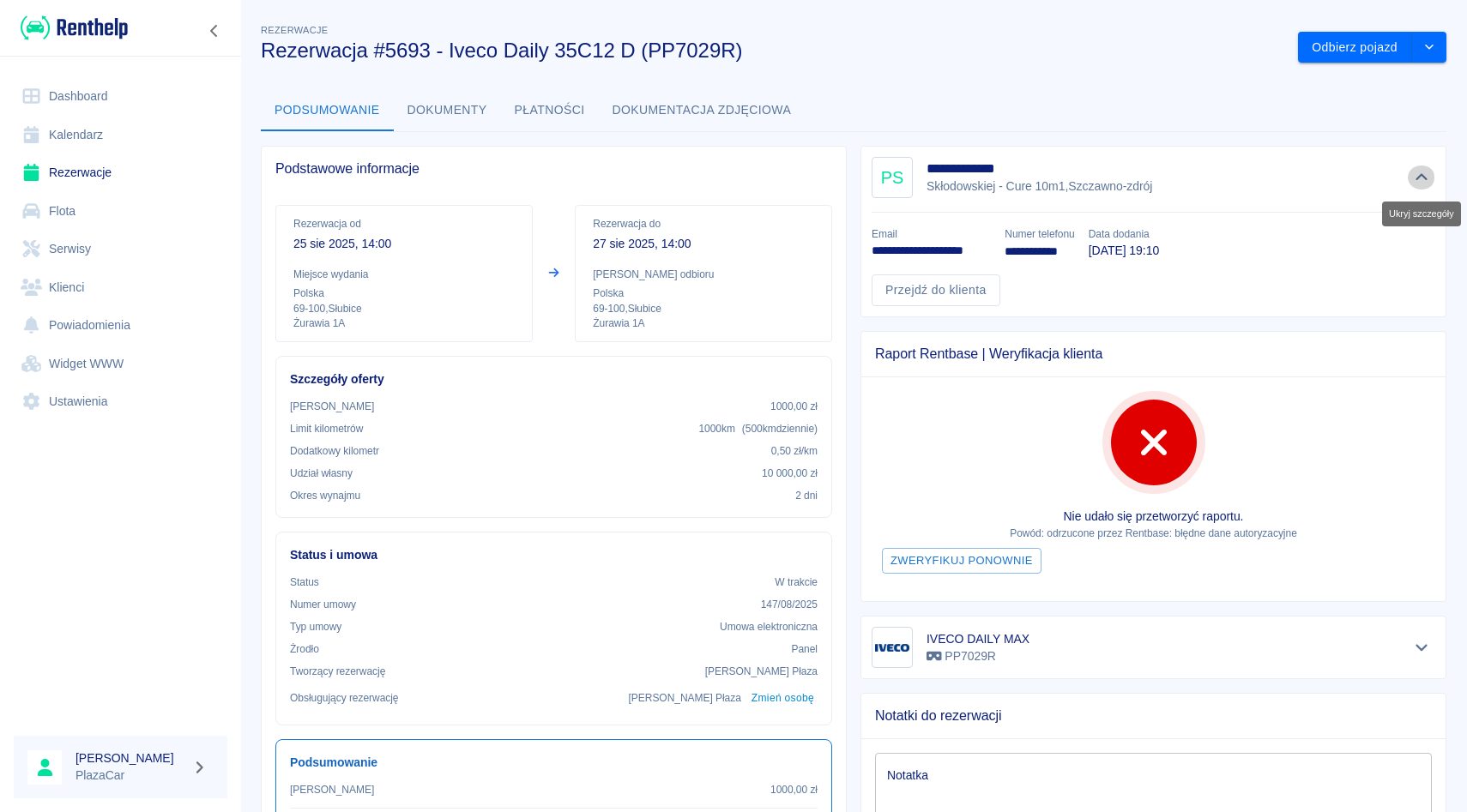
click at [1424, 176] on icon "Ukryj szczegóły" at bounding box center [1422, 177] width 20 height 15
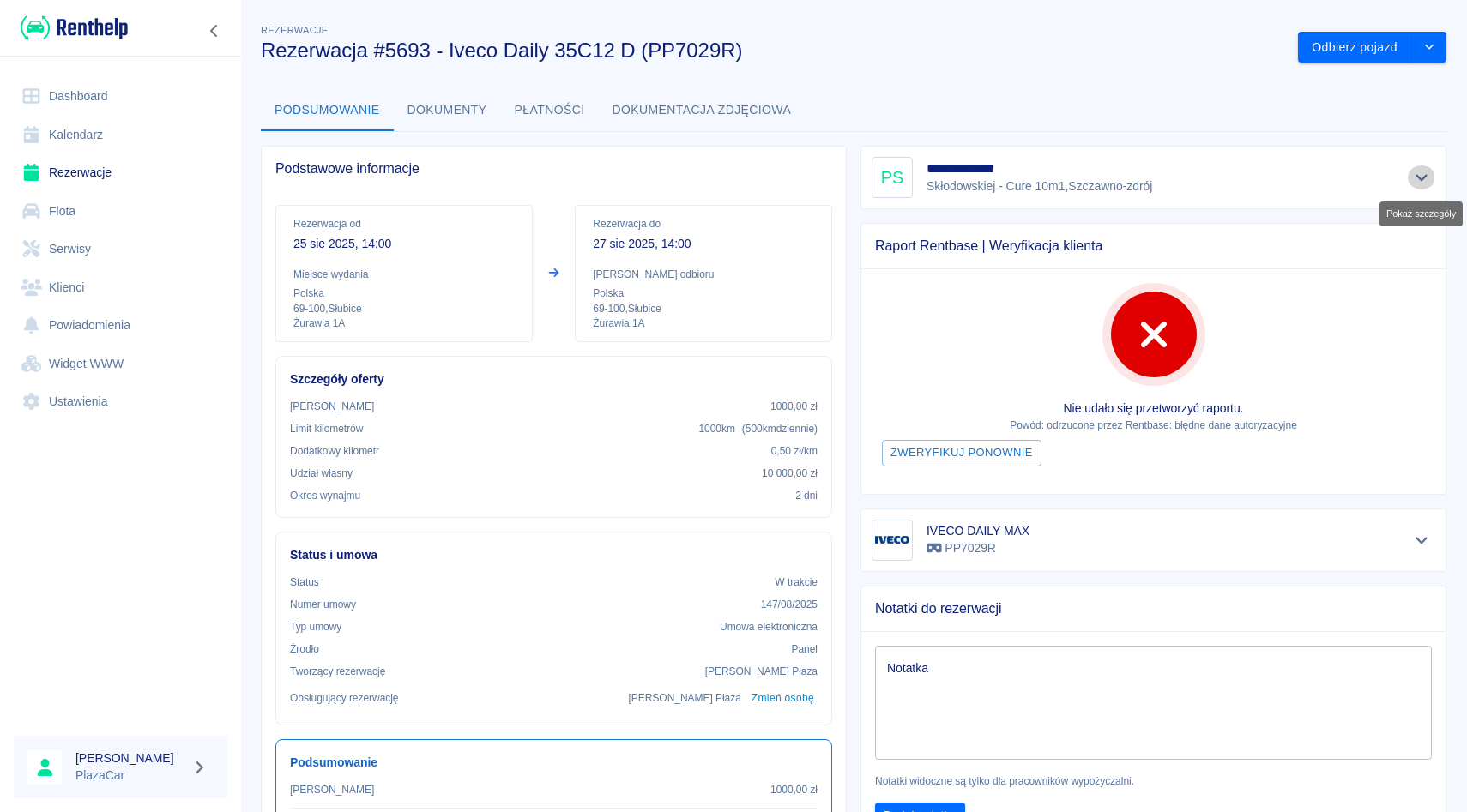
click at [1408, 178] on button "Pokaż szczegóły" at bounding box center [1422, 177] width 29 height 24
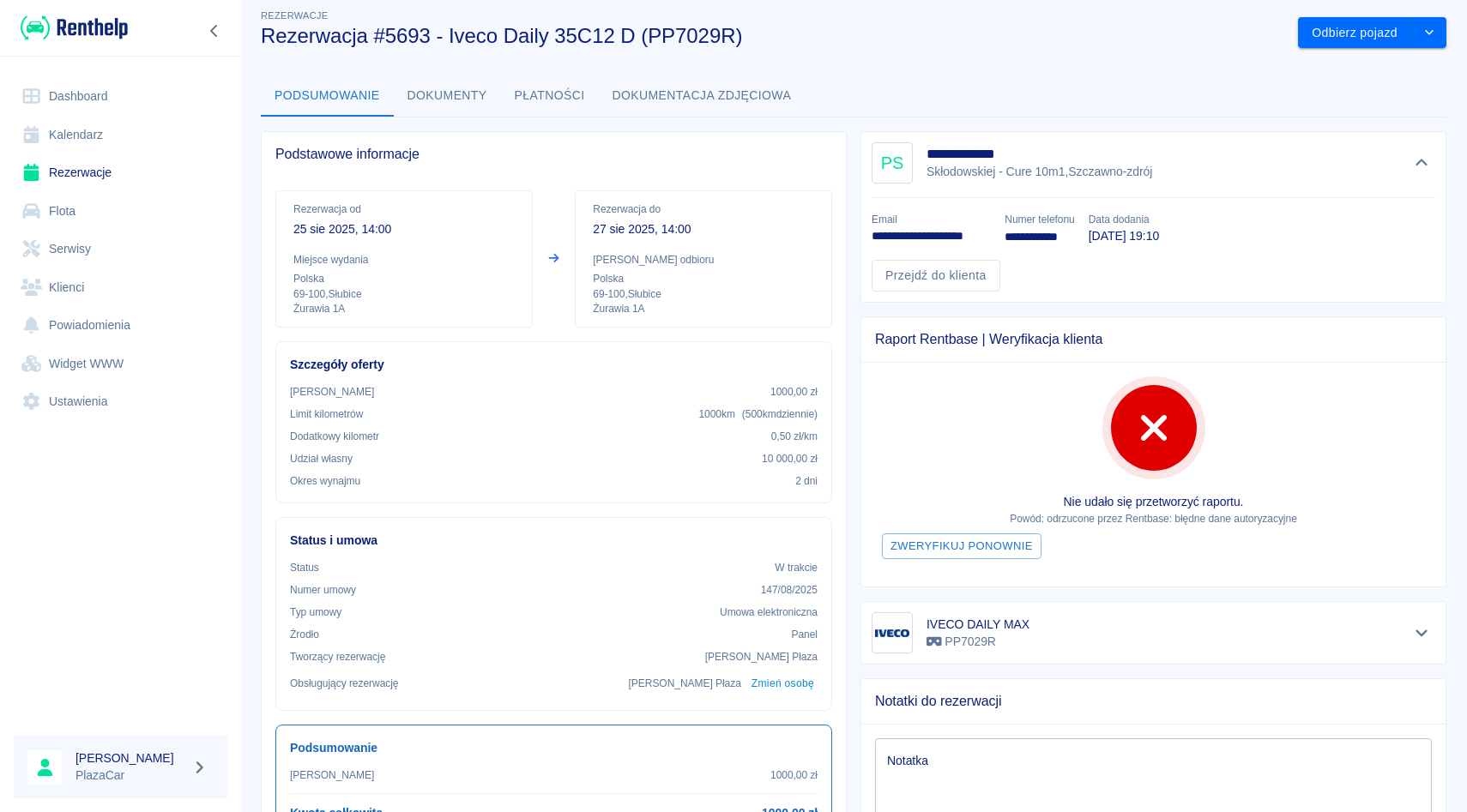
scroll to position [21, 0]
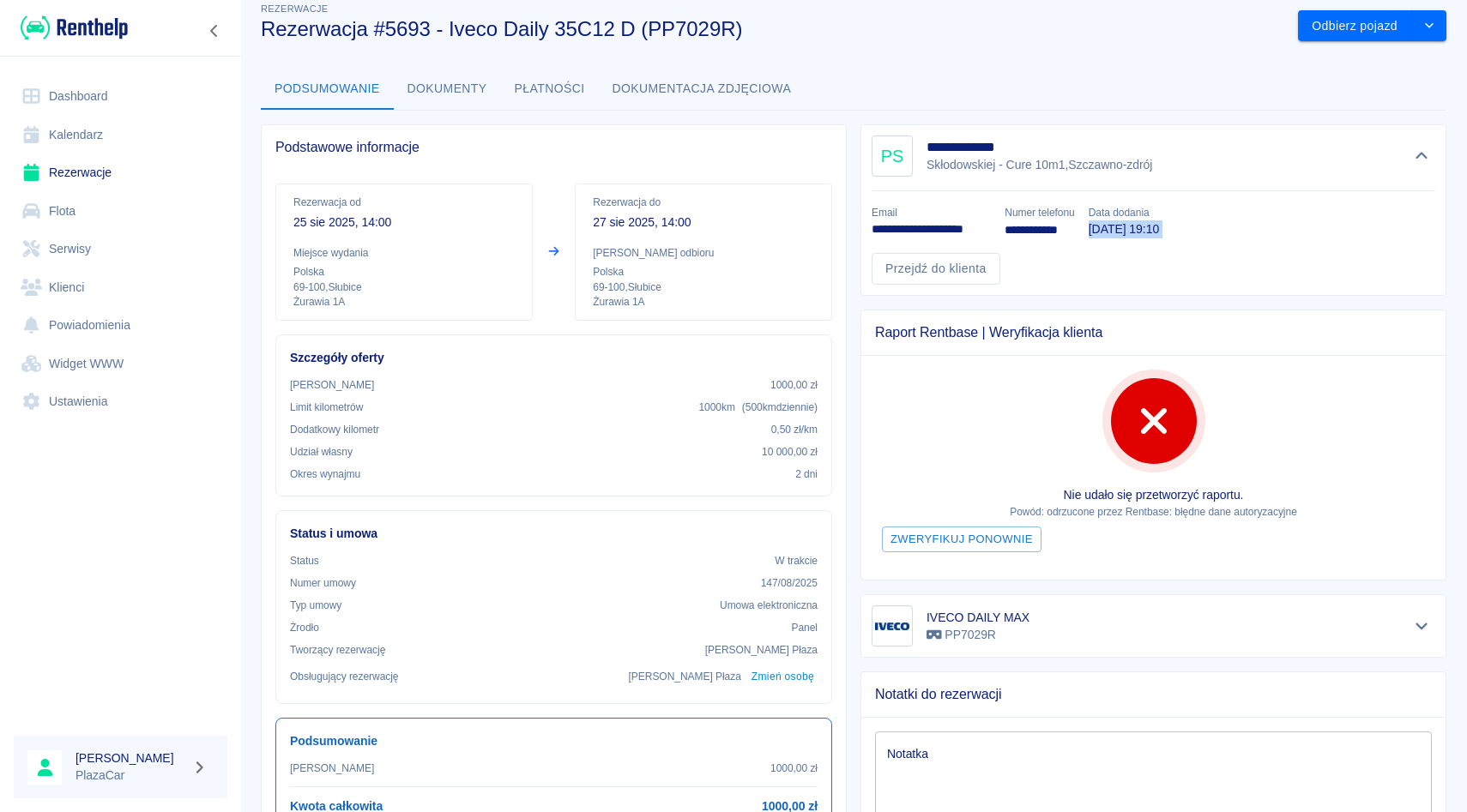
drag, startPoint x: 1097, startPoint y: 228, endPoint x: 1141, endPoint y: 238, distance: 45.1
click at [1142, 239] on div "**********" at bounding box center [1146, 238] width 577 height 94
click at [118, 173] on link "Rezerwacje" at bounding box center [120, 173] width 214 height 38
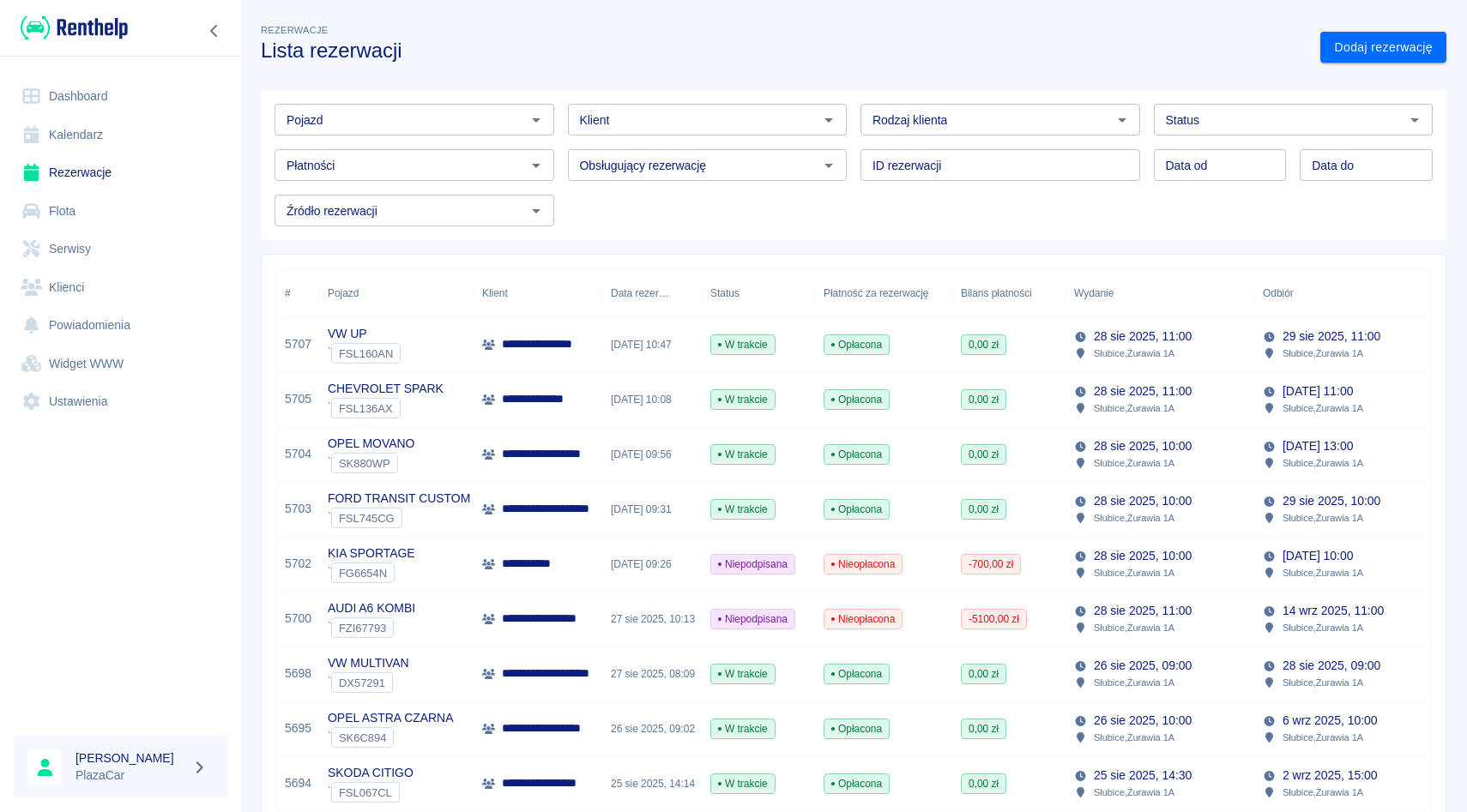
click at [411, 123] on input "Pojazd" at bounding box center [400, 120] width 241 height 21
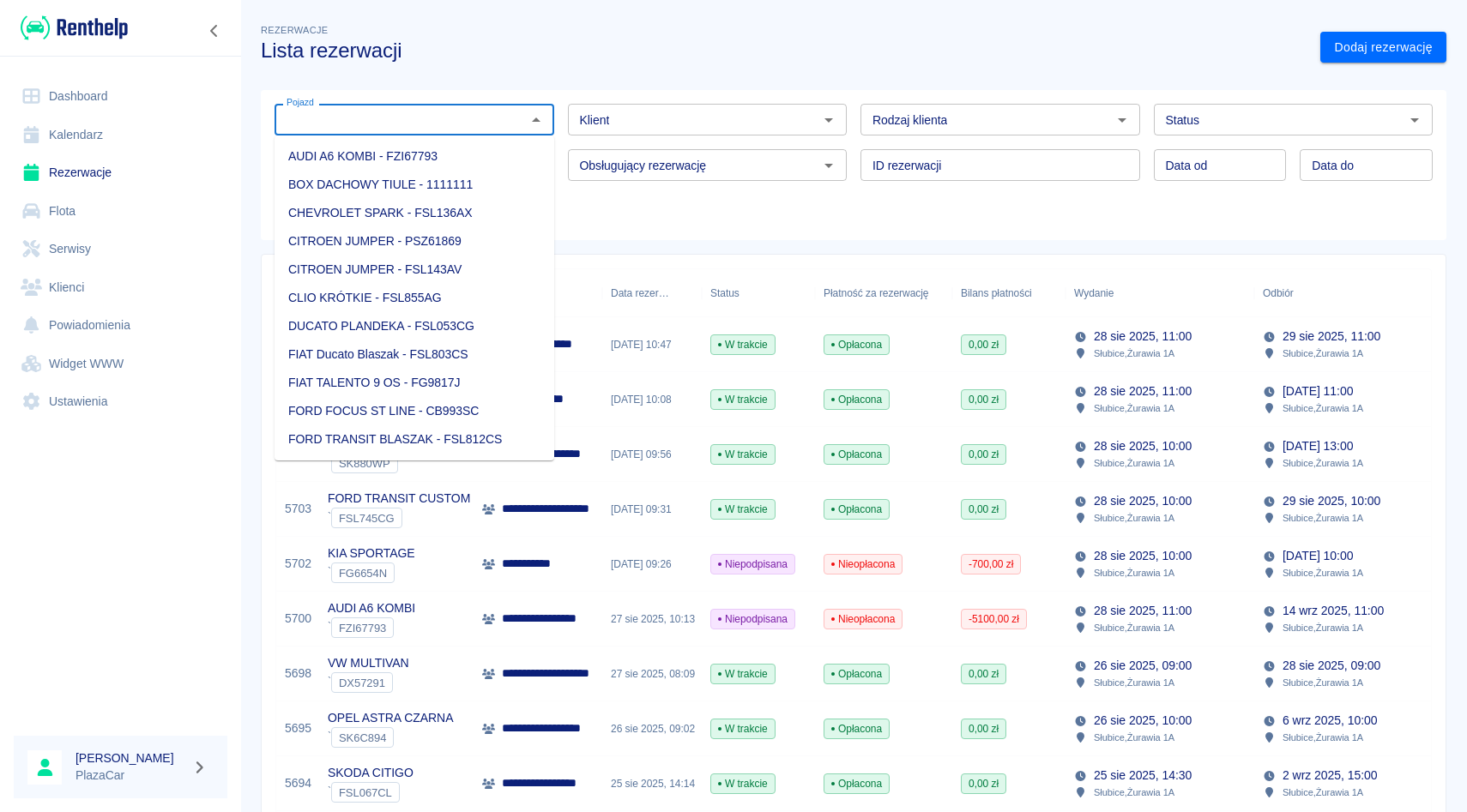
click at [557, 123] on div "Klient Klient" at bounding box center [701, 113] width 293 height 46
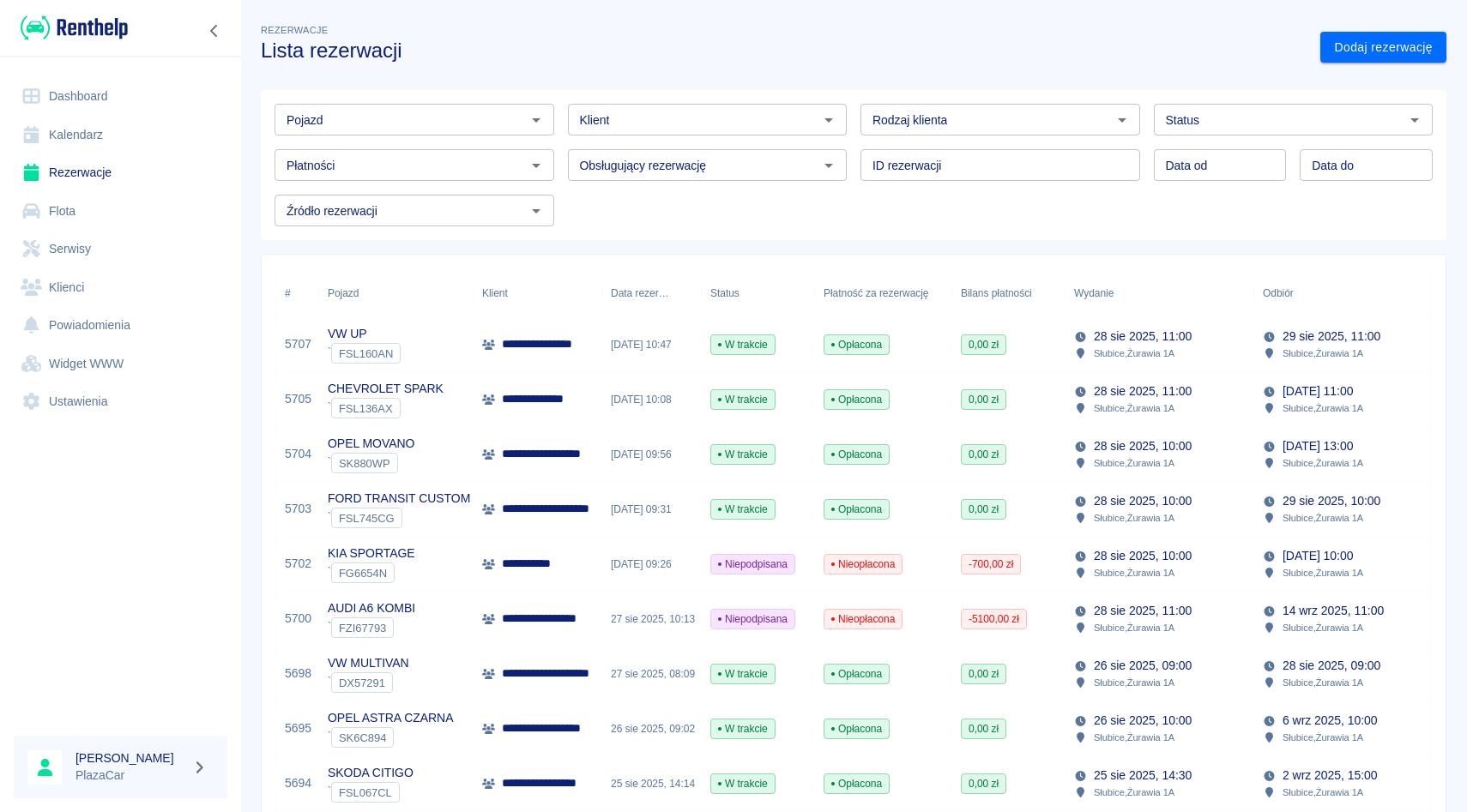
click at [846, 138] on div "Obsługujący rezerwację Obsługujący rezerwację" at bounding box center [701, 158] width 293 height 46
click at [857, 119] on div "Rodzaj klienta Rodzaj klienta" at bounding box center [994, 113] width 293 height 46
click at [856, 148] on div "ID rezerwacji ID rezerwacji" at bounding box center [994, 158] width 293 height 46
click at [409, 144] on div "Płatności Płatności" at bounding box center [408, 158] width 293 height 46
click at [417, 106] on div "Pojazd" at bounding box center [414, 119] width 280 height 31
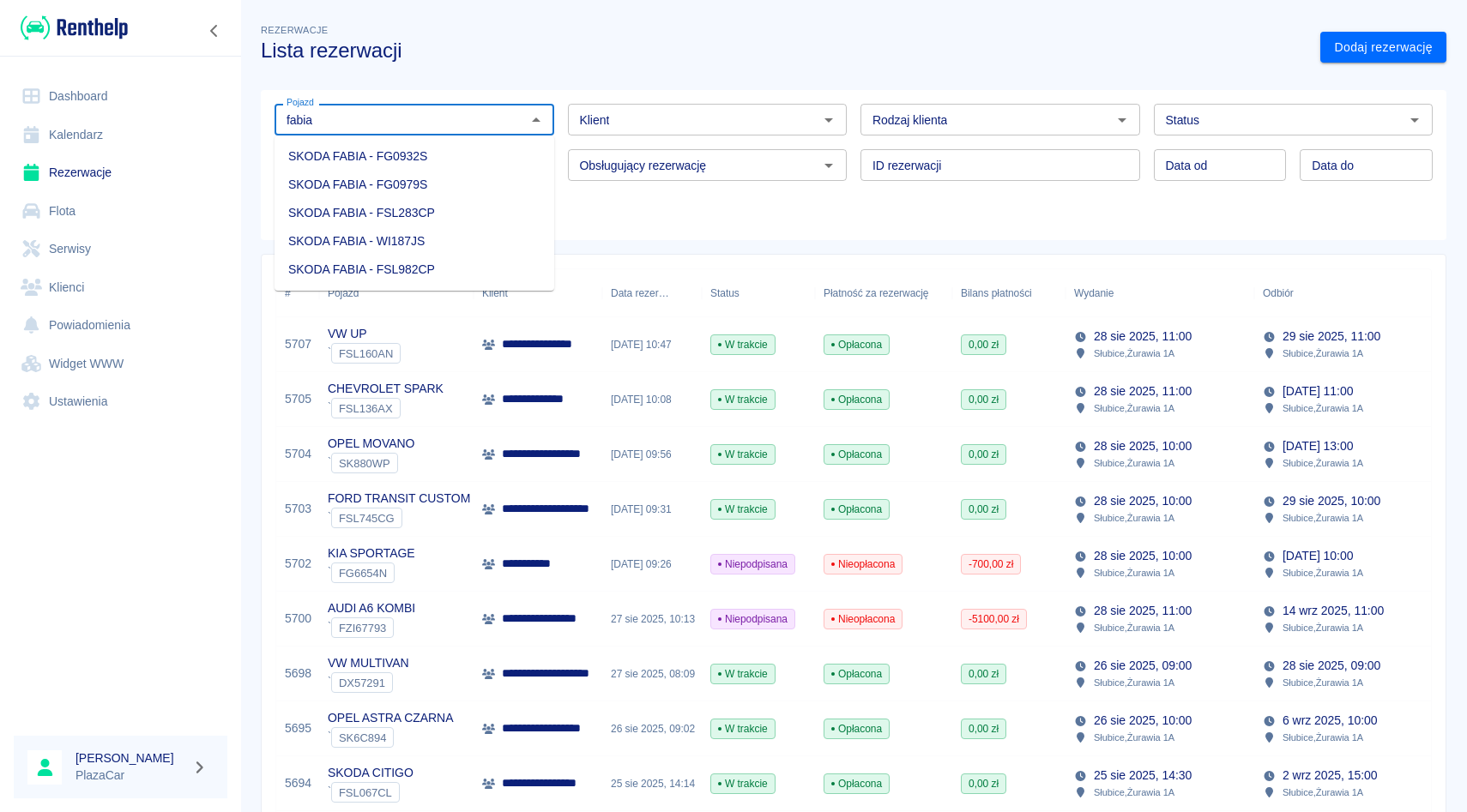
click at [428, 214] on li "SKODA FABIA - FSL283CP" at bounding box center [414, 213] width 280 height 29
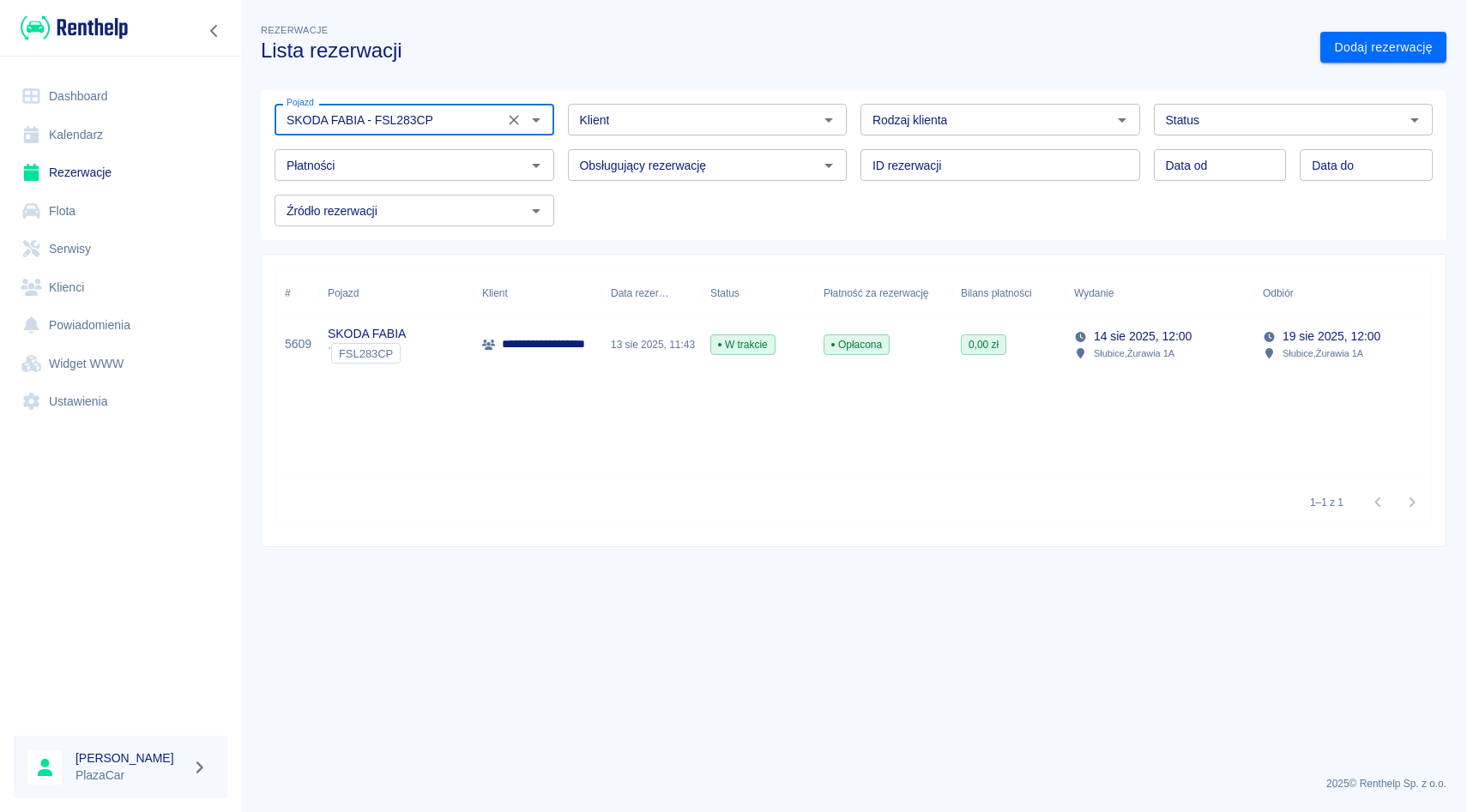
click at [1195, 131] on div "Status" at bounding box center [1293, 119] width 280 height 31
type input "SKODA FABIA - FSL283CP"
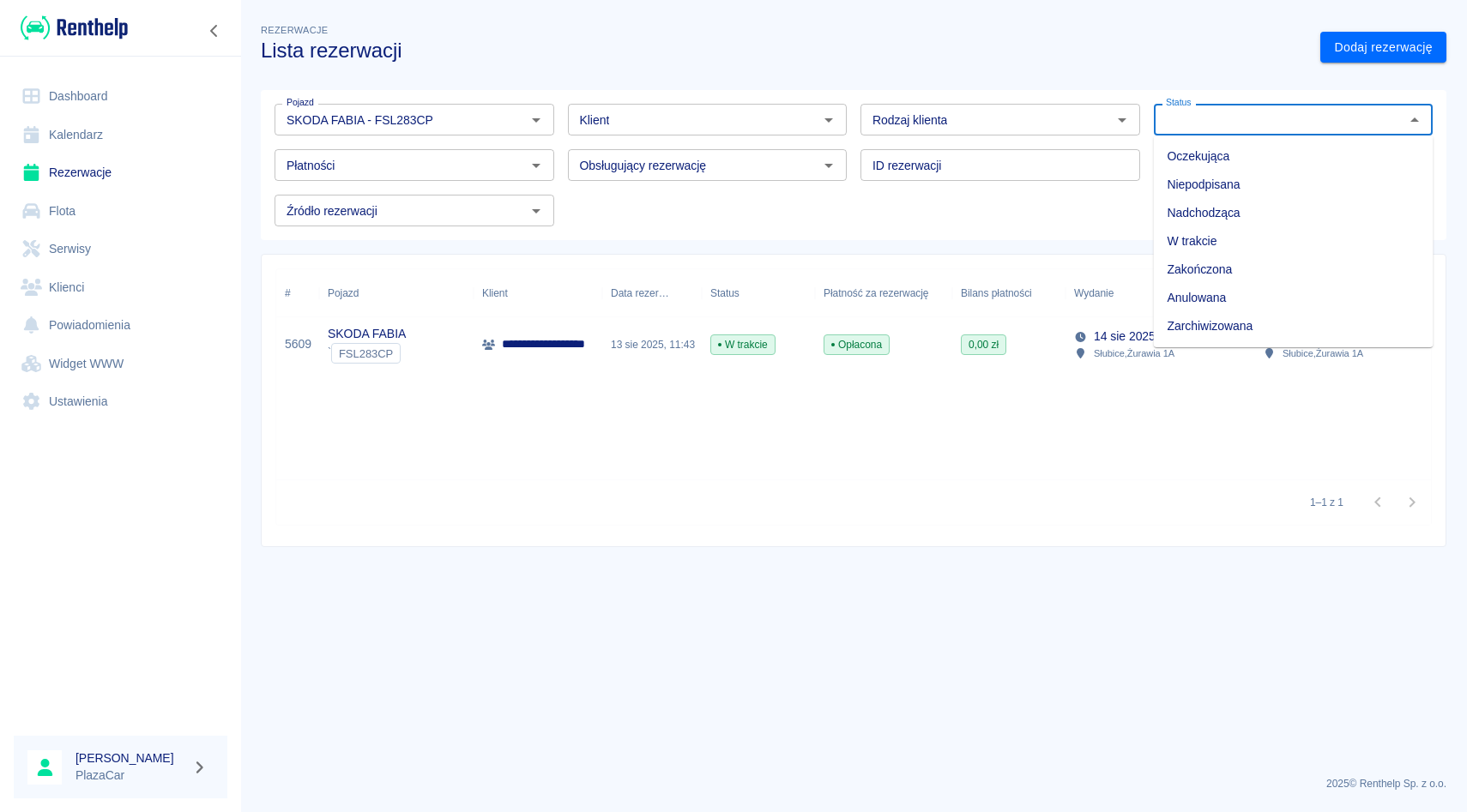
click at [1188, 326] on li "Zarchiwizowana" at bounding box center [1293, 326] width 280 height 29
type input "Zarchiwizowana"
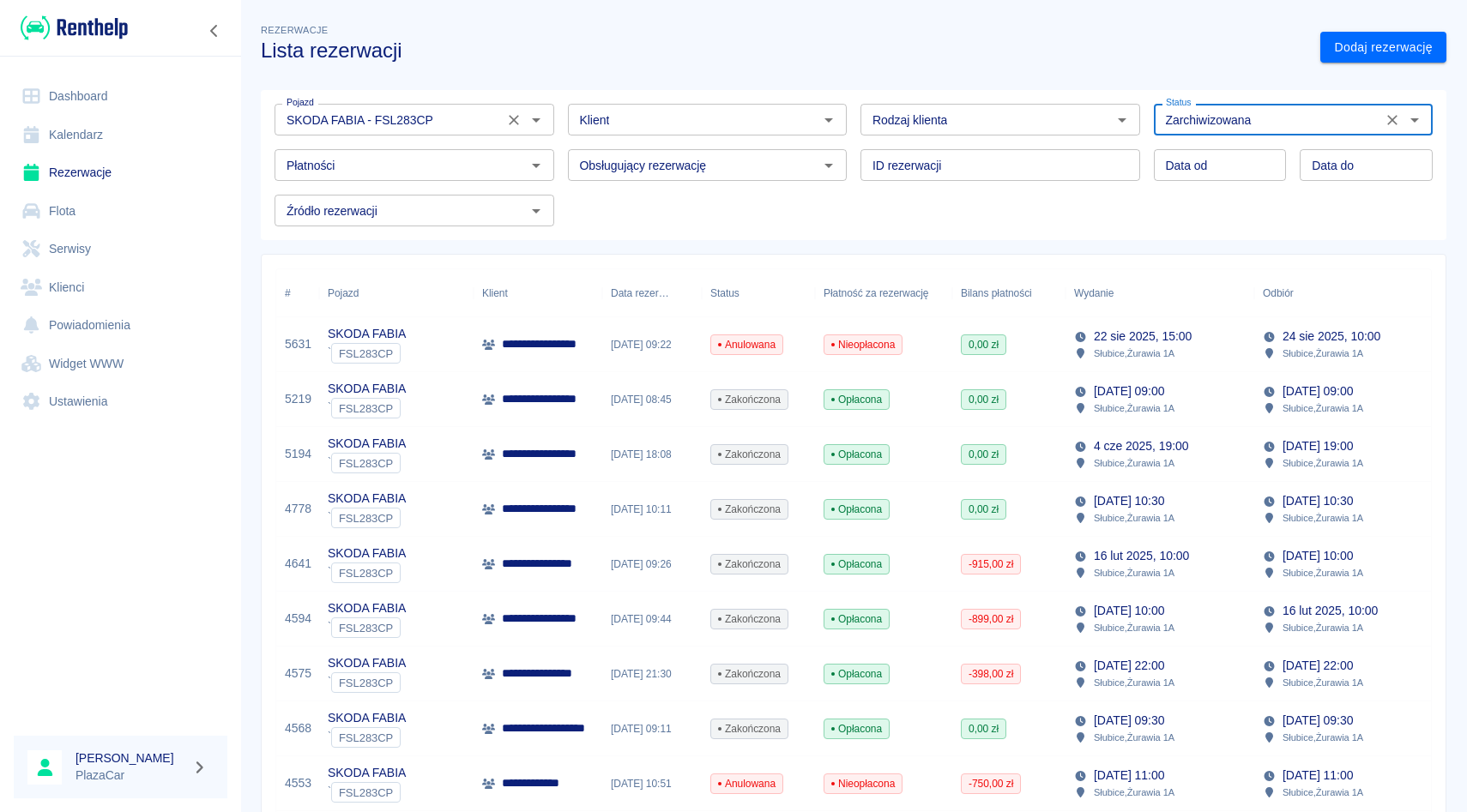
click at [503, 120] on button "Wyczyść" at bounding box center [513, 120] width 24 height 24
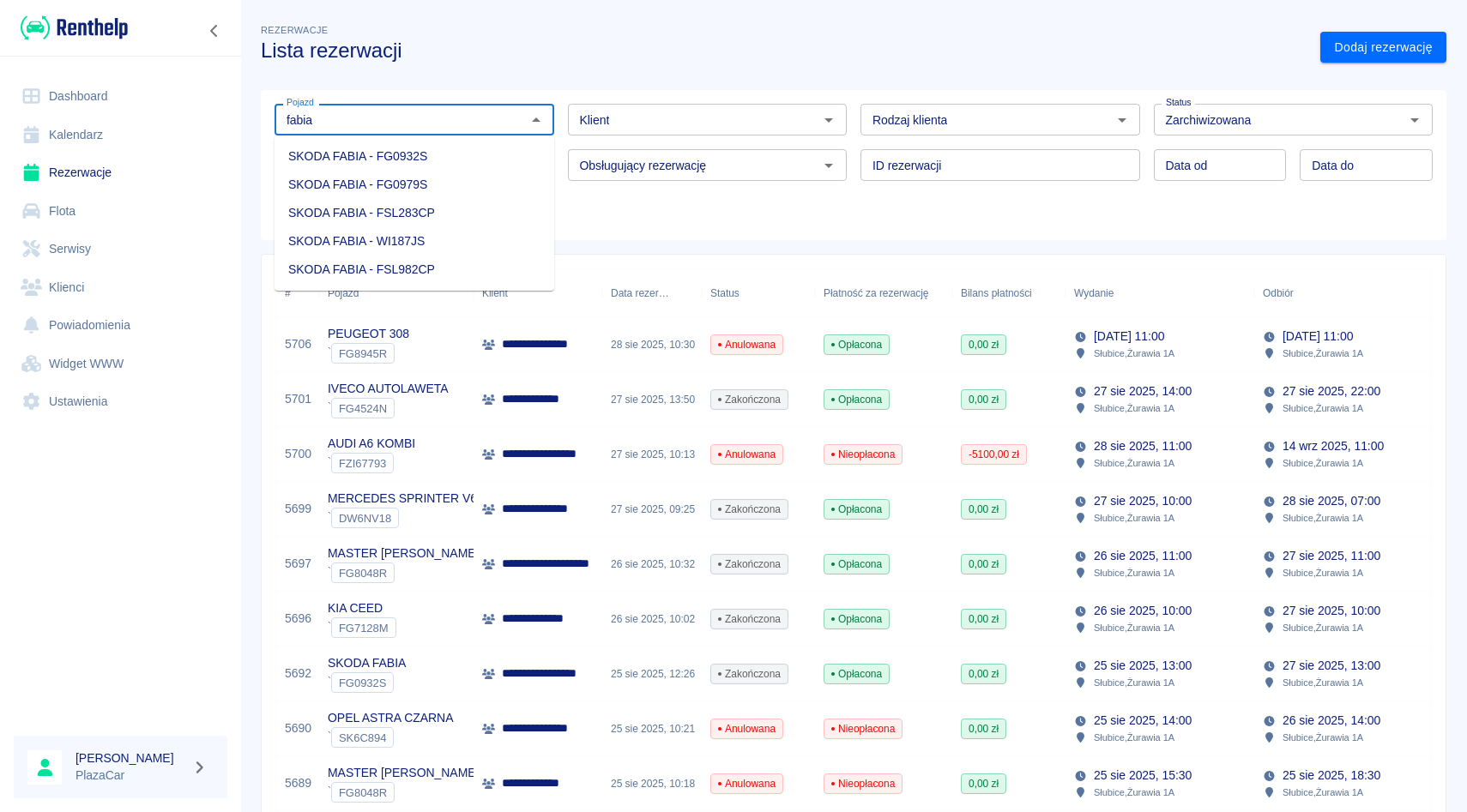
click at [452, 266] on li "SKODA FABIA - FSL982CP" at bounding box center [414, 270] width 280 height 29
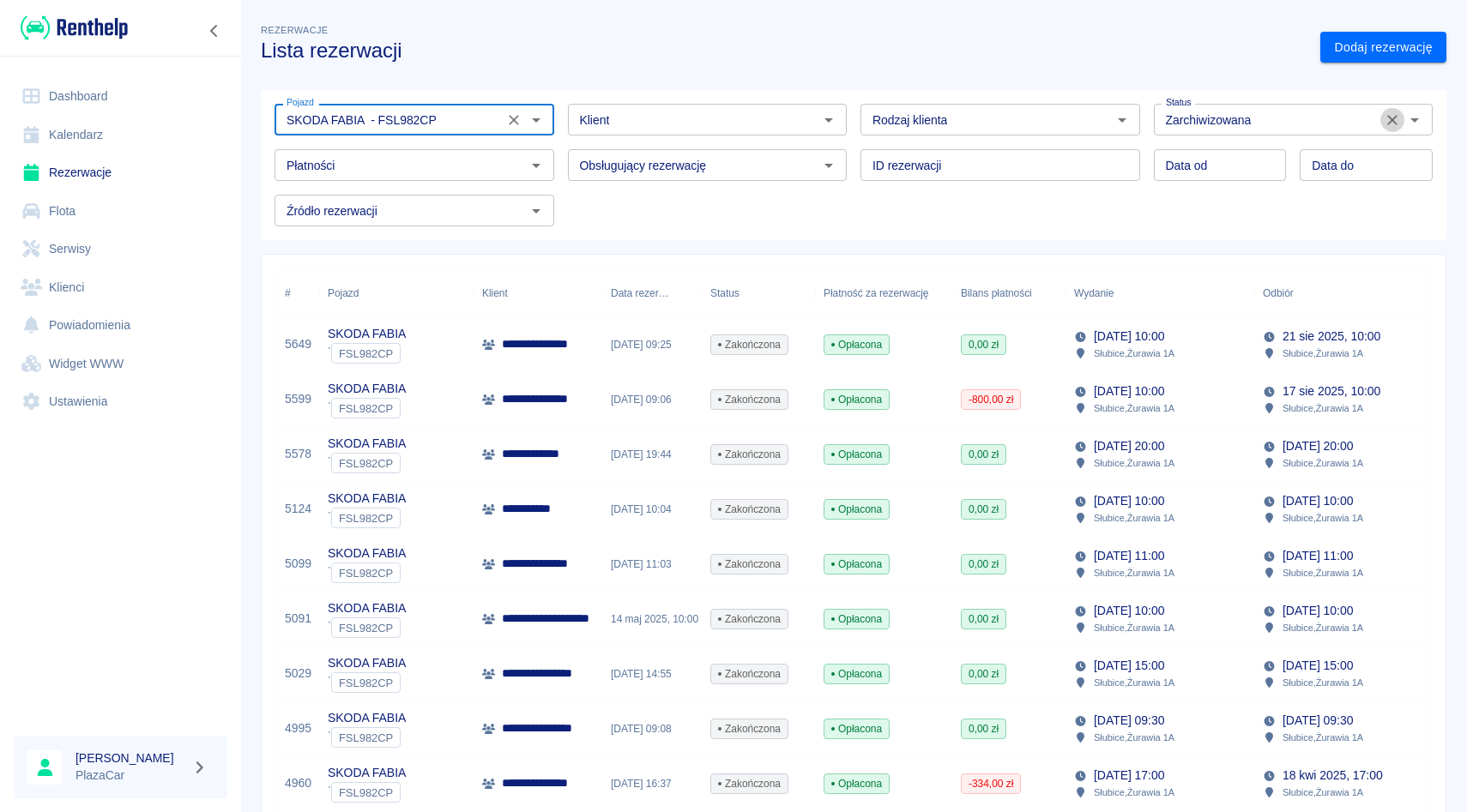
click at [1399, 120] on icon "Wyczyść" at bounding box center [1392, 120] width 17 height 17
type input "SKODA FABIA - FSL982CP"
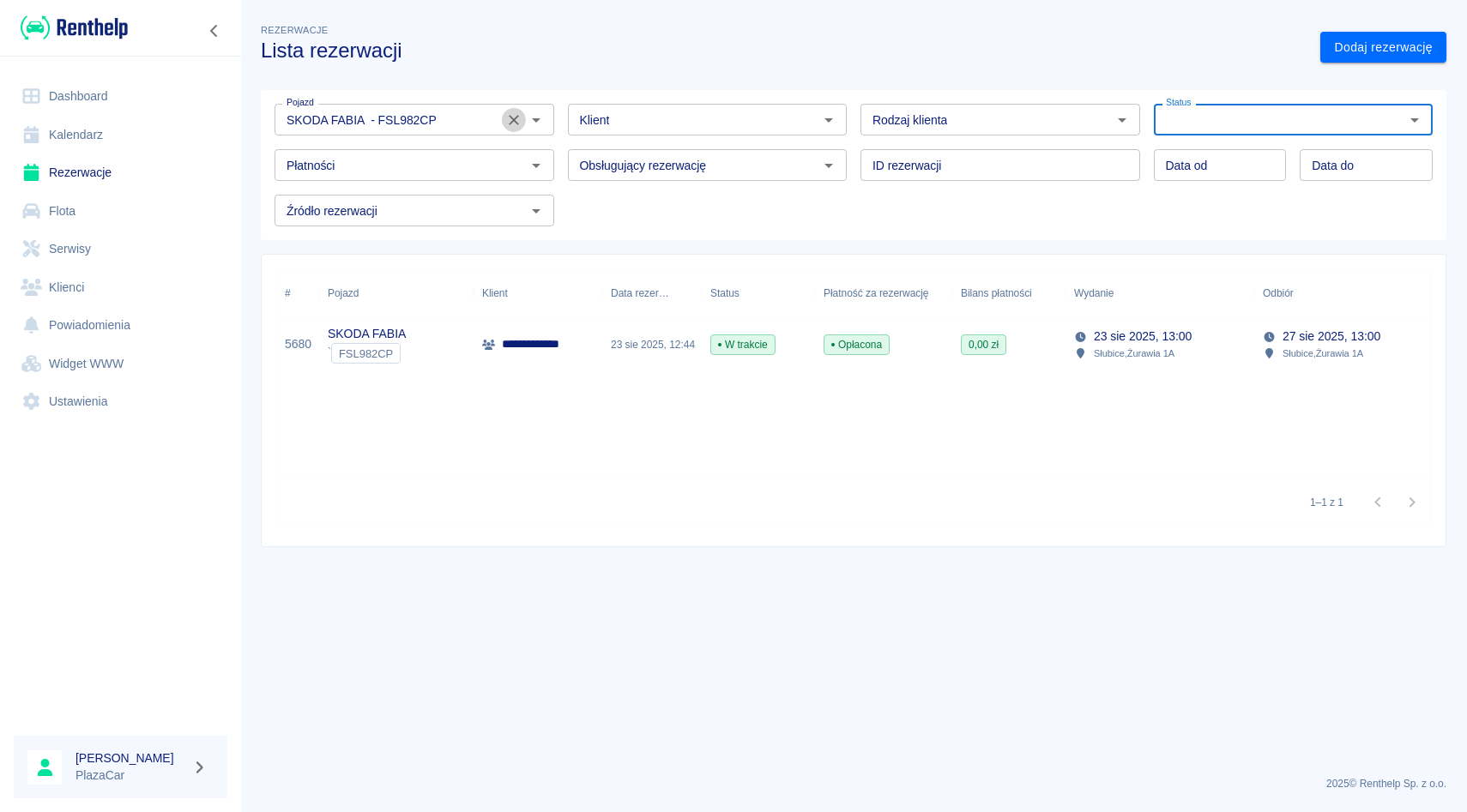
click at [512, 121] on icon "Wyczyść" at bounding box center [514, 121] width 11 height 11
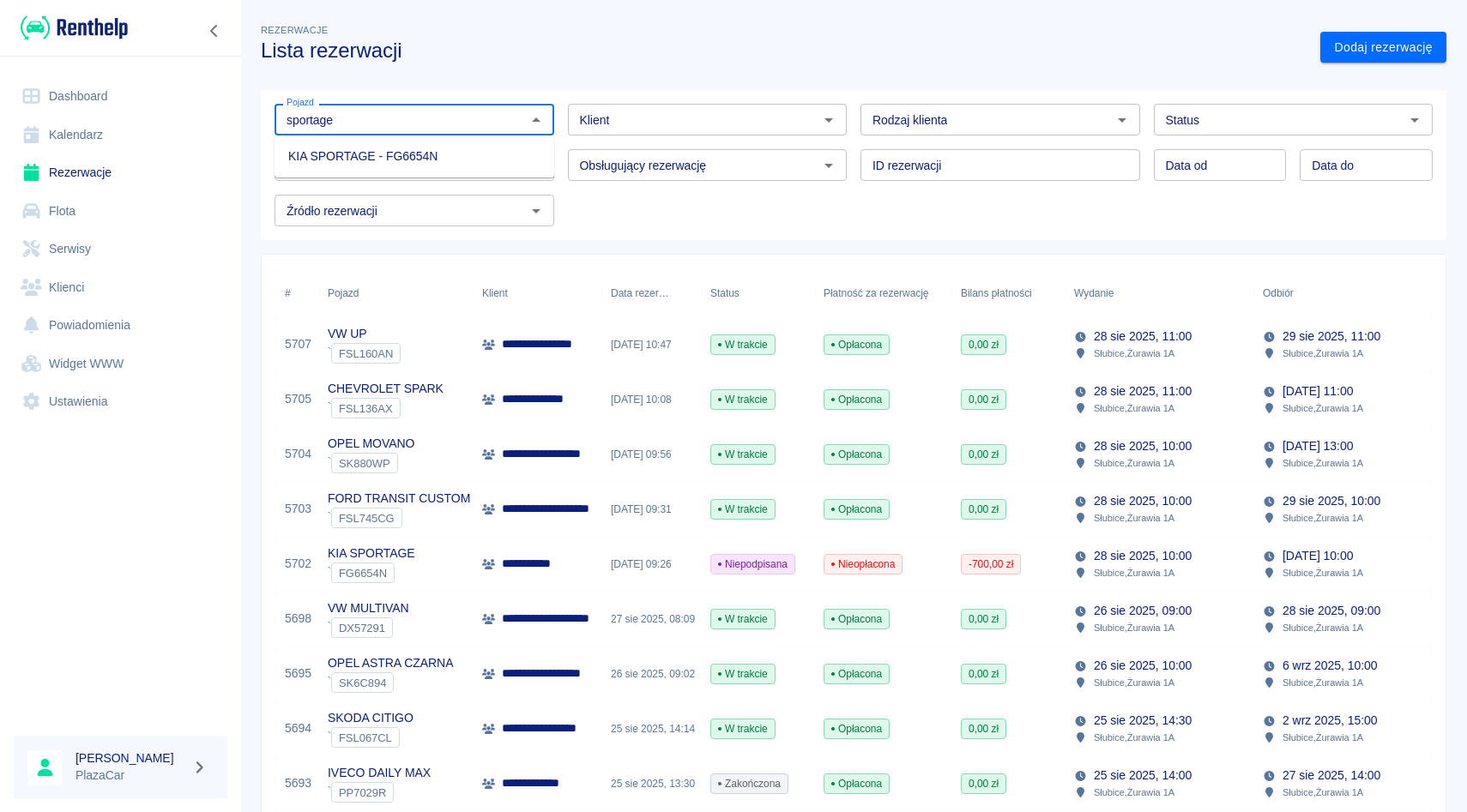
click at [379, 165] on li "KIA SPORTAGE - FG6654N" at bounding box center [414, 156] width 280 height 29
type input "KIA SPORTAGE - FG6654N"
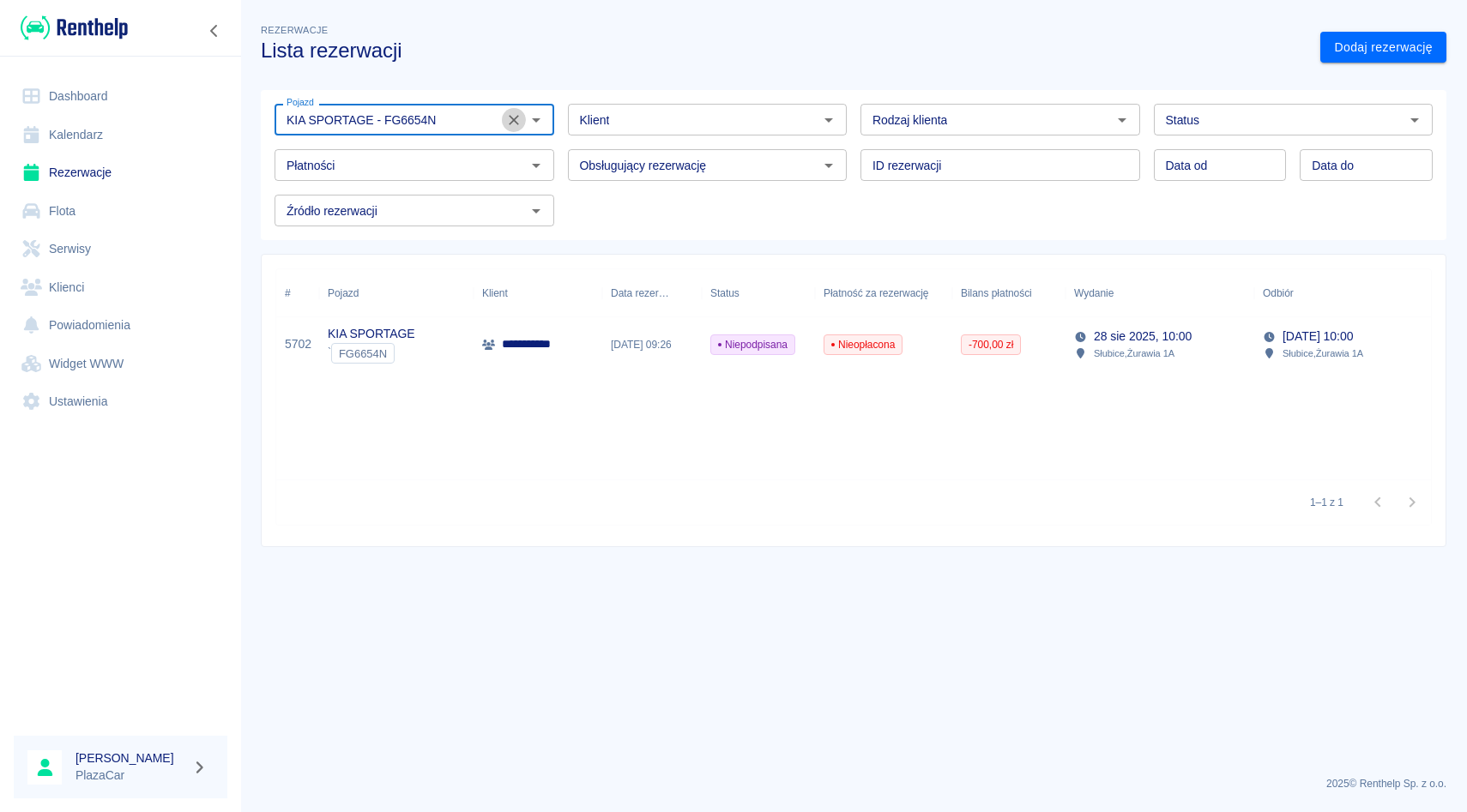
click at [520, 119] on icon "Wyczyść" at bounding box center [513, 120] width 17 height 17
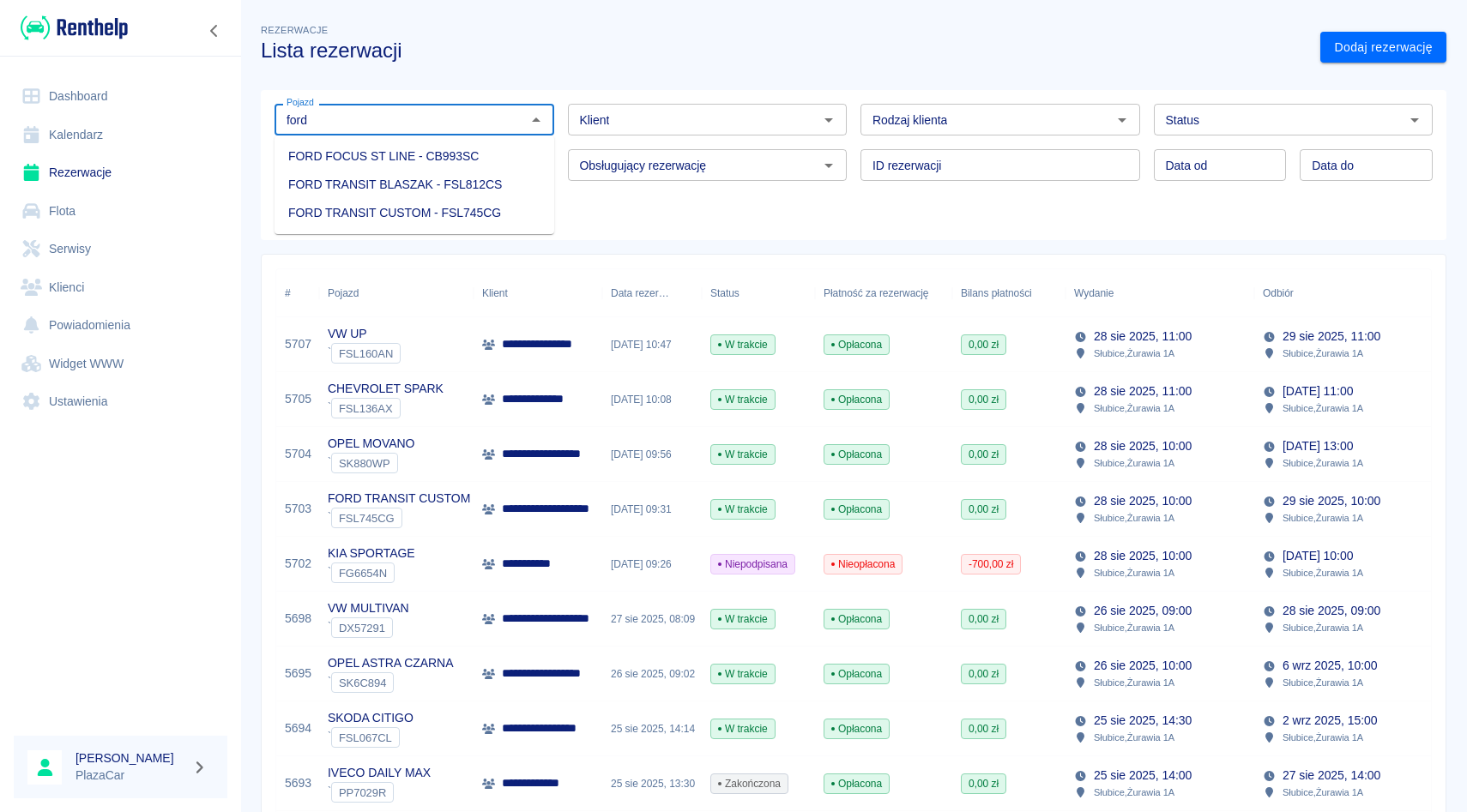
click at [488, 158] on li "FORD FOCUS ST LINE - CB993SC" at bounding box center [414, 156] width 280 height 29
type input "FORD FOCUS ST LINE - CB993SC"
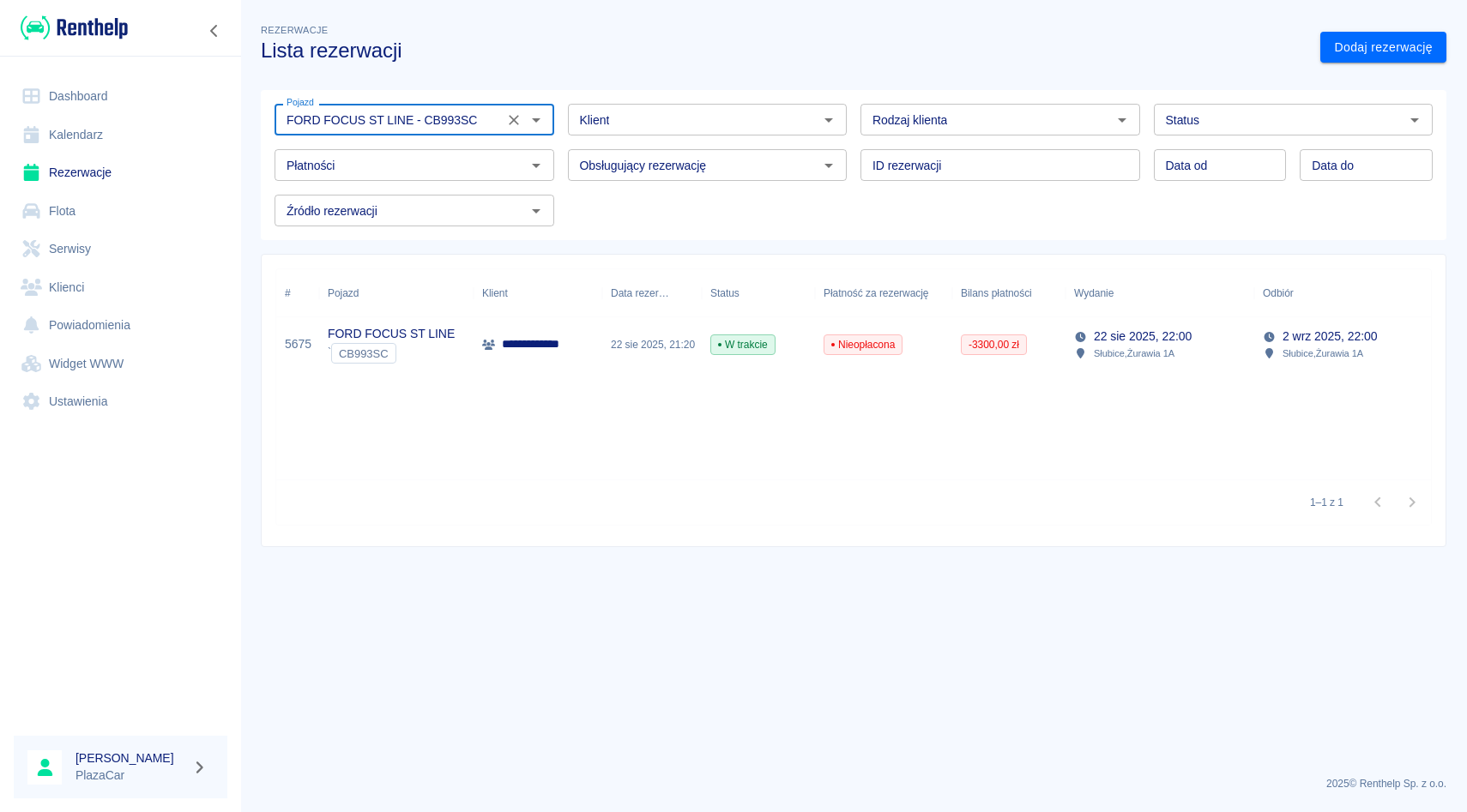
click at [512, 115] on icon "Wyczyść" at bounding box center [513, 120] width 17 height 17
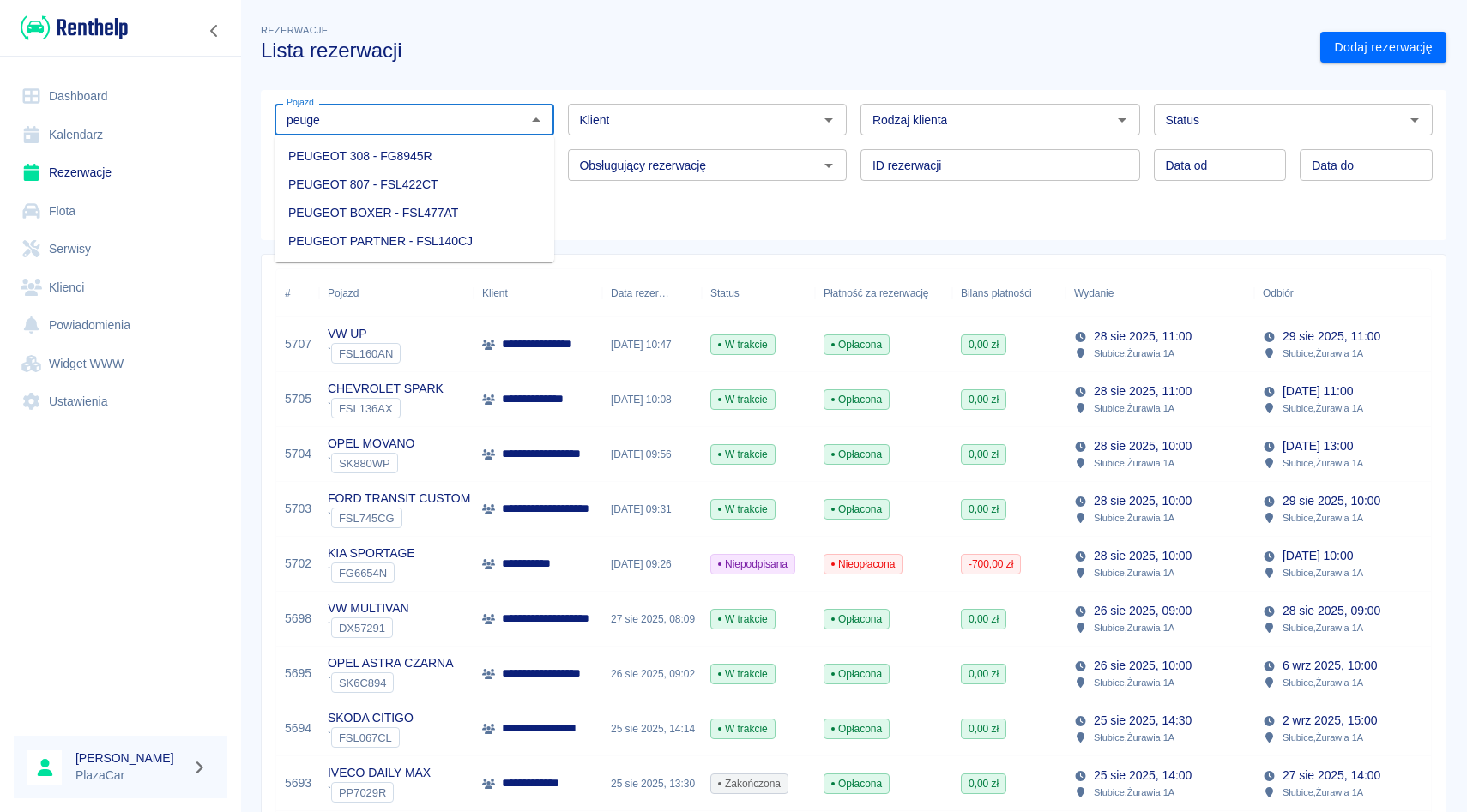
click at [478, 165] on li "PEUGEOT 308 - FG8945R" at bounding box center [414, 156] width 280 height 29
type input "PEUGEOT 308 - FG8945R"
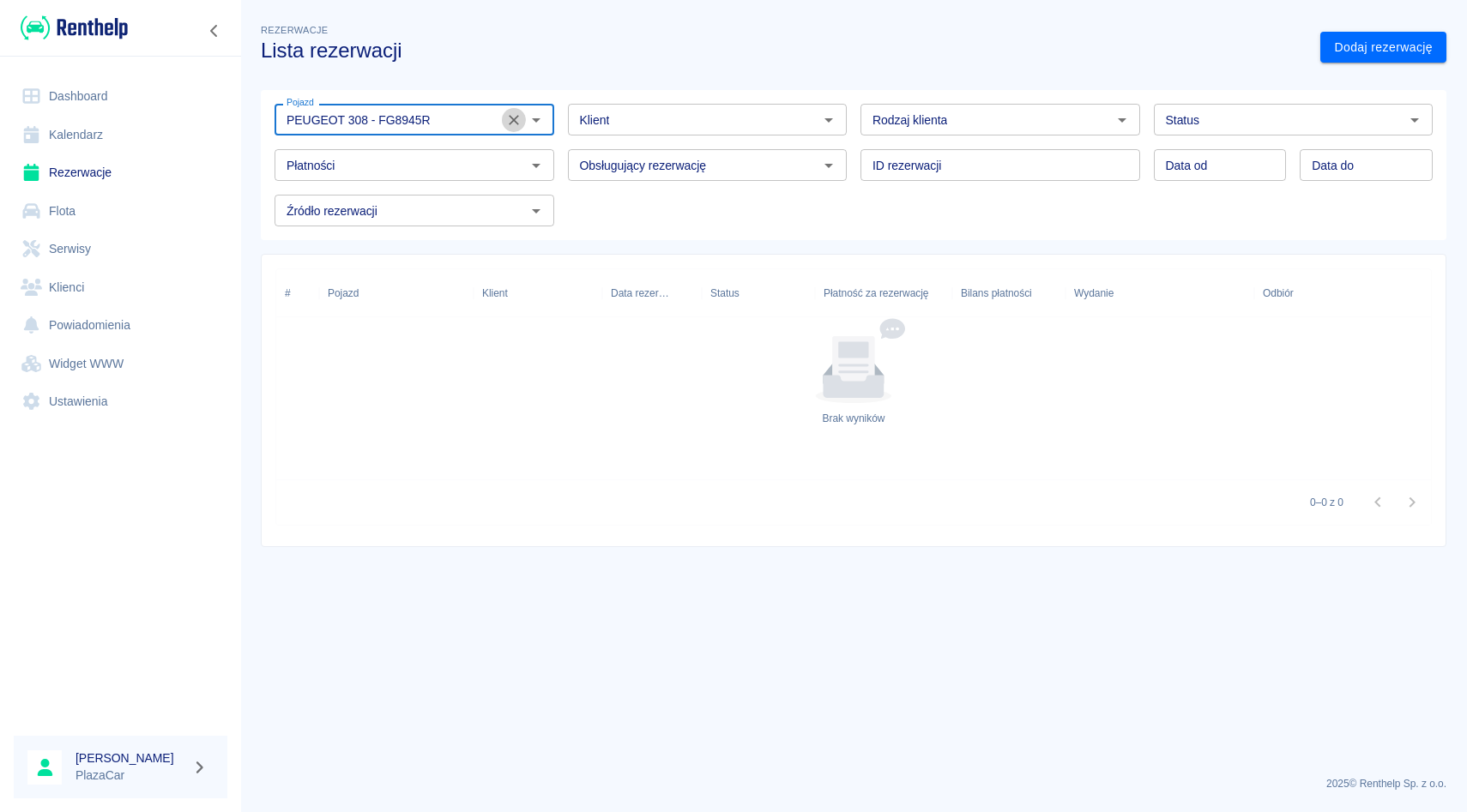
click at [518, 120] on icon "Wyczyść" at bounding box center [513, 120] width 17 height 17
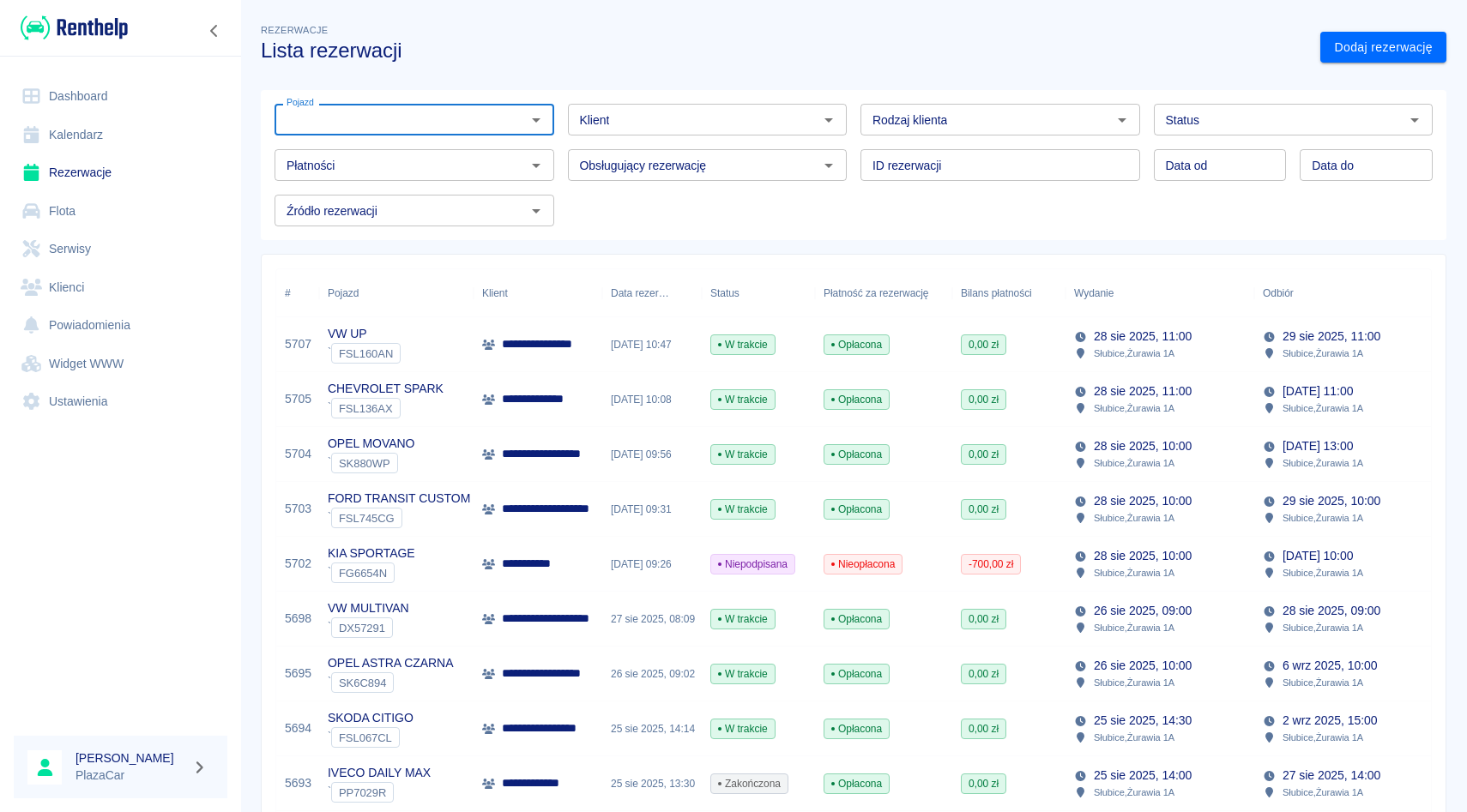
click at [557, 144] on div "Obsługujący rezerwację Obsługujący rezerwację" at bounding box center [701, 158] width 293 height 46
click at [564, 165] on div "Obsługujący rezerwację Obsługujący rezerwację" at bounding box center [701, 158] width 293 height 46
click at [491, 129] on input "Pojazd" at bounding box center [400, 120] width 241 height 21
click at [1316, 37] on div "Dodaj rezerwację" at bounding box center [1377, 40] width 140 height 46
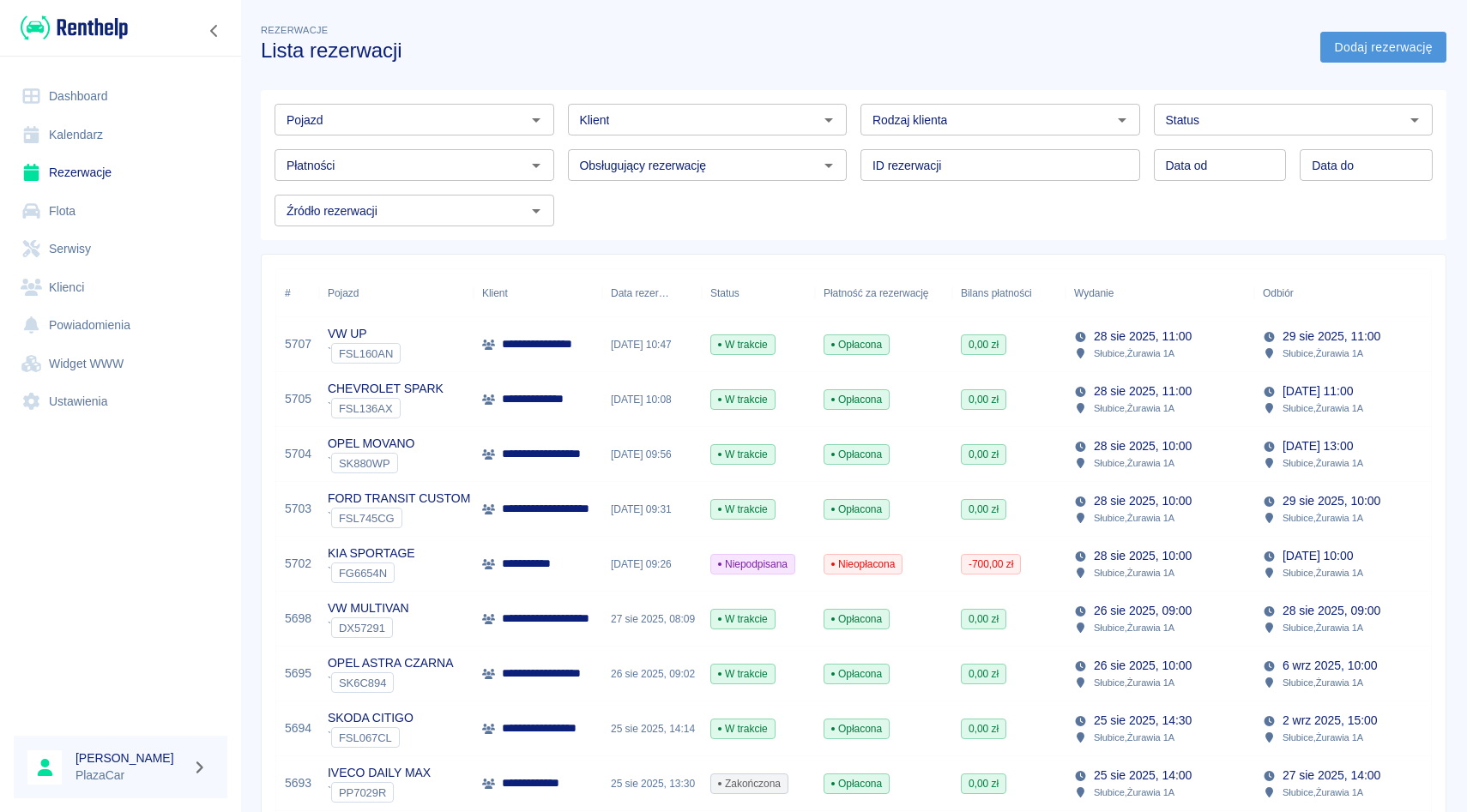
click at [1332, 46] on link "Dodaj rezerwację" at bounding box center [1383, 47] width 126 height 31
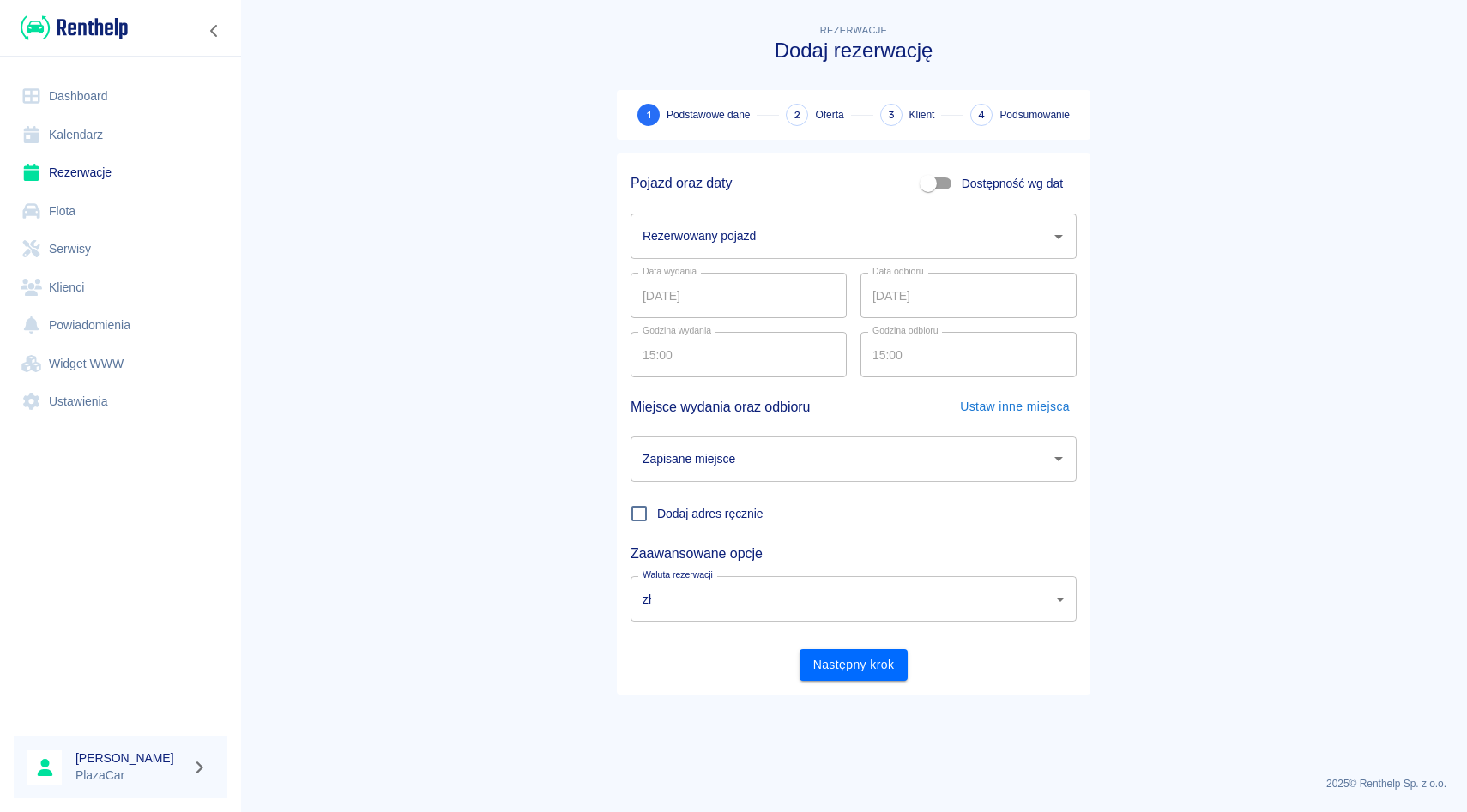
click at [776, 260] on div "Data wydania [DATE] Data wydania Data odbioru [DATE] Data odbioru" at bounding box center [847, 289] width 460 height 59
click at [776, 248] on input "Rezerwowany pojazd" at bounding box center [840, 236] width 405 height 30
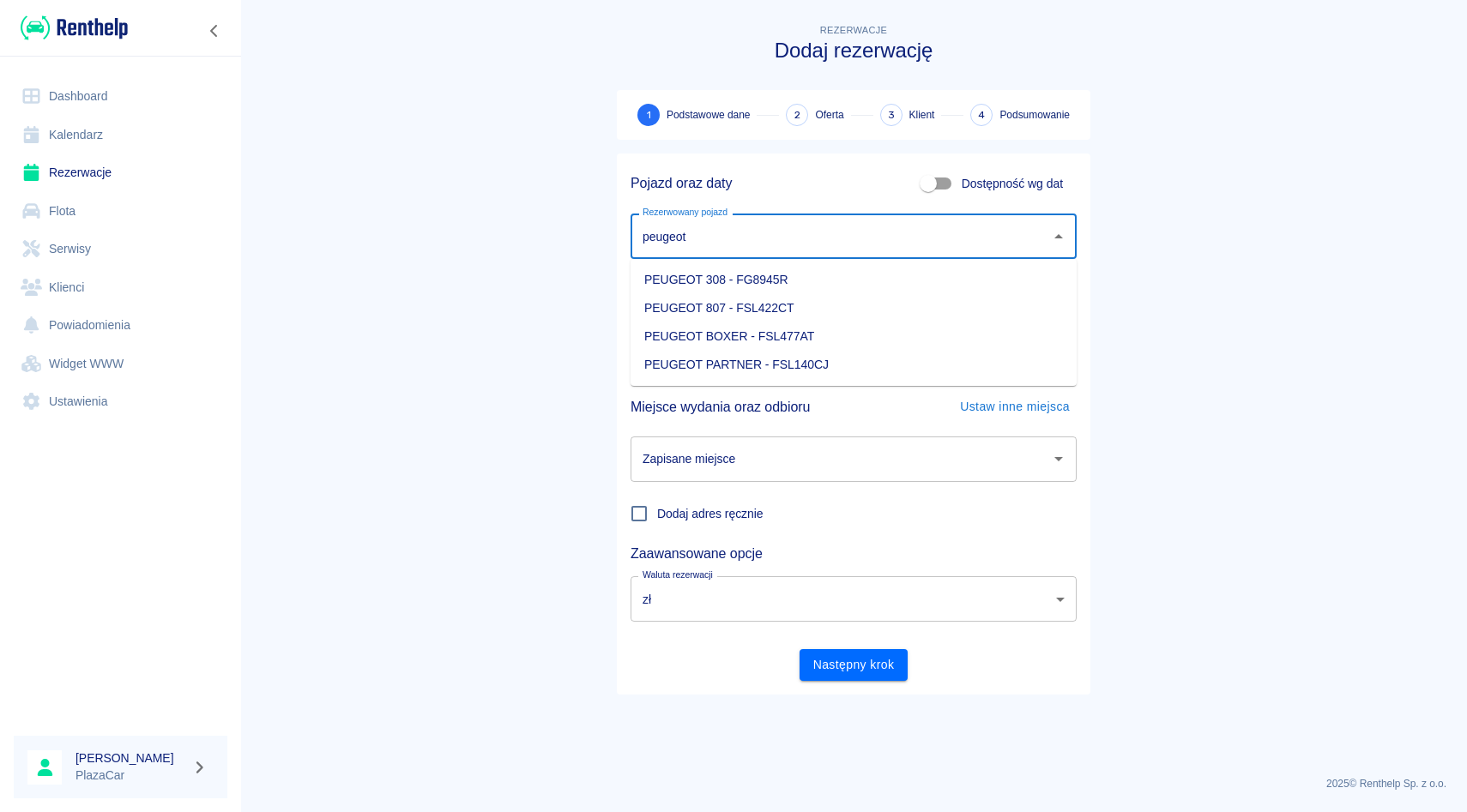
click at [767, 288] on li "PEUGEOT 308 - FG8945R" at bounding box center [853, 280] width 446 height 29
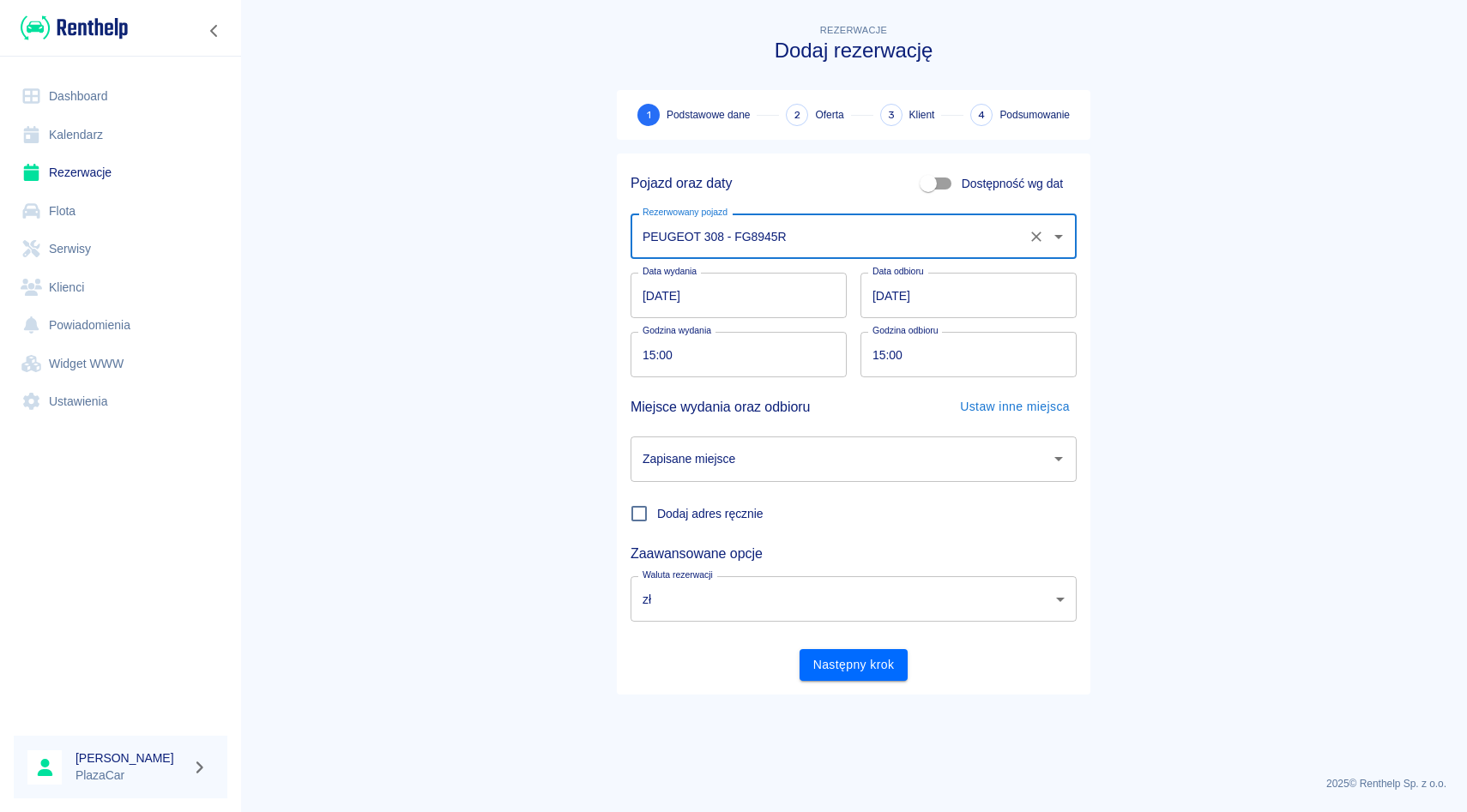
type input "PEUGEOT 308 - FG8945R"
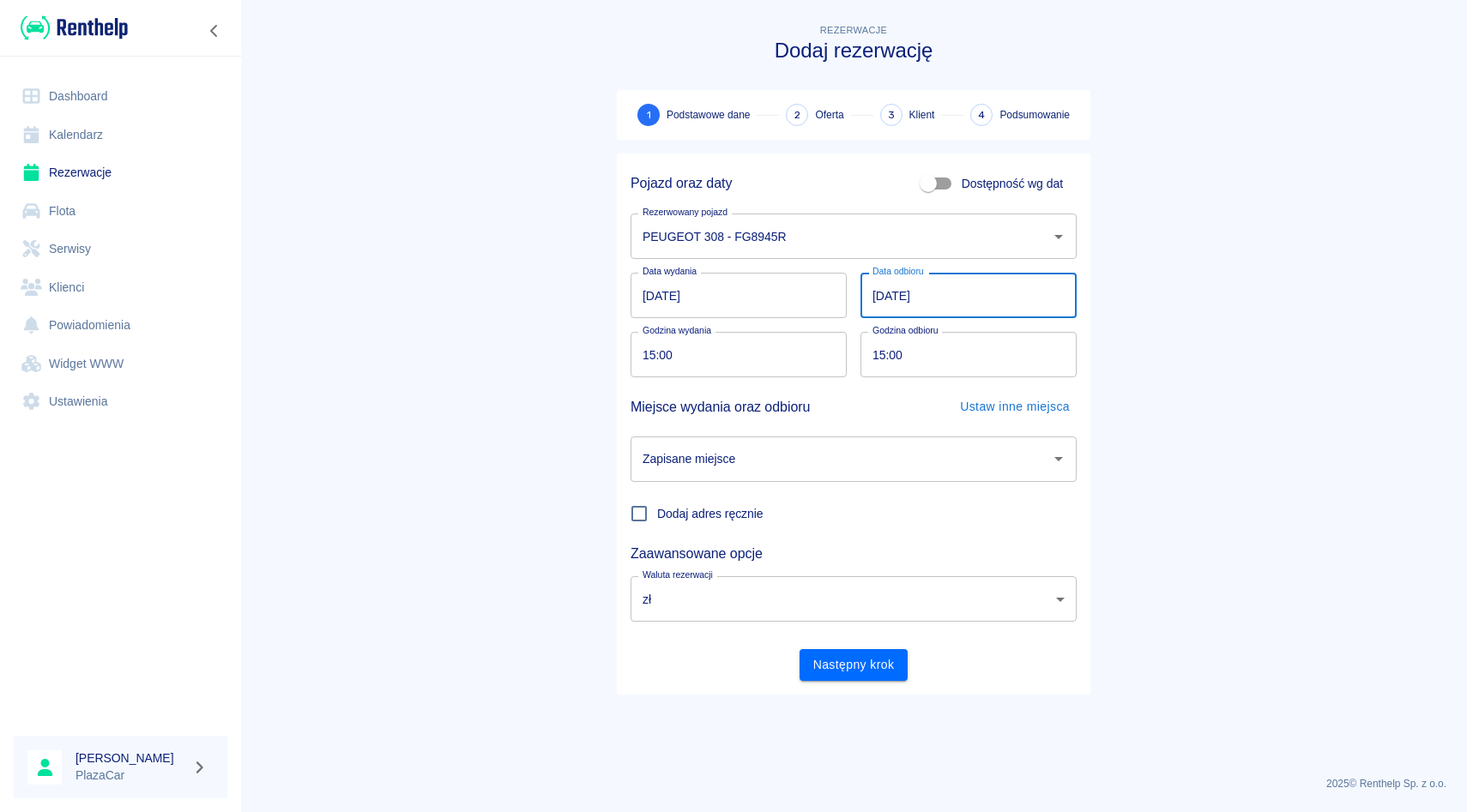
click at [882, 296] on input "[DATE]" at bounding box center [969, 295] width 216 height 46
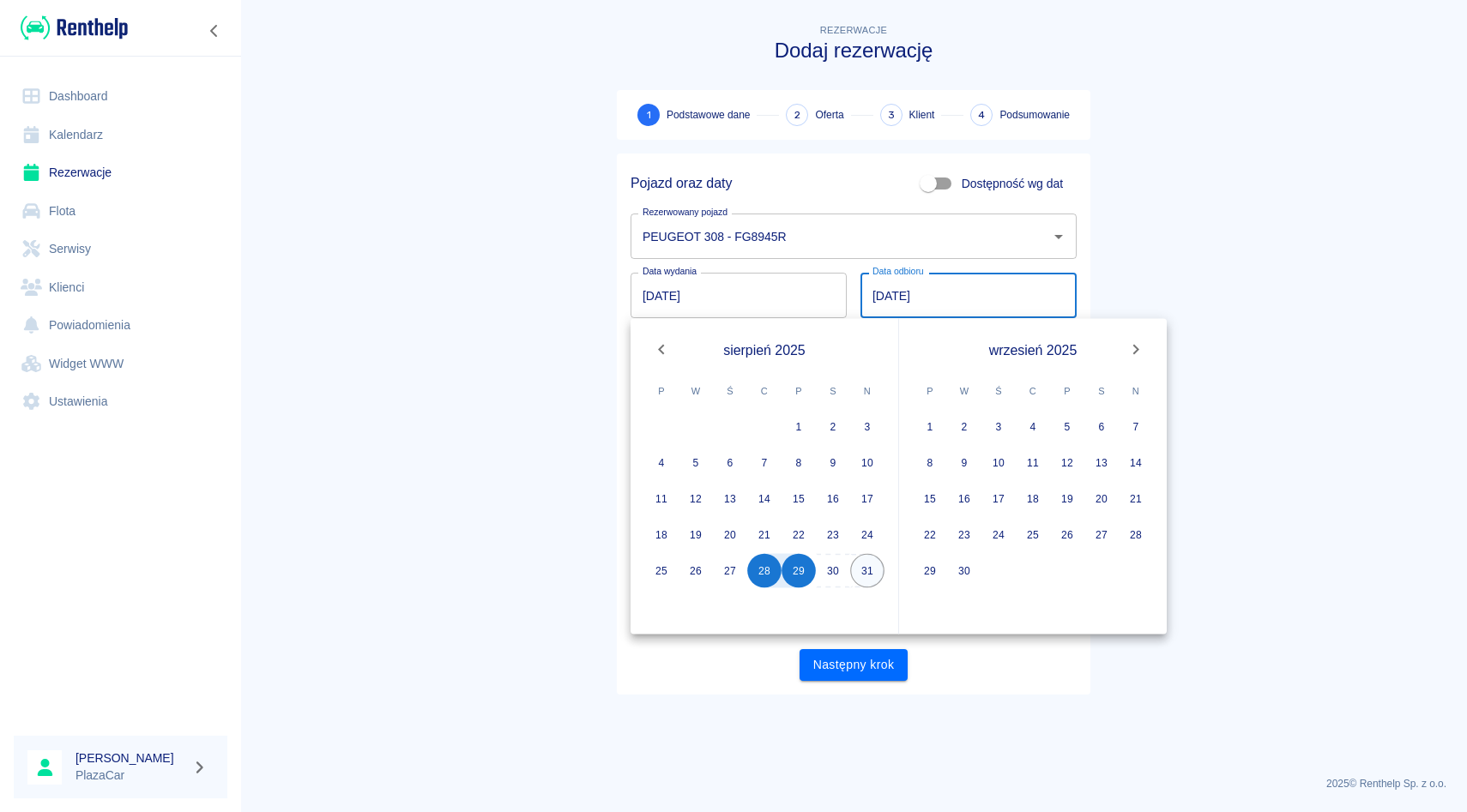
click at [869, 580] on button "31" at bounding box center [867, 571] width 34 height 34
type input "[DATE]"
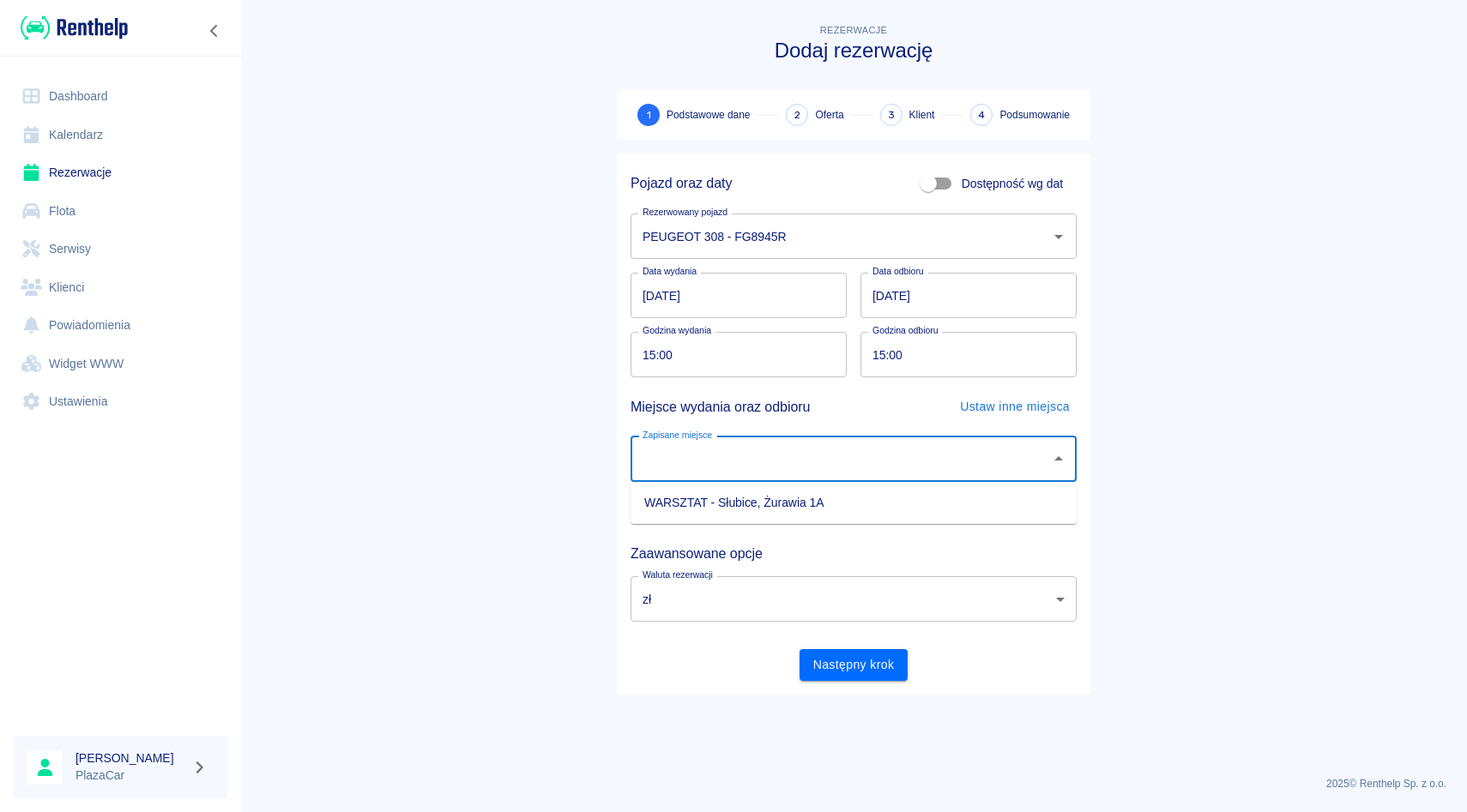
click at [700, 449] on div "Zapisane miejsce Zapisane miejsce" at bounding box center [853, 459] width 446 height 46
click at [700, 492] on li "WARSZTAT - Słubice, Żurawia 1A" at bounding box center [853, 503] width 446 height 29
type input "WARSZTAT - Słubice, Żurawia 1A"
click at [644, 349] on input "15:00" at bounding box center [733, 354] width 204 height 46
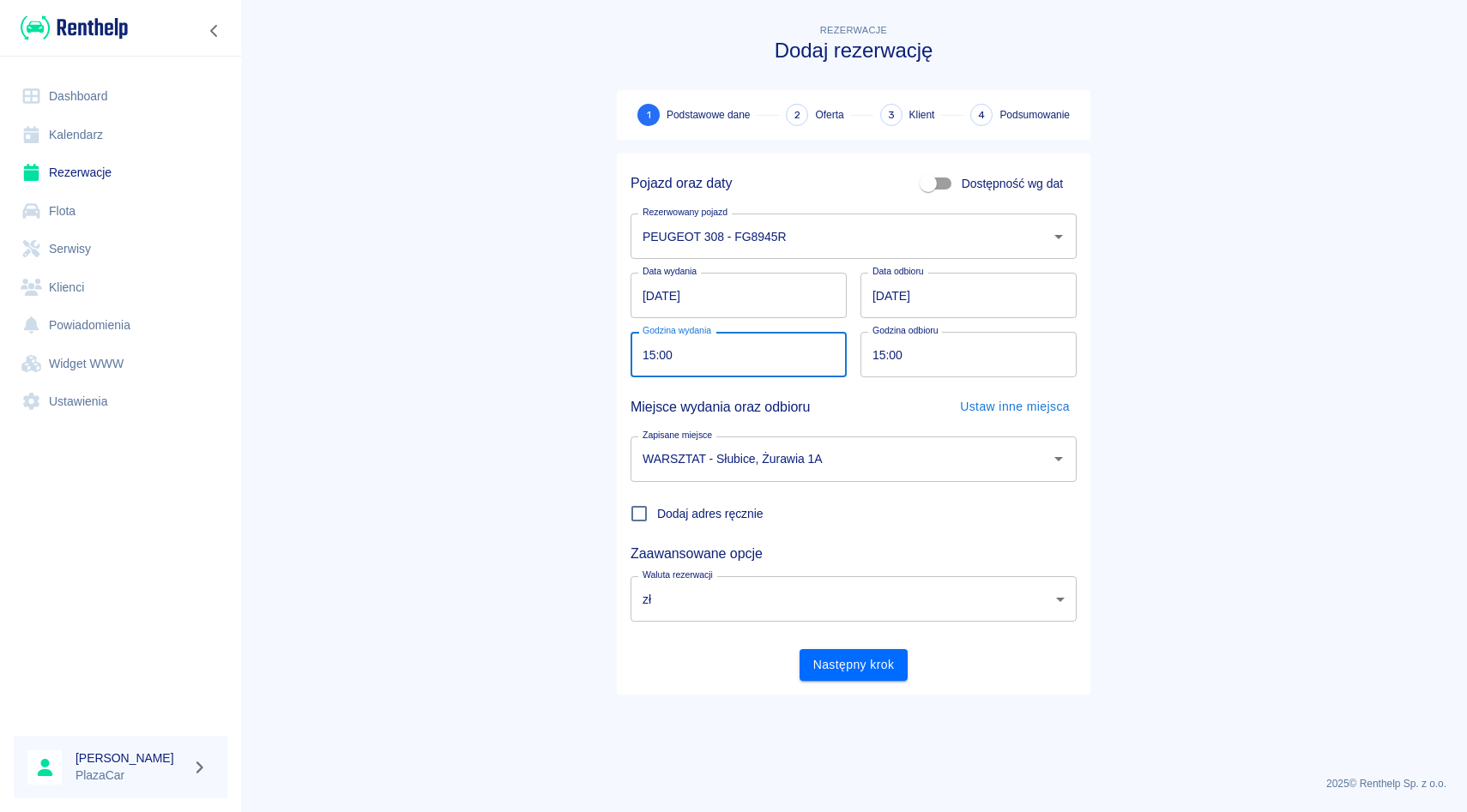
click at [829, 389] on div "Miejsce wydania oraz odbioru Ustaw inne miejsca" at bounding box center [847, 400] width 460 height 46
click at [816, 677] on button "Następny krok" at bounding box center [854, 664] width 109 height 31
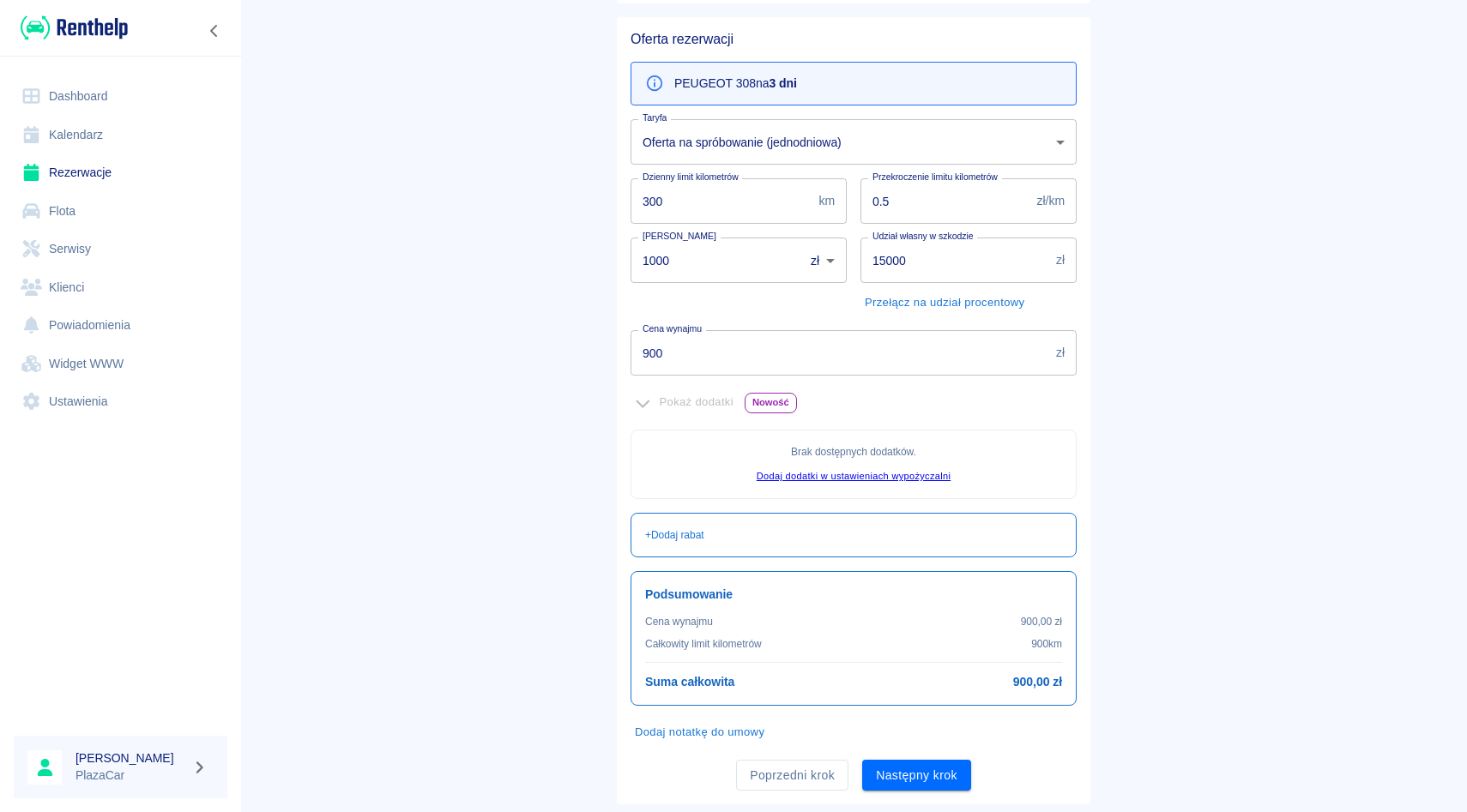
scroll to position [178, 0]
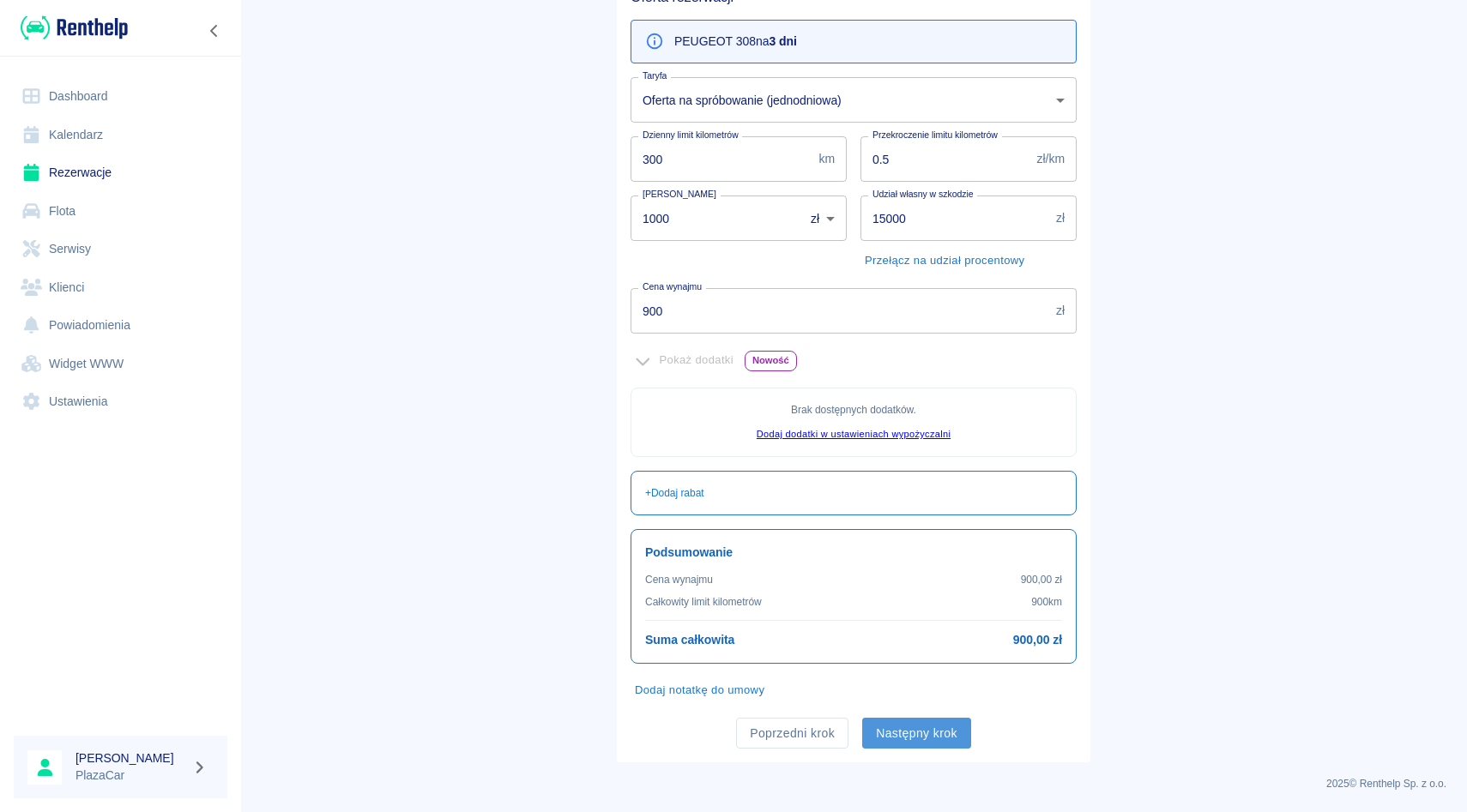
click at [911, 732] on button "Następny krok" at bounding box center [917, 733] width 109 height 31
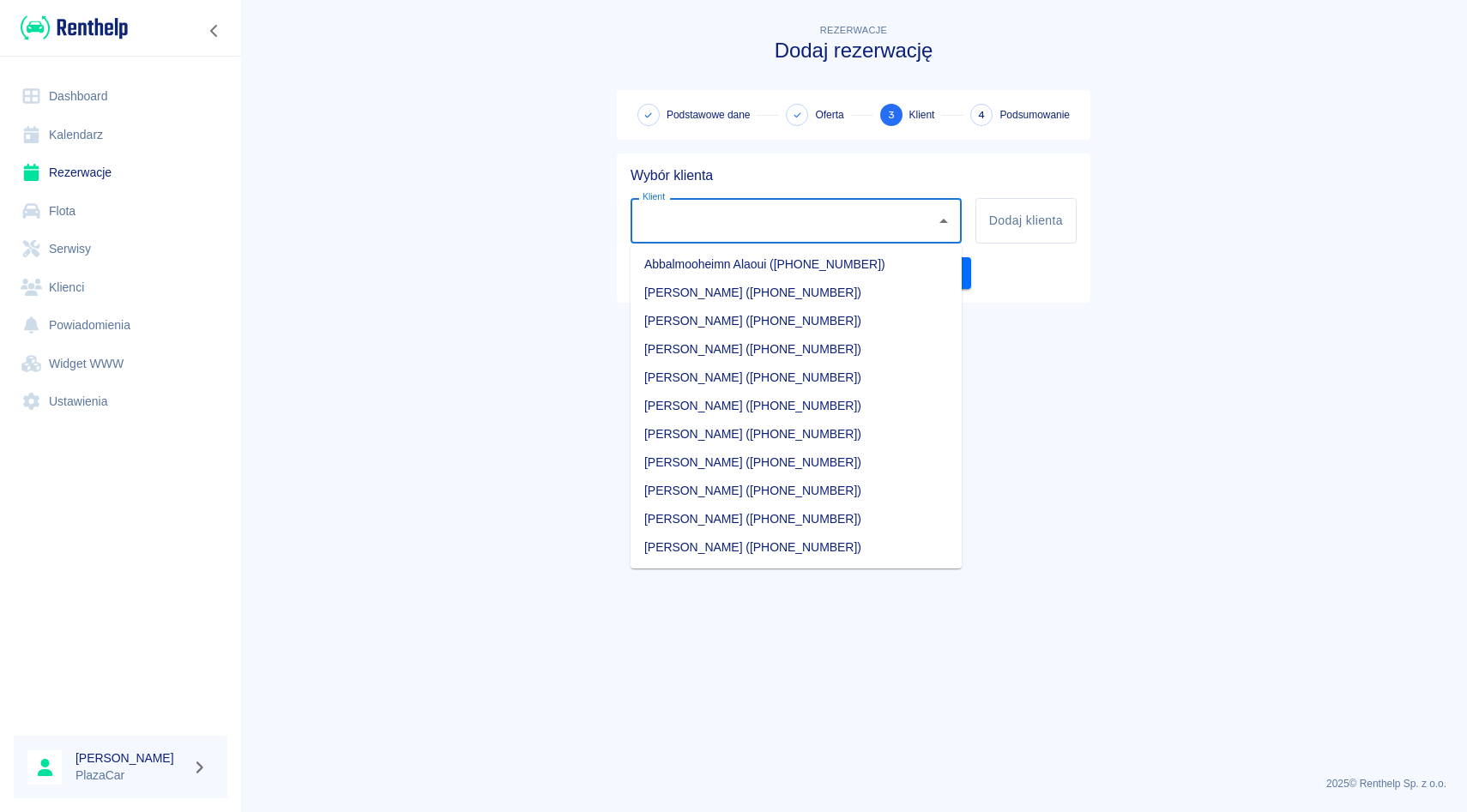
click at [724, 224] on input "Klient" at bounding box center [783, 221] width 290 height 30
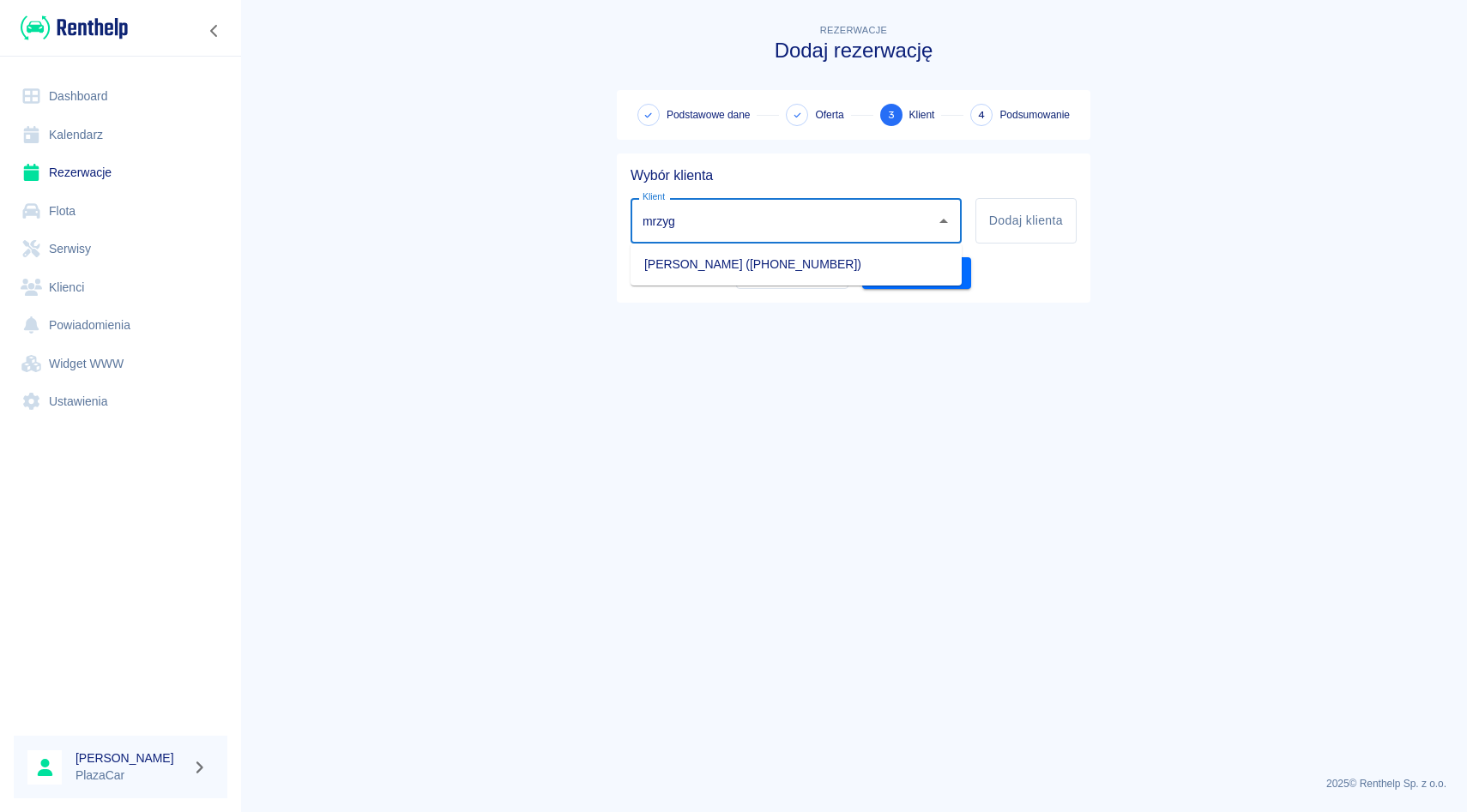
click at [715, 261] on li "[PERSON_NAME] ([PHONE_NUMBER])" at bounding box center [796, 265] width 331 height 29
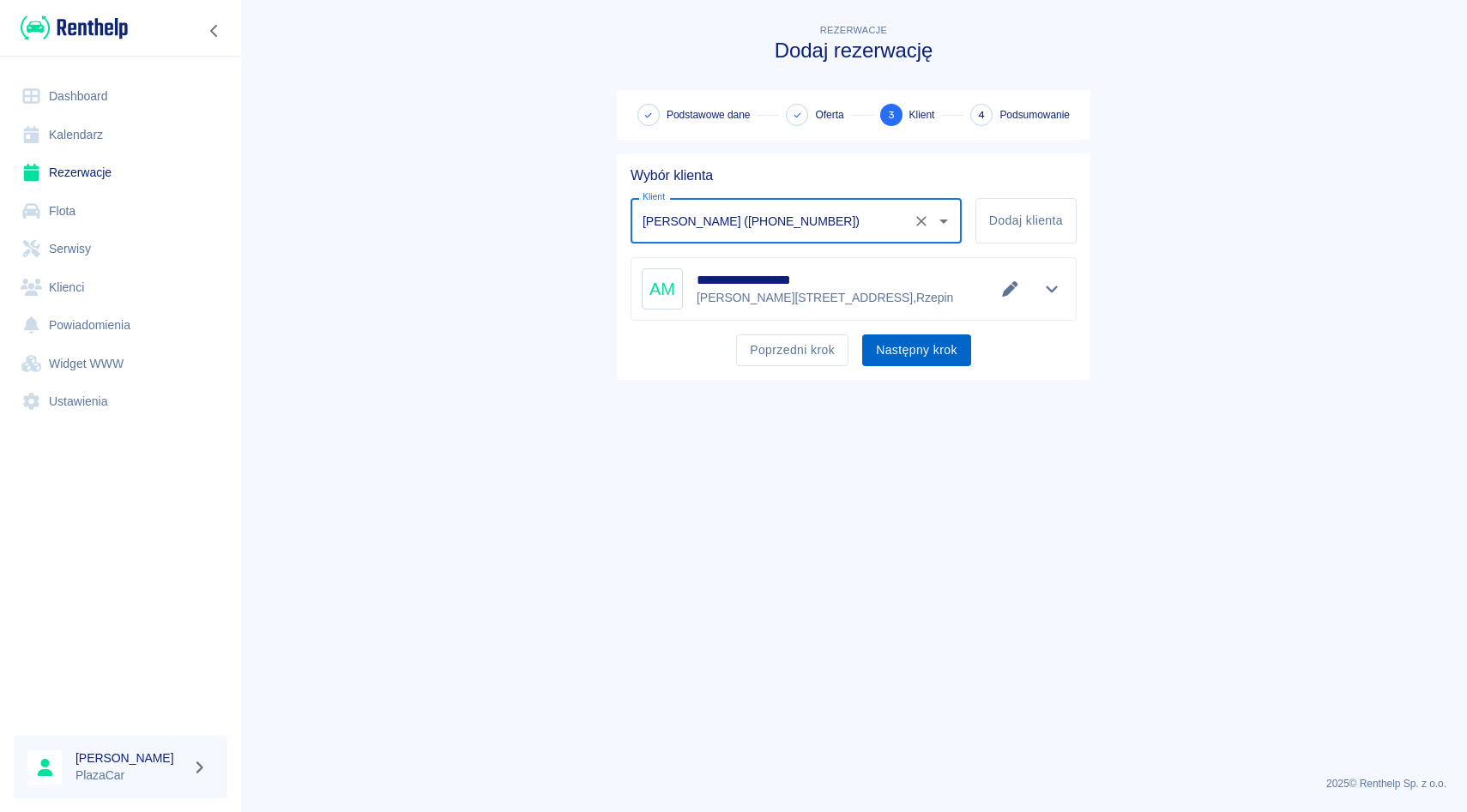
type input "[PERSON_NAME] ([PHONE_NUMBER])"
click at [908, 355] on button "Następny krok" at bounding box center [917, 350] width 109 height 31
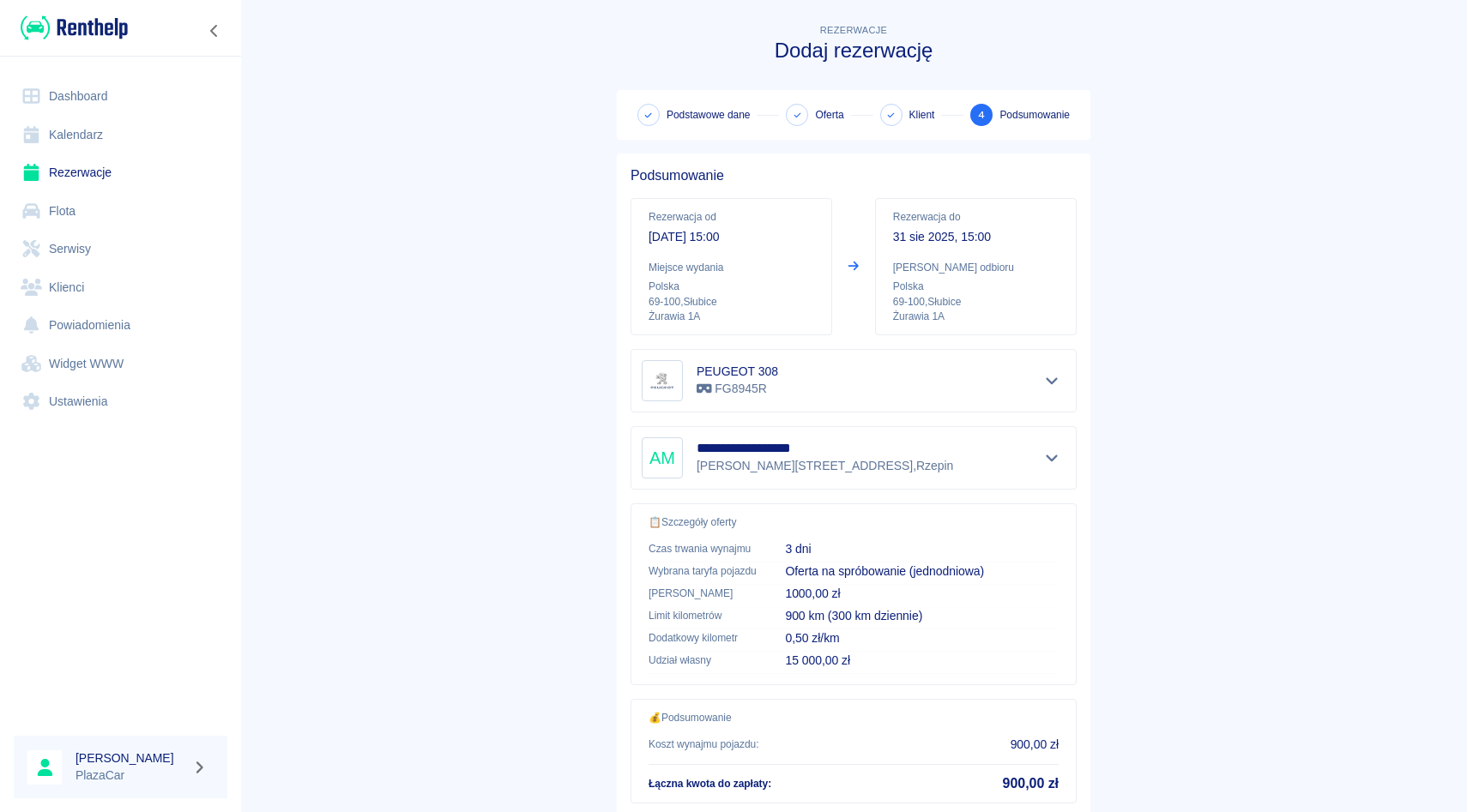
scroll to position [114, 0]
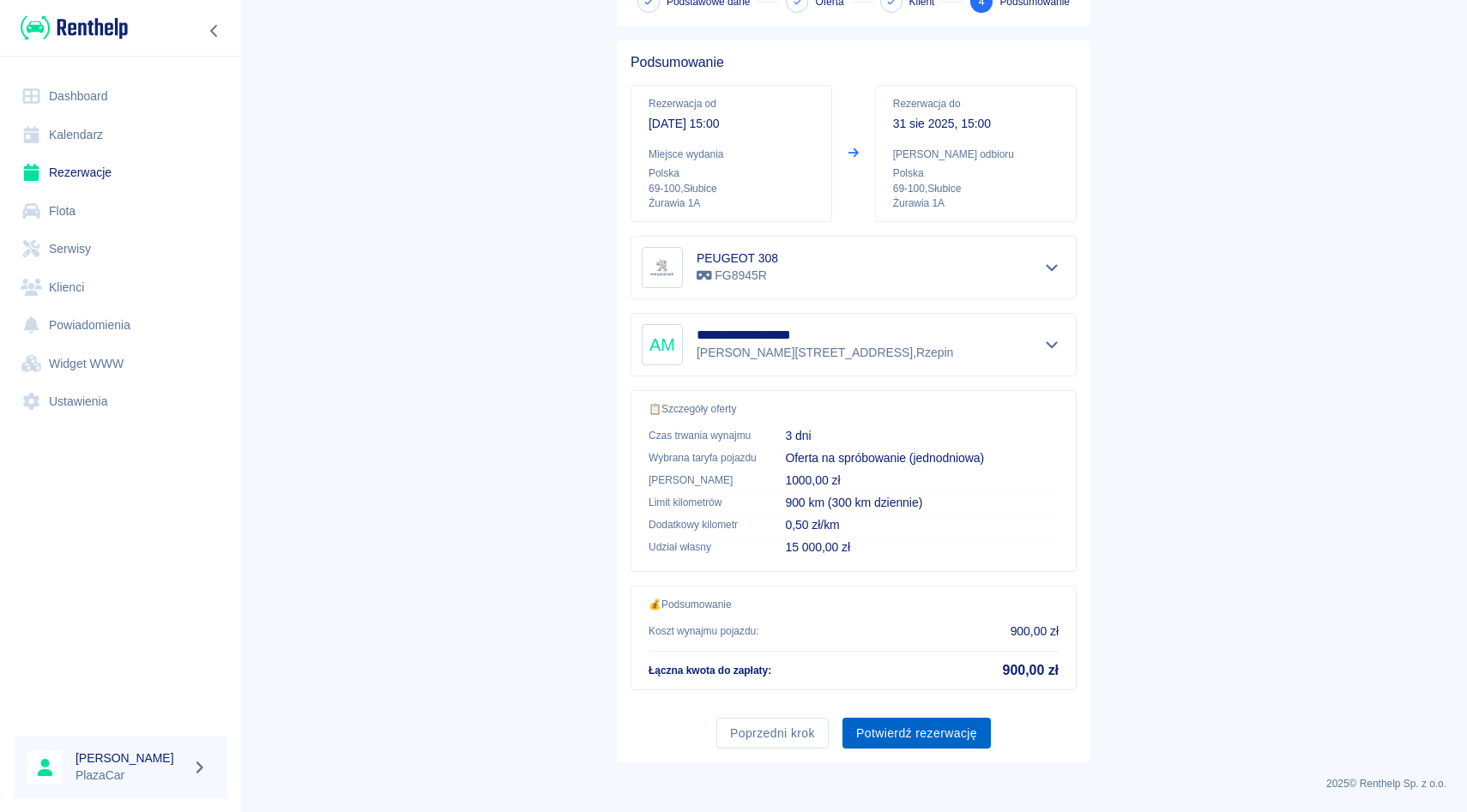
click at [912, 724] on button "Potwierdź rezerwację" at bounding box center [917, 733] width 148 height 31
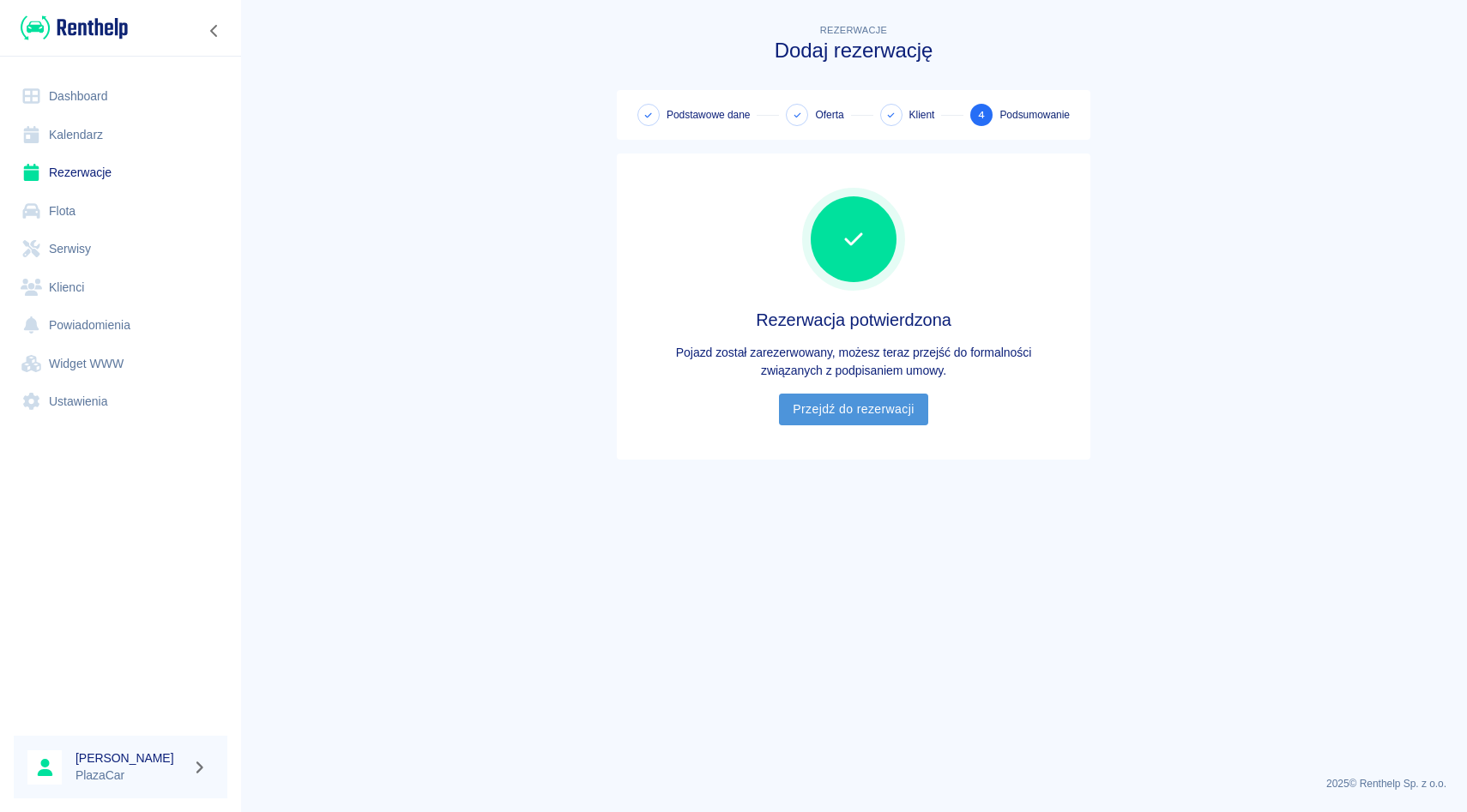
click at [859, 416] on link "Przejdź do rezerwacji" at bounding box center [853, 409] width 148 height 31
